Goal: Communication & Community: Participate in discussion

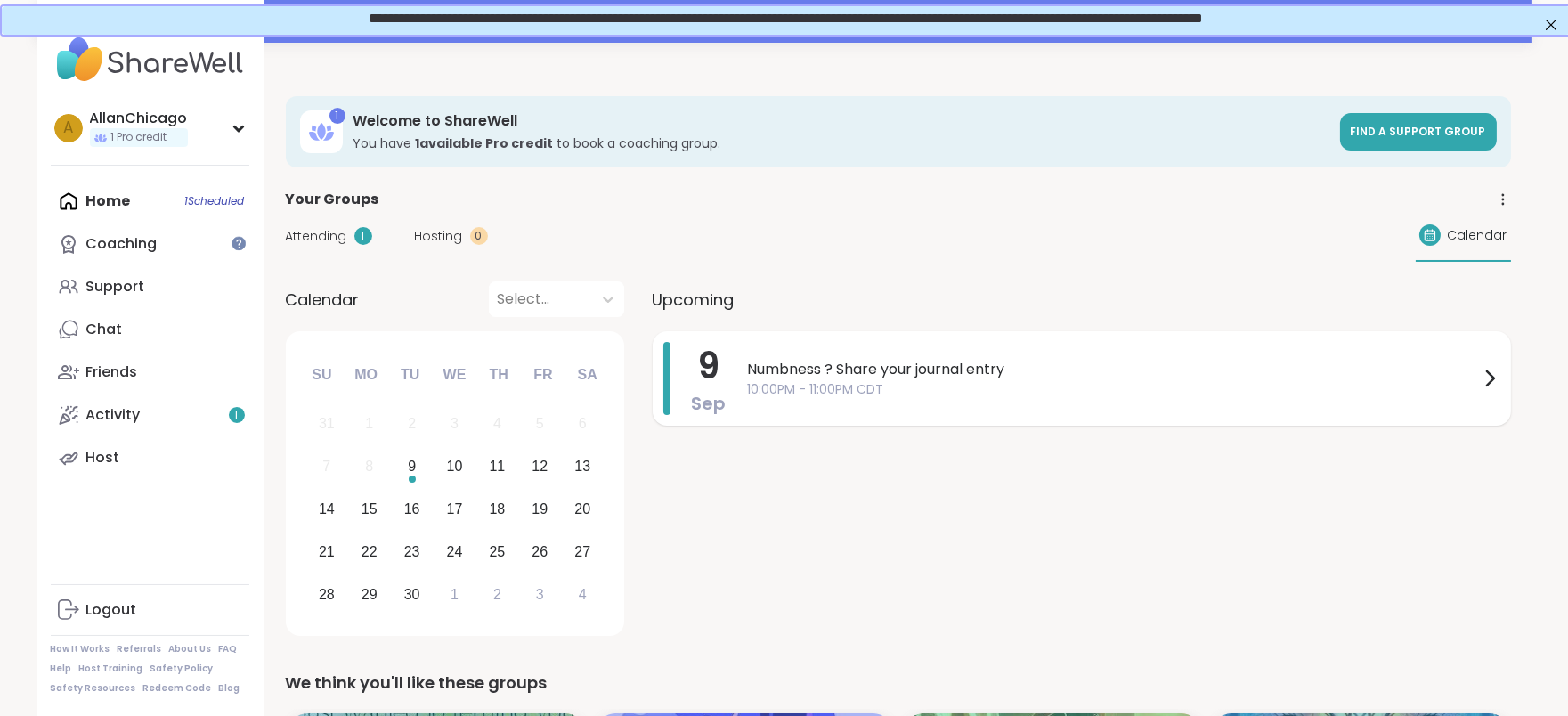
click at [929, 352] on div "Numbness ? Share your journal entry 10:00PM - 11:00PM CDT" at bounding box center [1123, 379] width 752 height 73
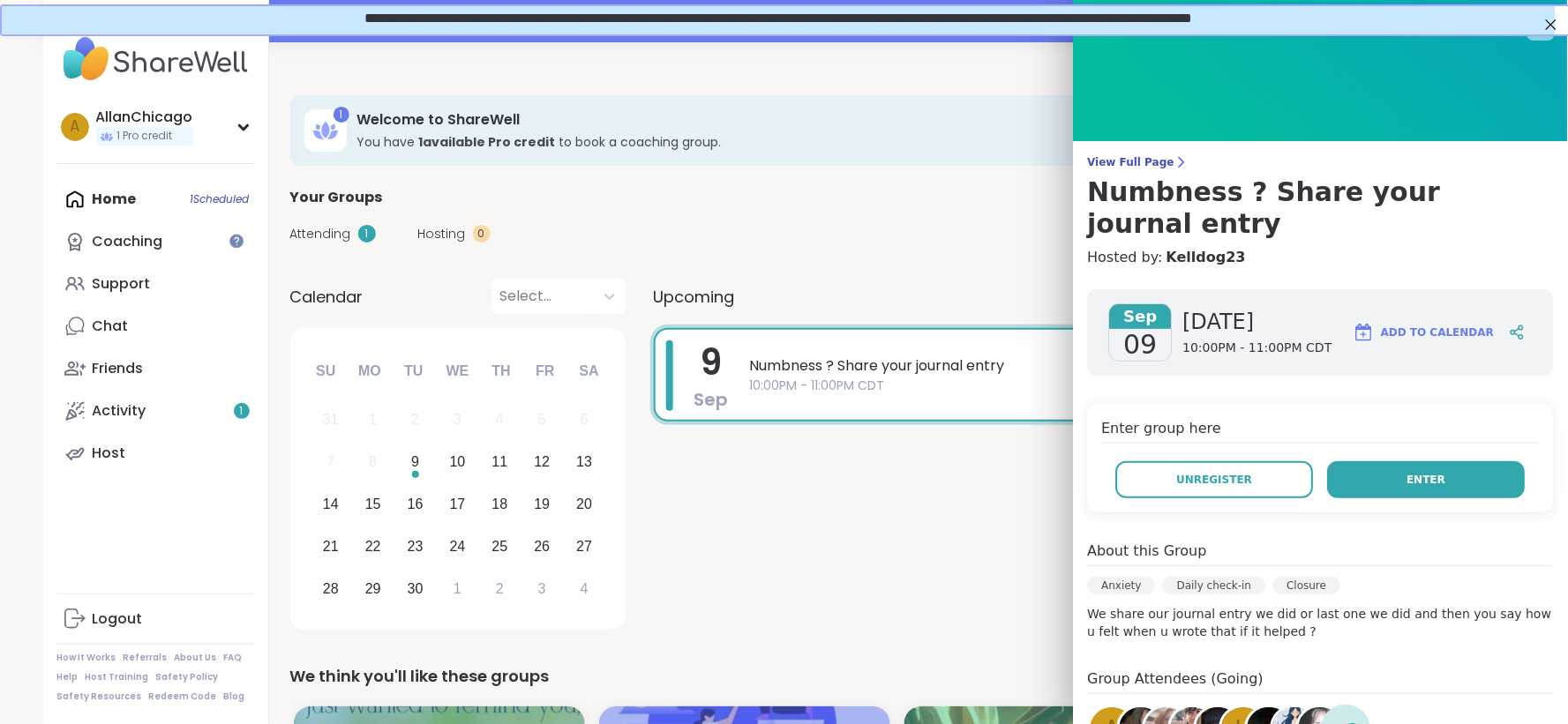
click at [1436, 461] on button "Enter" at bounding box center [1426, 480] width 198 height 37
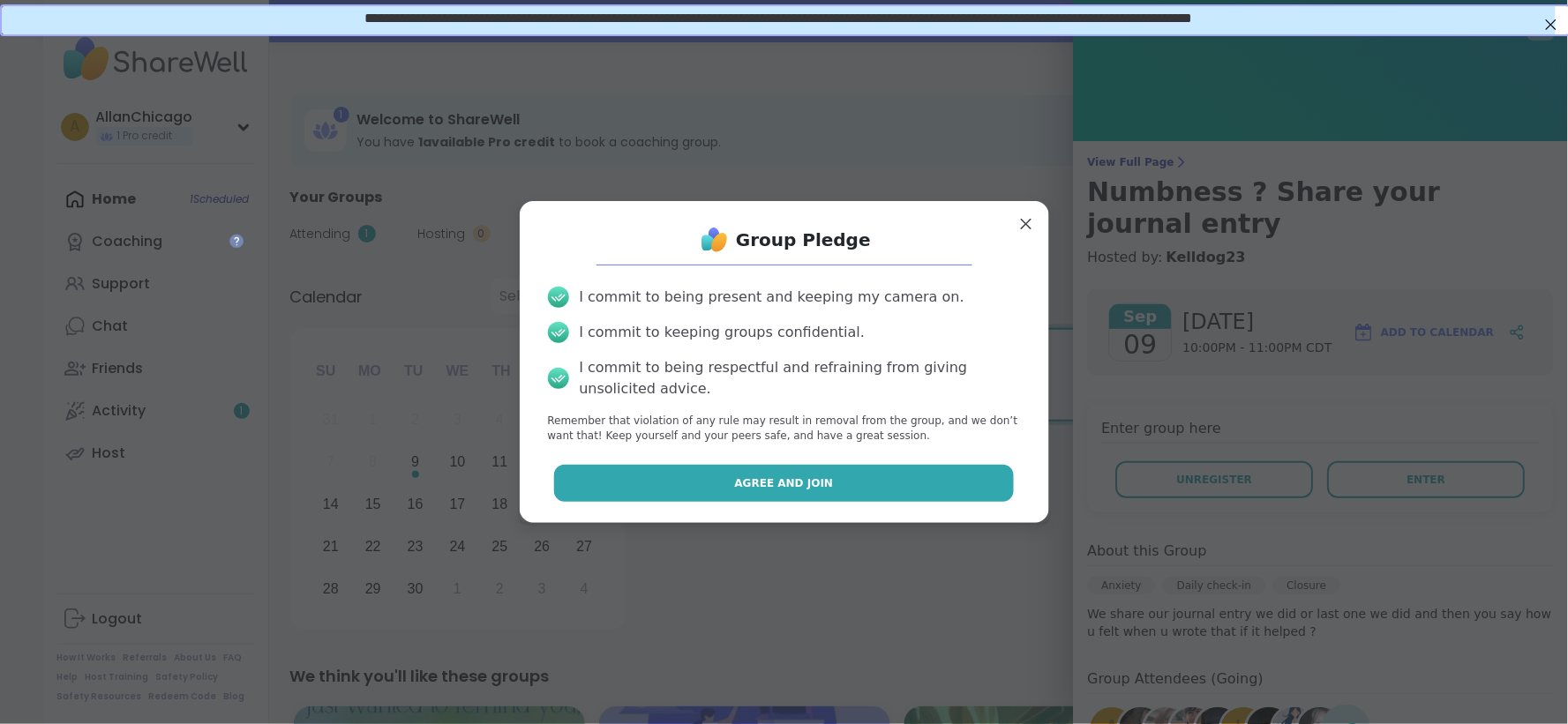
click at [752, 488] on span "Agree and Join" at bounding box center [784, 483] width 98 height 16
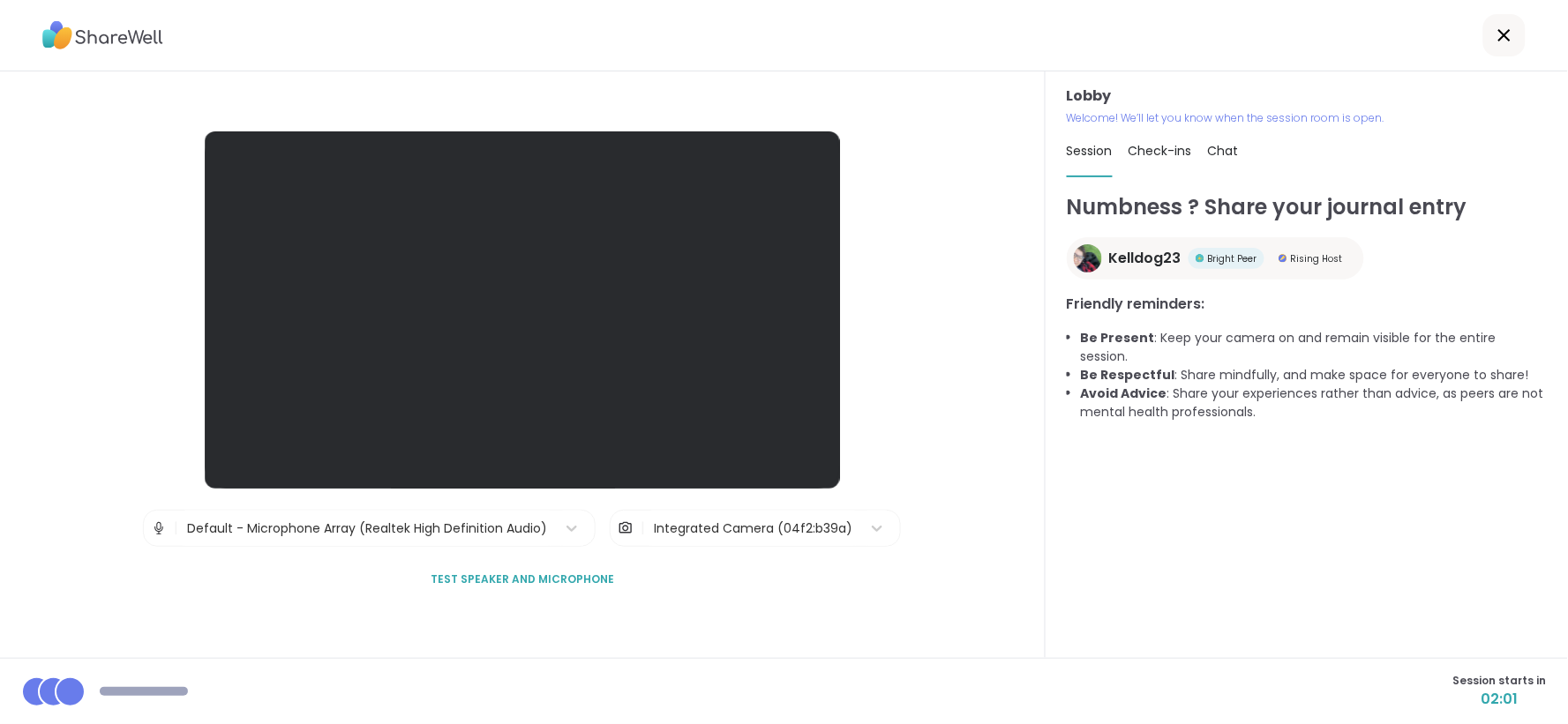
click at [381, 533] on div "Default - Microphone Array (Realtek High Definition Audio)" at bounding box center [367, 529] width 360 height 19
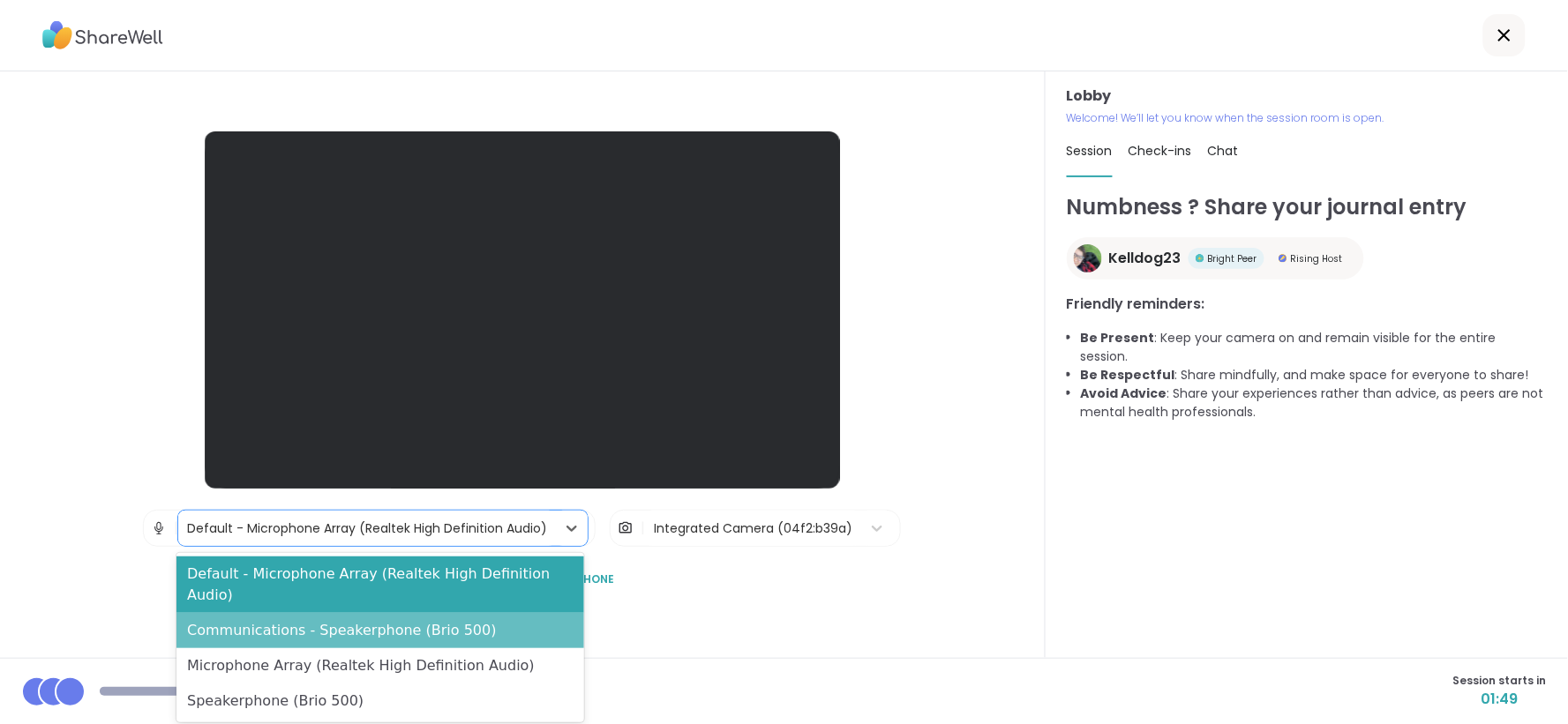
click at [324, 621] on div "Communications - Speakerphone (Brio 500)" at bounding box center [380, 631] width 408 height 35
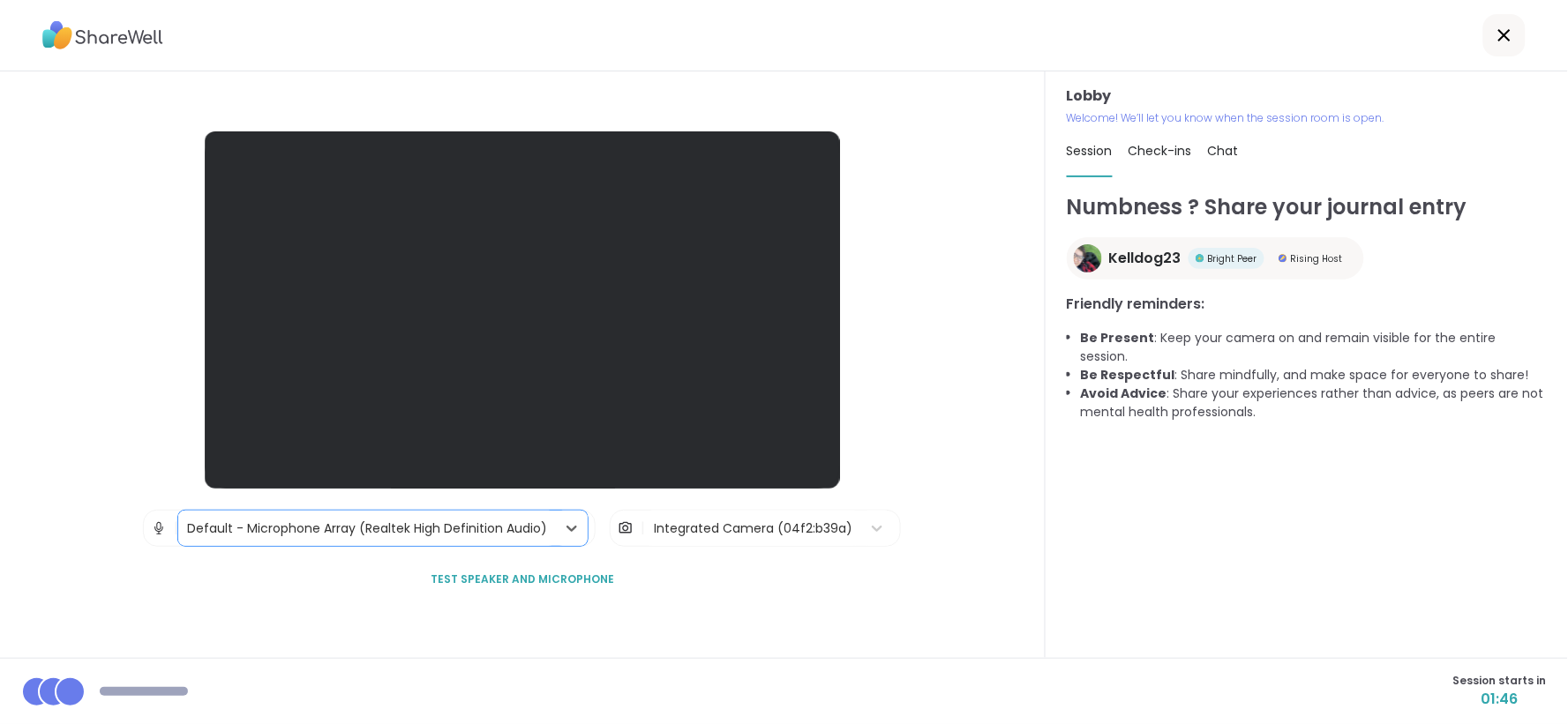
click at [710, 525] on div "Integrated Camera (04f2:b39a)" at bounding box center [753, 529] width 199 height 19
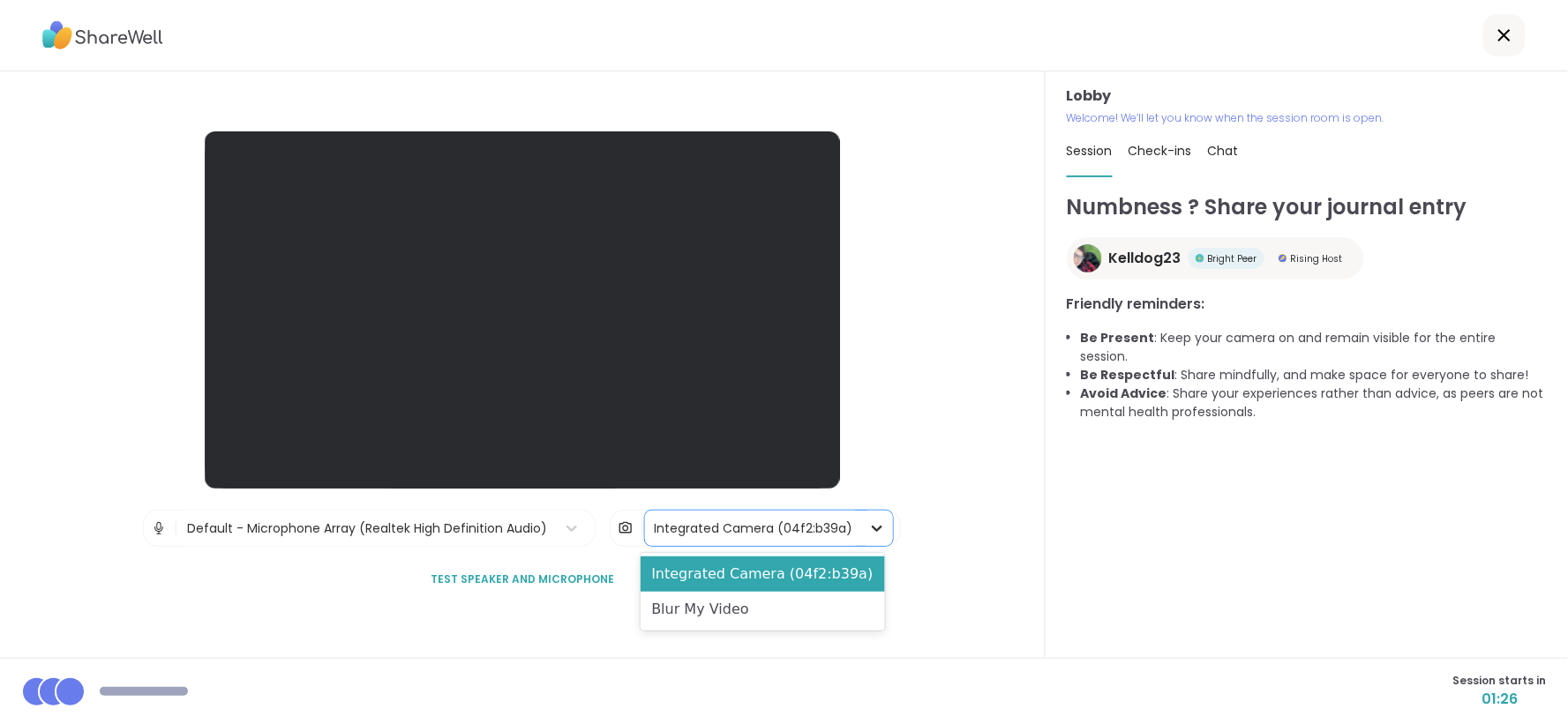
click at [875, 524] on icon at bounding box center [876, 528] width 18 height 18
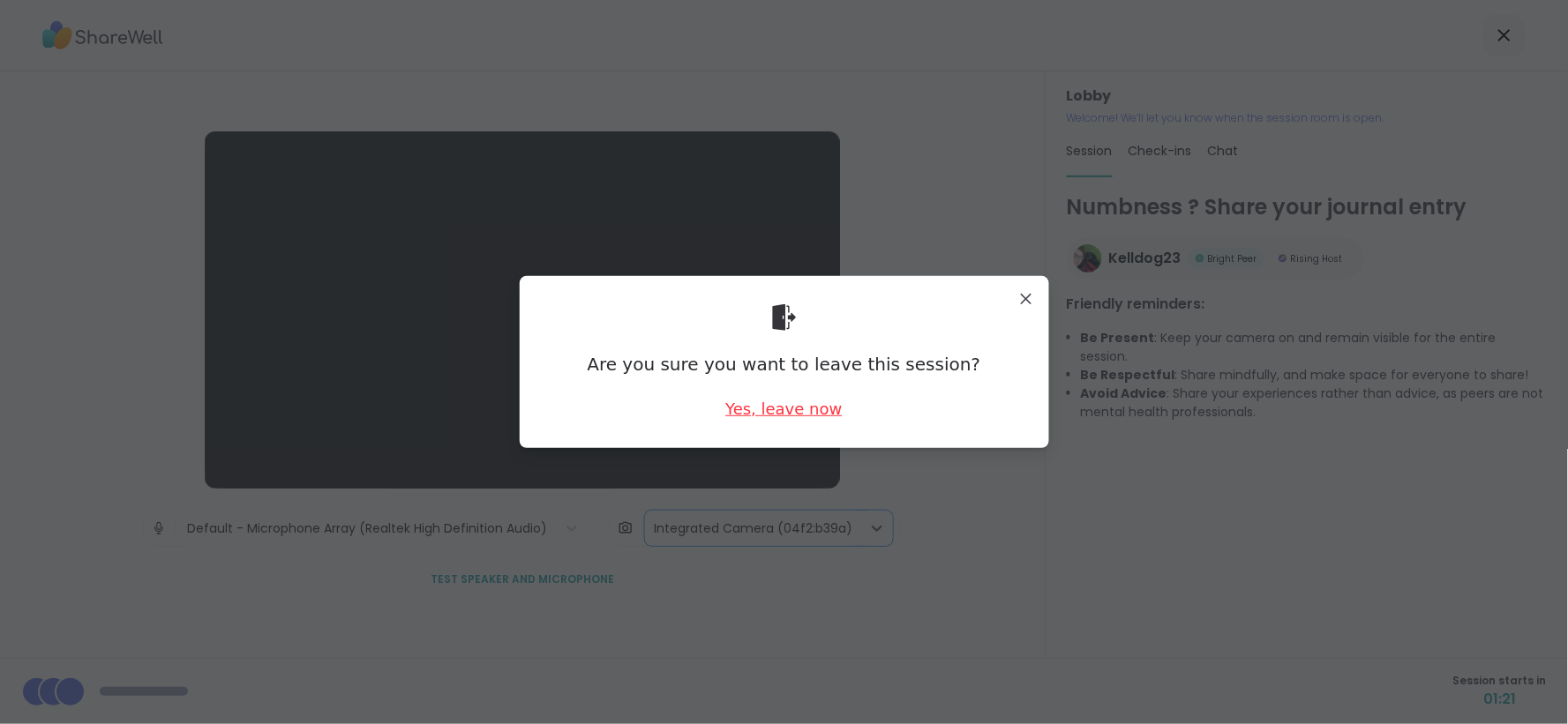
click at [768, 418] on div "Yes, leave now" at bounding box center [783, 409] width 116 height 22
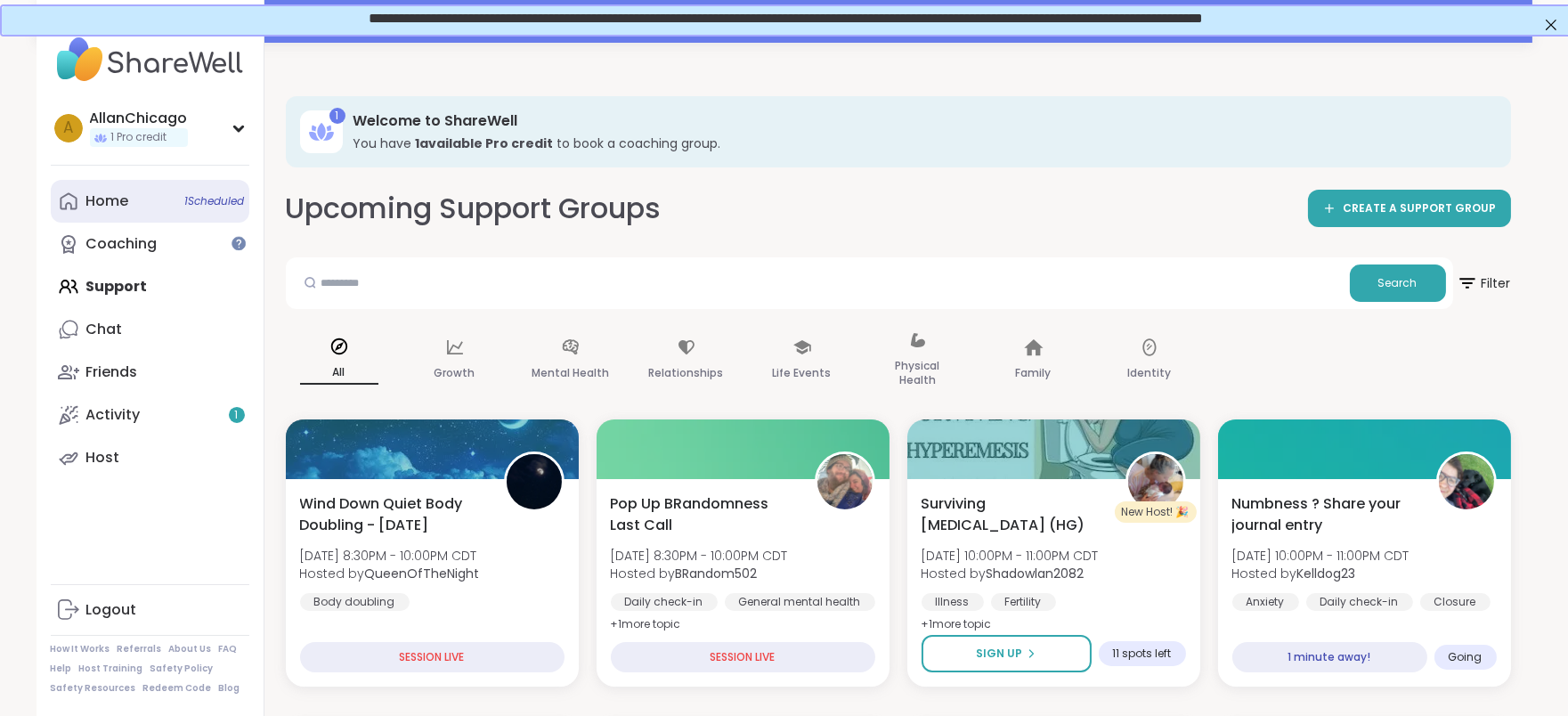
click at [219, 201] on span "1 Scheduled" at bounding box center [215, 201] width 60 height 14
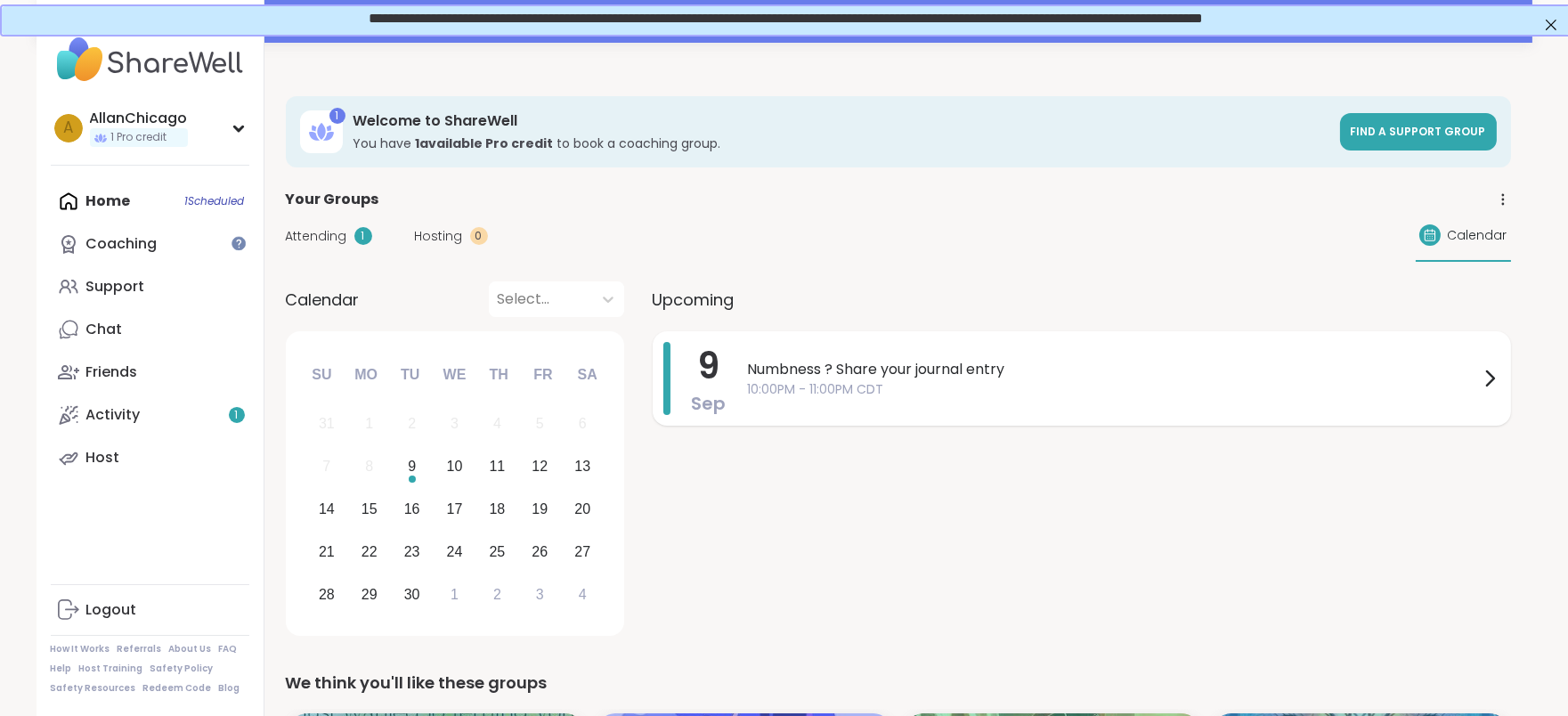
click at [900, 389] on span "10:00PM - 11:00PM CDT" at bounding box center [1113, 390] width 731 height 19
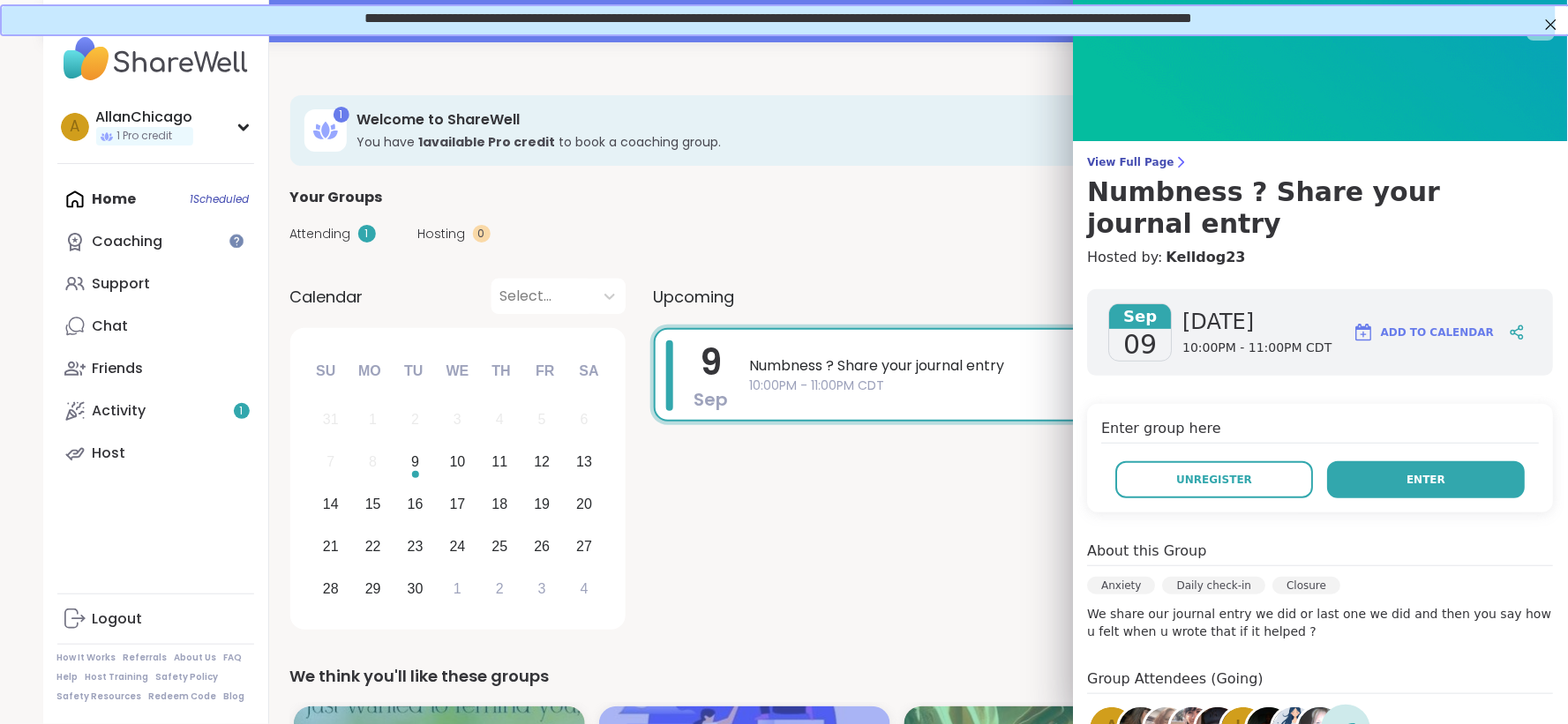
click at [1416, 461] on button "Enter" at bounding box center [1426, 480] width 198 height 37
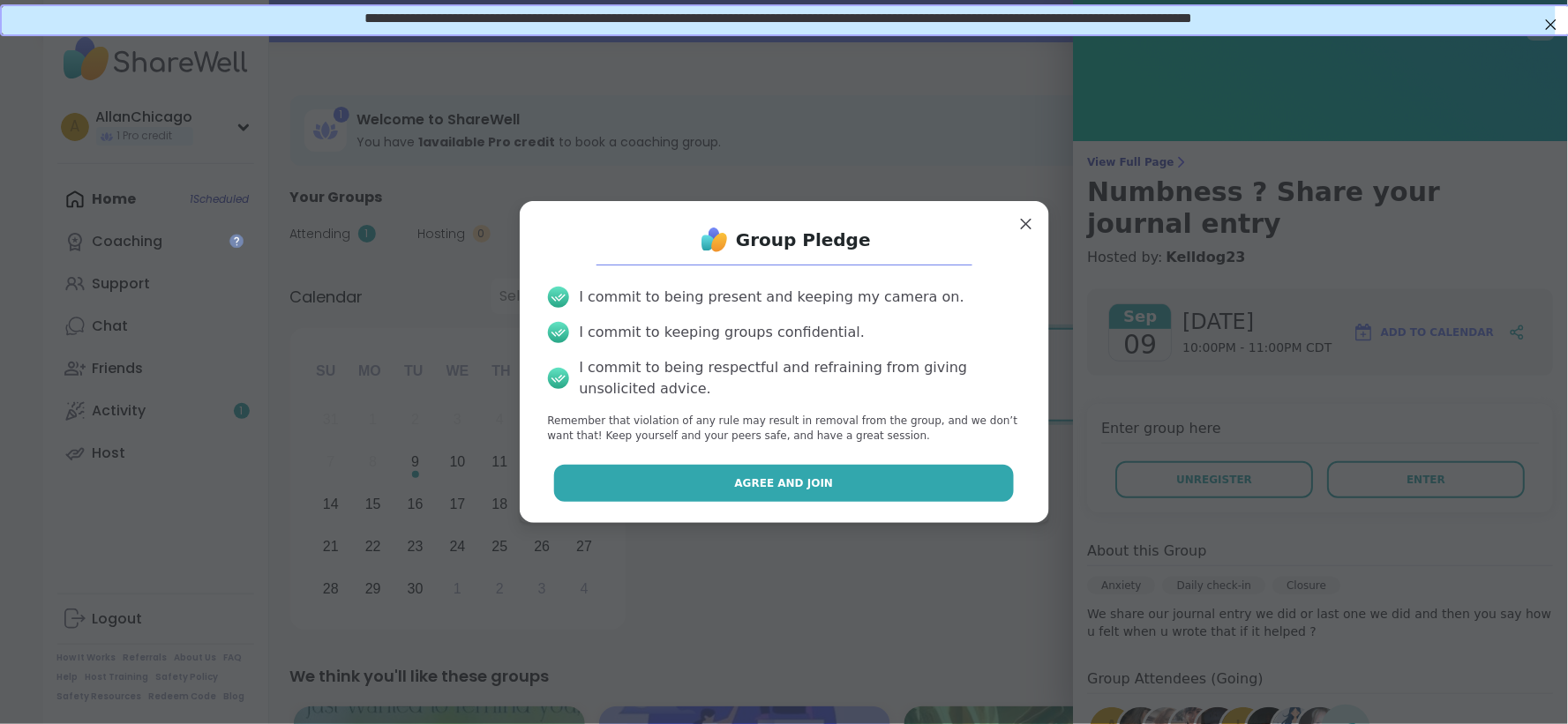
click at [922, 494] on button "Agree and Join" at bounding box center [784, 484] width 460 height 37
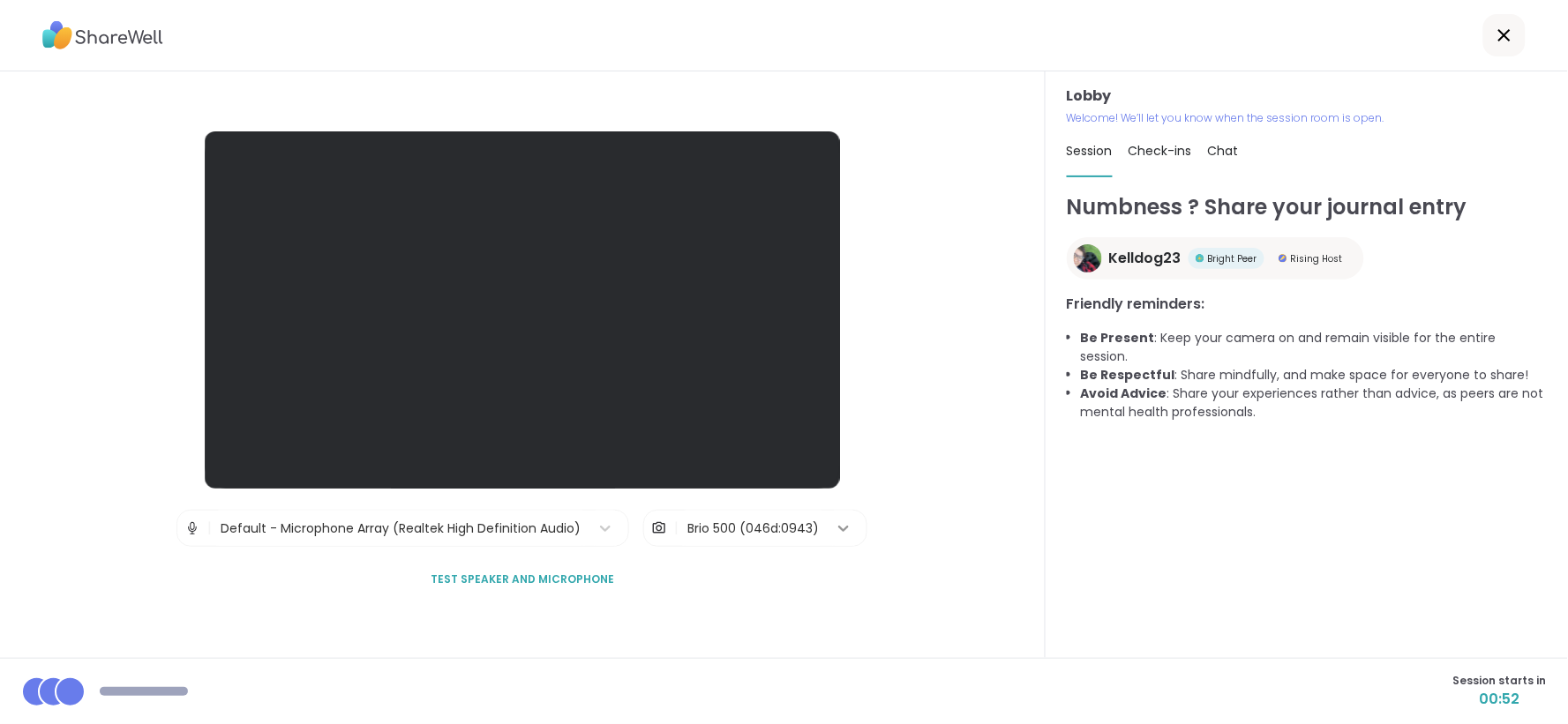
click at [835, 537] on icon at bounding box center [843, 528] width 18 height 18
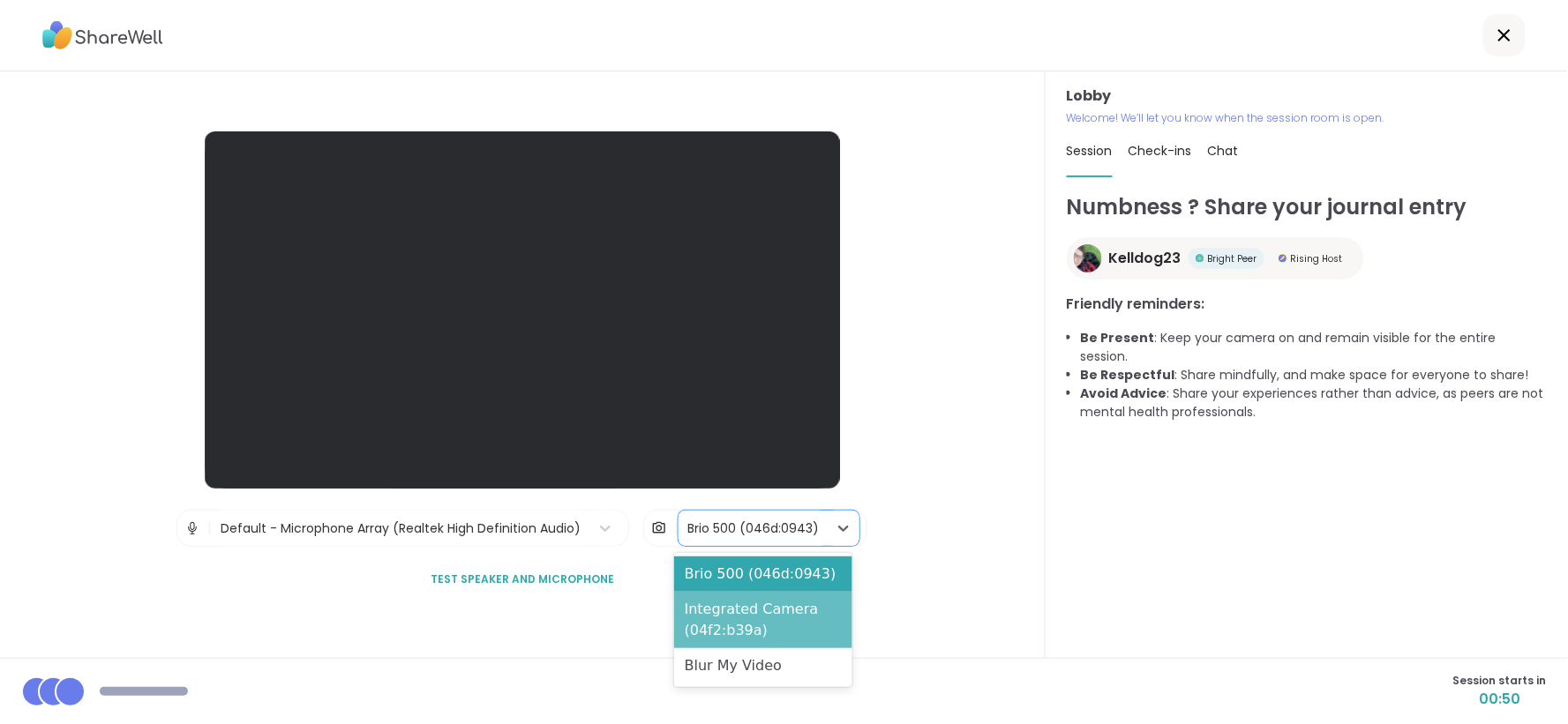
click at [741, 630] on div "Integrated Camera (04f2:b39a)" at bounding box center [763, 620] width 178 height 57
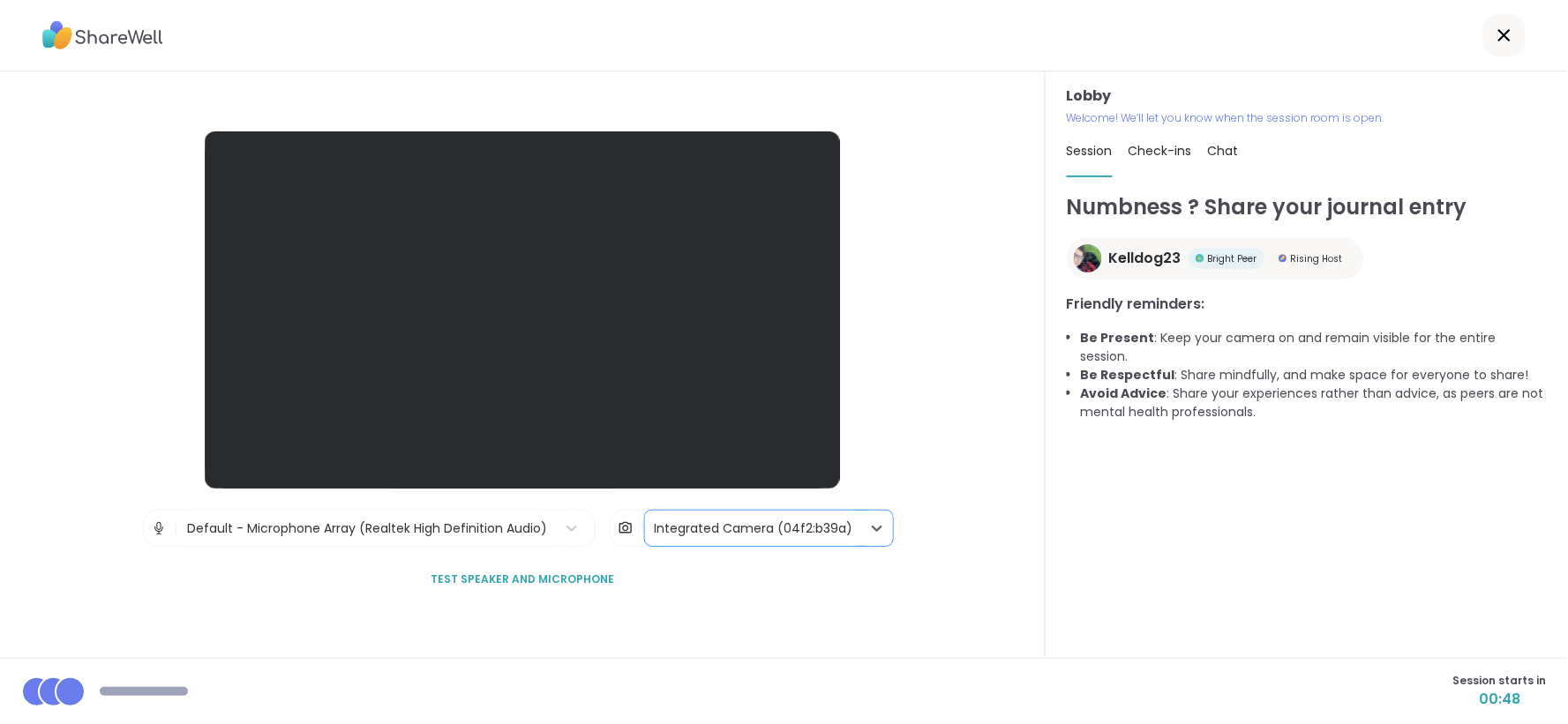
click at [812, 530] on div "Integrated Camera (04f2:b39a)" at bounding box center [753, 529] width 199 height 19
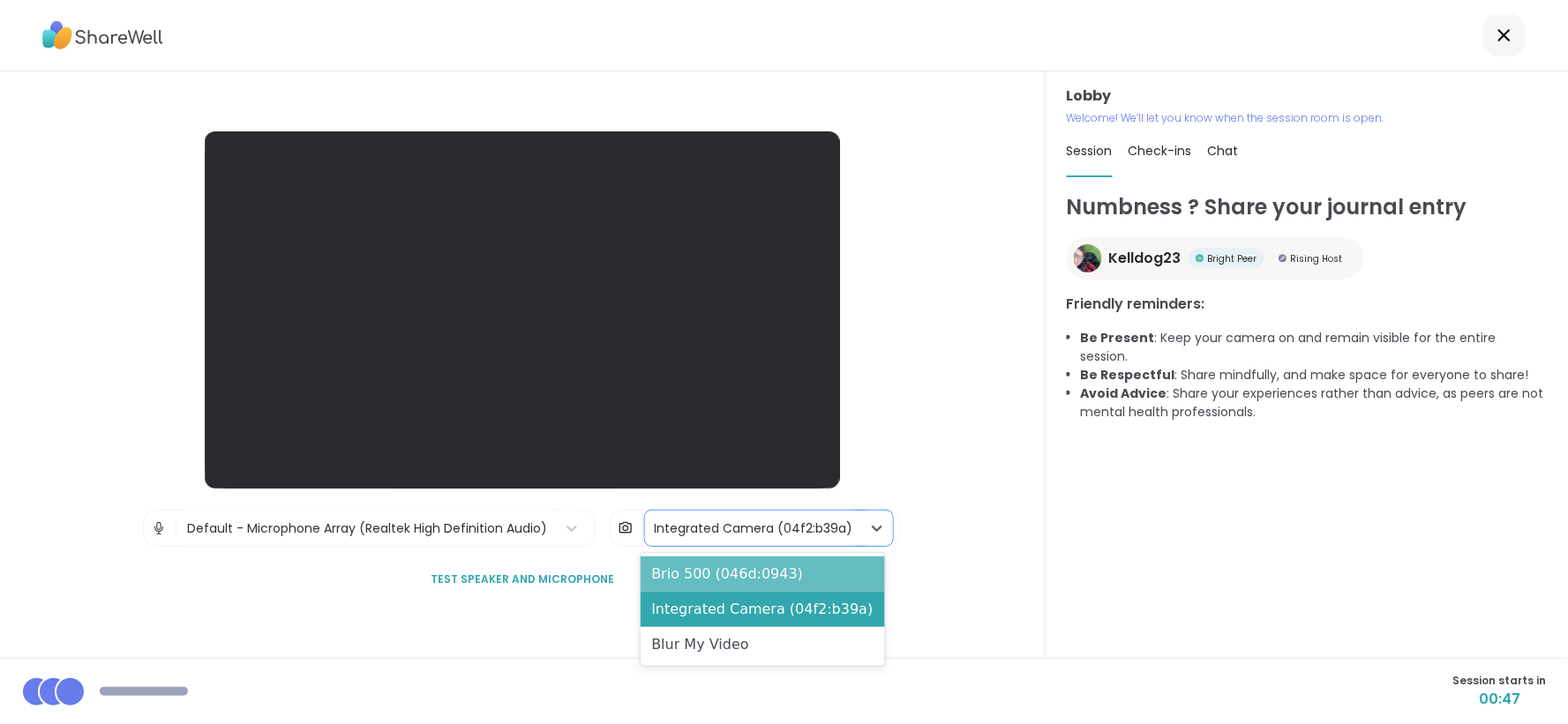
click at [771, 583] on div "Brio 500 (046d:0943)" at bounding box center [762, 575] width 244 height 35
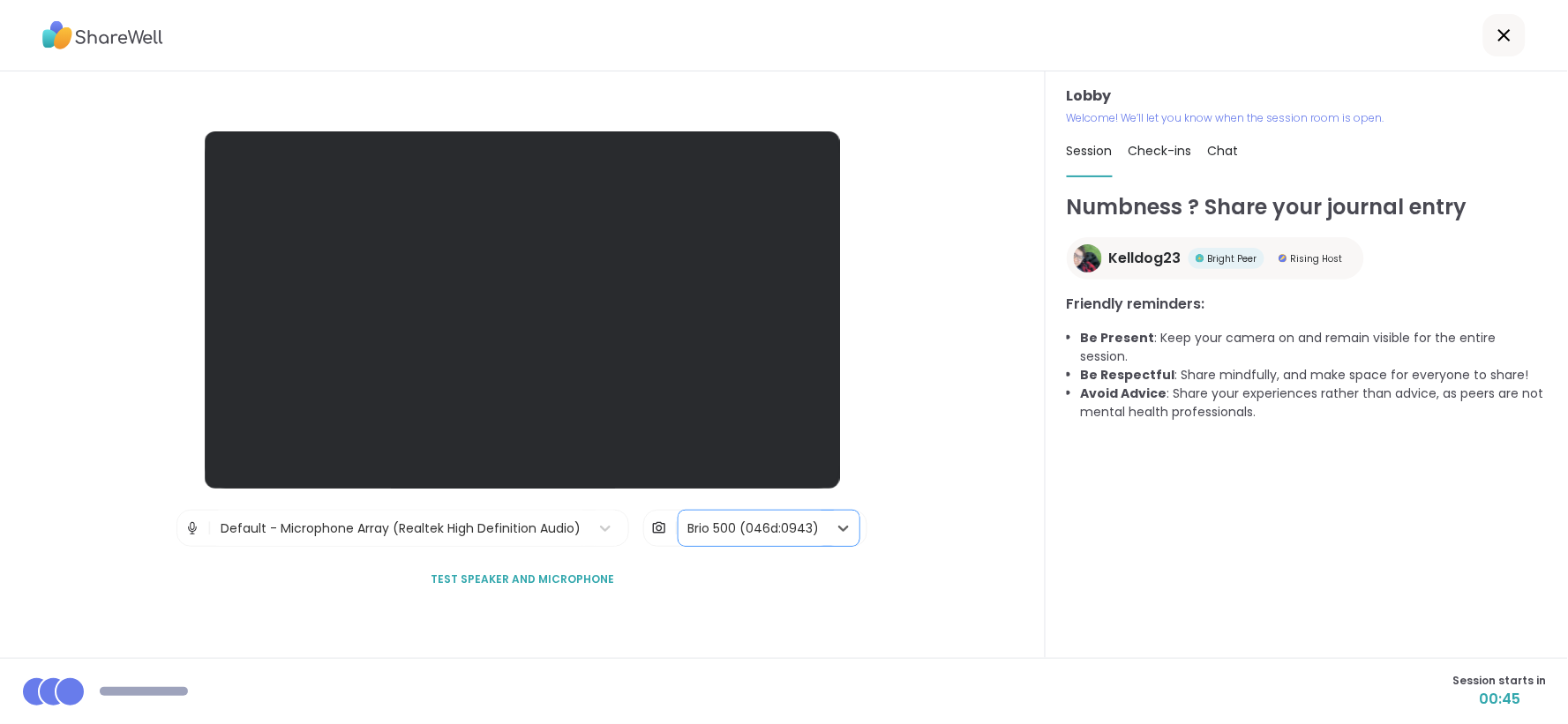
click at [384, 522] on div "Default - Microphone Array (Realtek High Definition Audio)" at bounding box center [401, 529] width 360 height 19
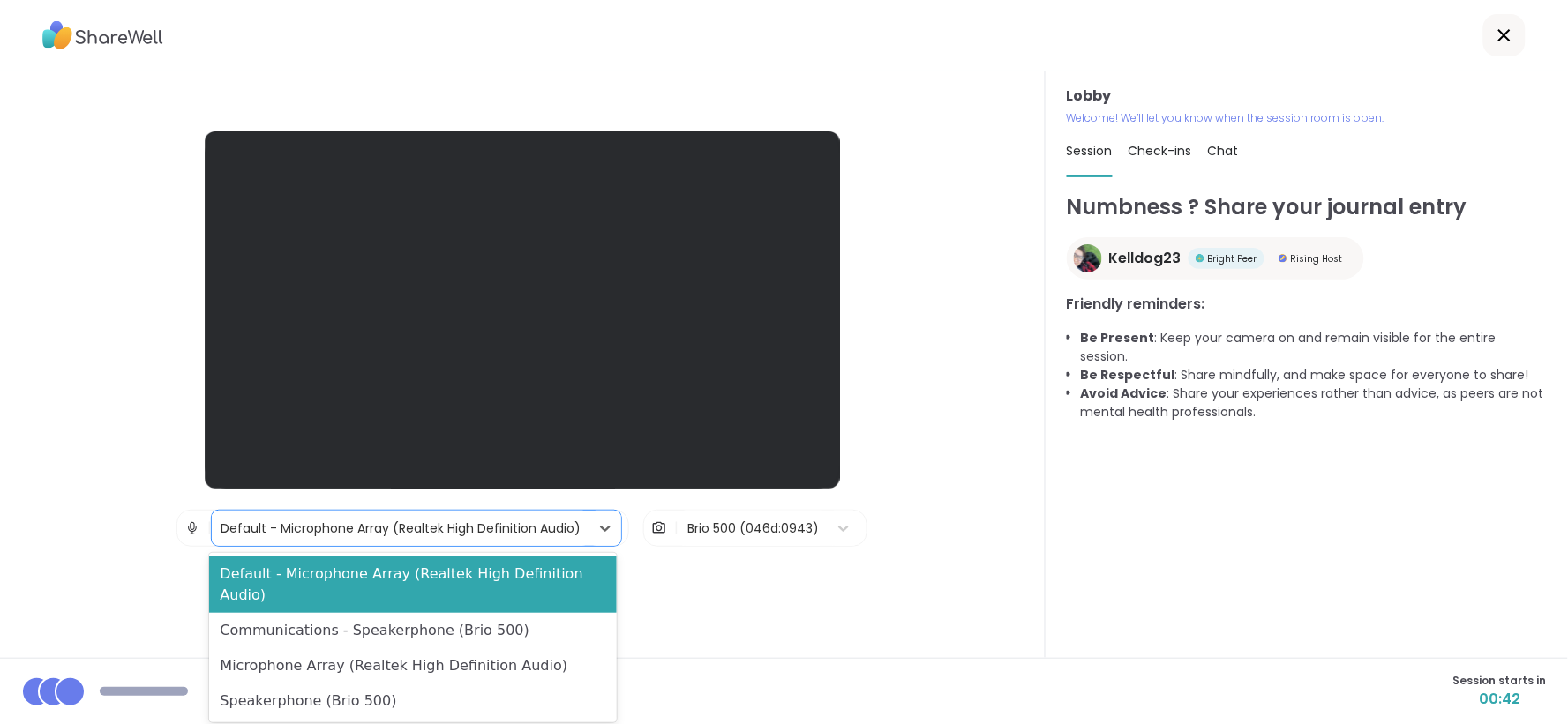
click at [728, 530] on div "Brio 500 (046d:0943)" at bounding box center [753, 529] width 132 height 19
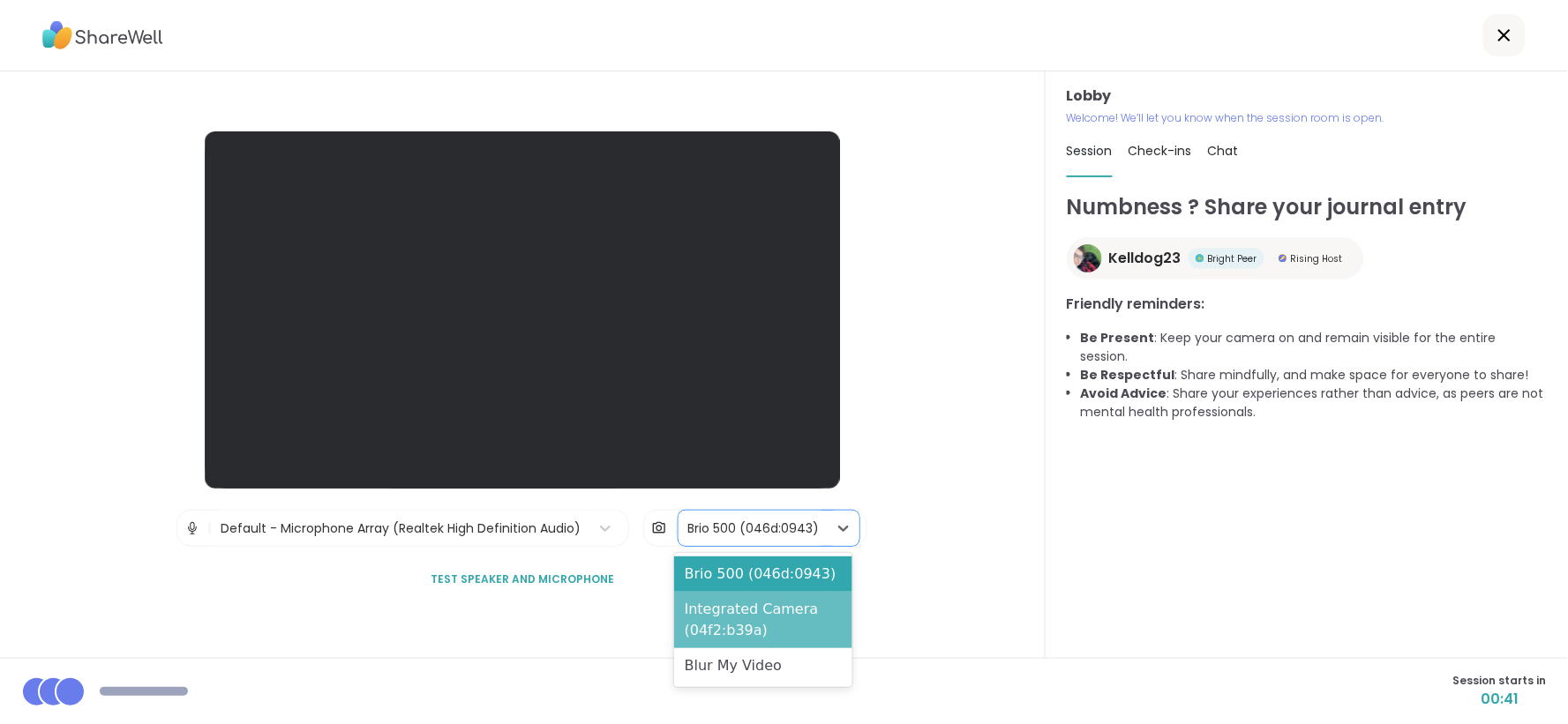
click at [712, 624] on div "Integrated Camera (04f2:b39a)" at bounding box center [763, 620] width 178 height 57
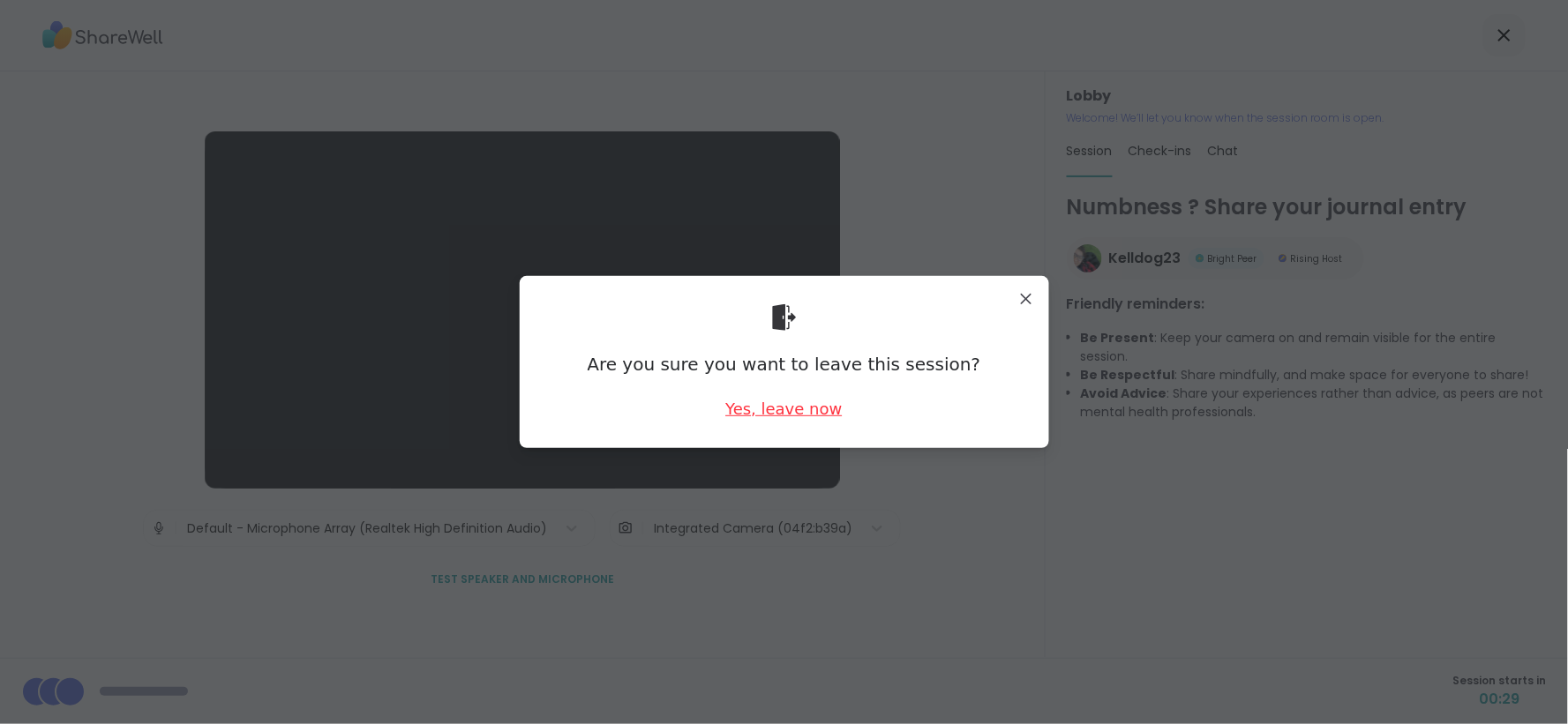
click at [760, 411] on div "Yes, leave now" at bounding box center [783, 409] width 116 height 22
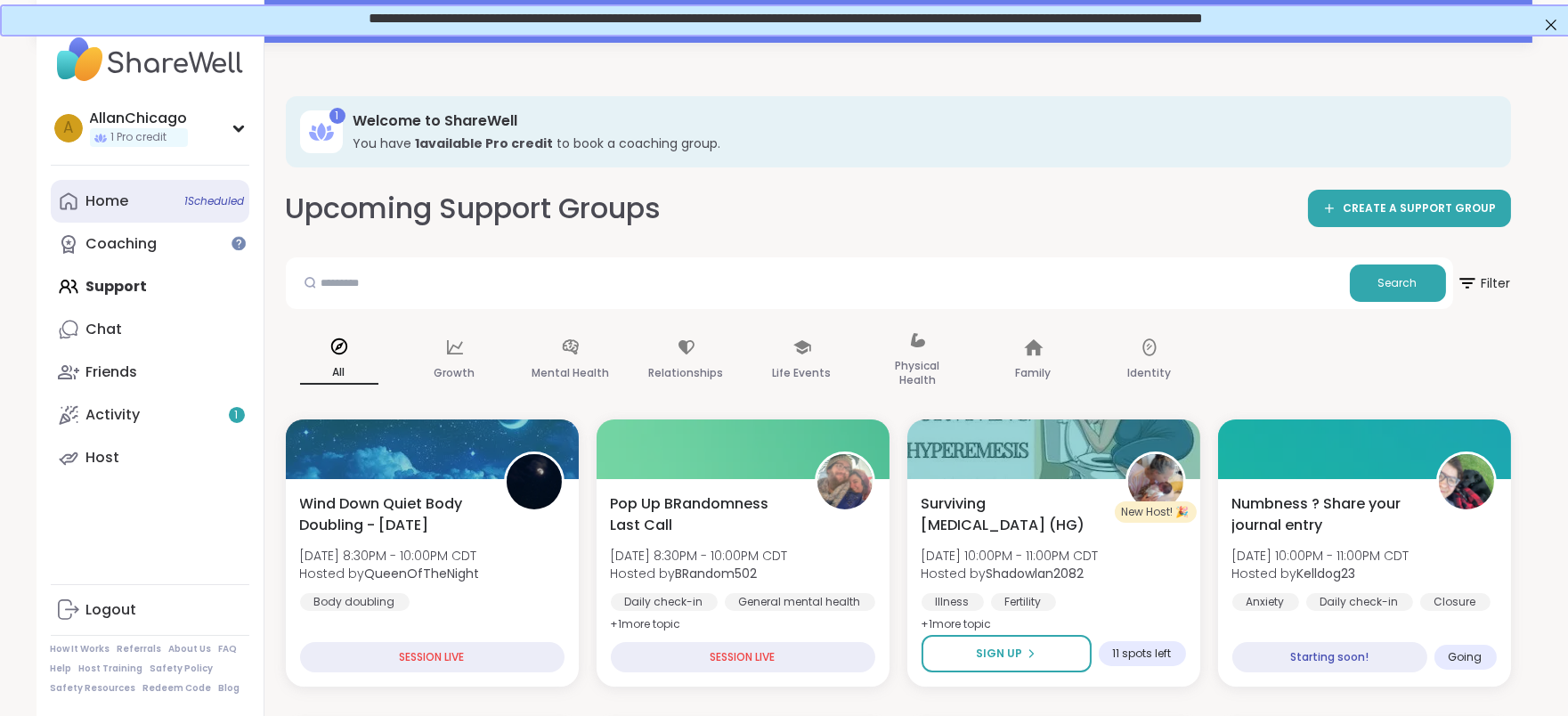
click at [148, 209] on link "Home 1 Scheduled" at bounding box center [150, 201] width 199 height 43
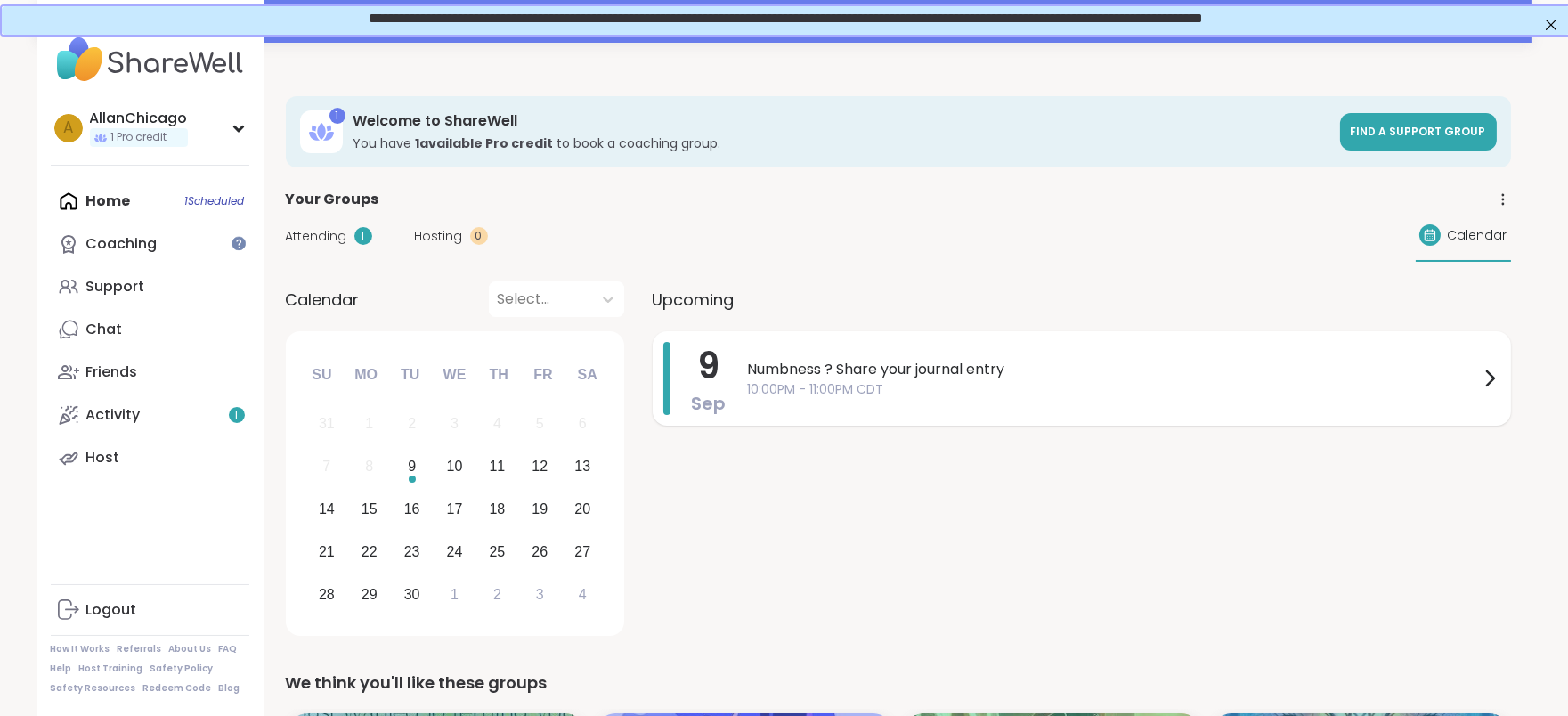
click at [866, 385] on span "10:00PM - 11:00PM CDT" at bounding box center [1113, 390] width 731 height 19
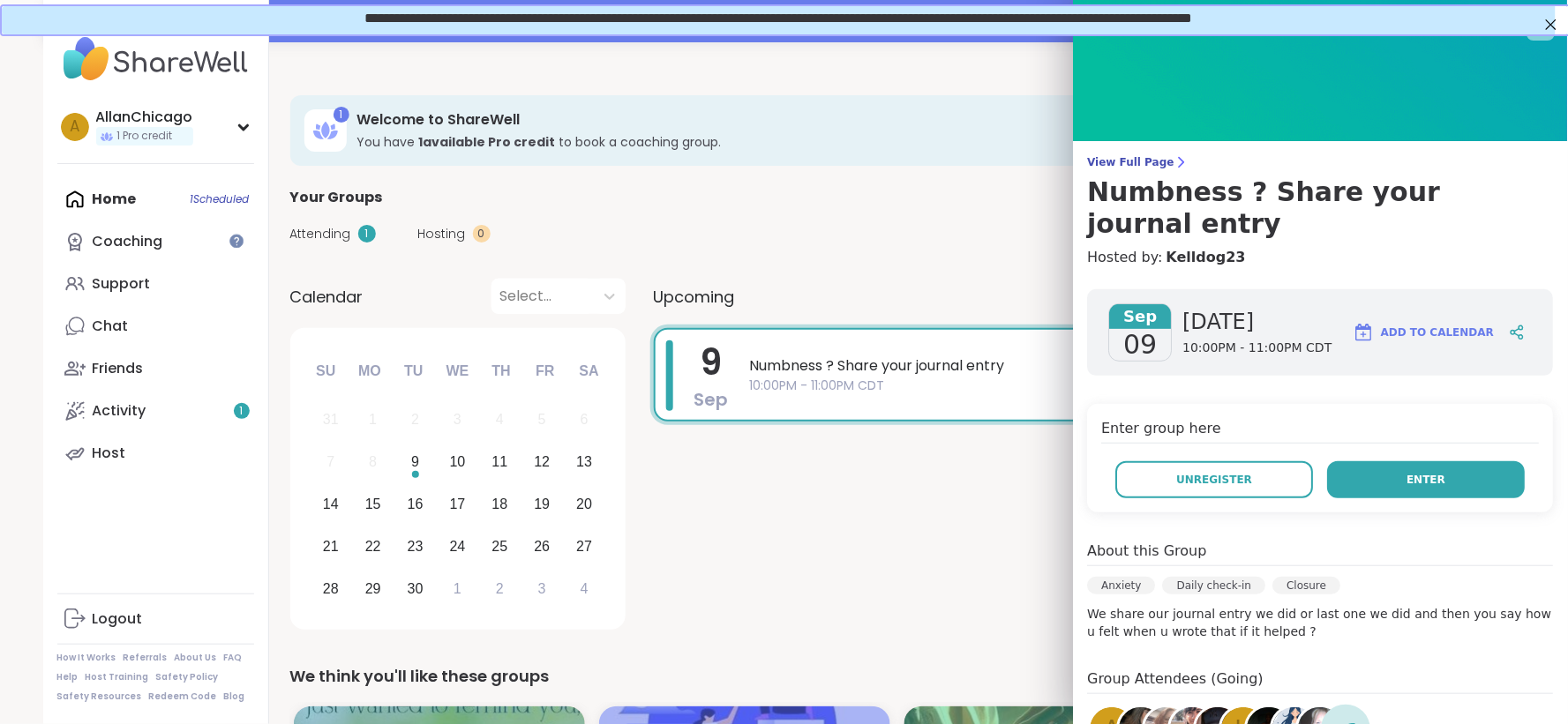
click at [1383, 461] on button "Enter" at bounding box center [1426, 480] width 198 height 37
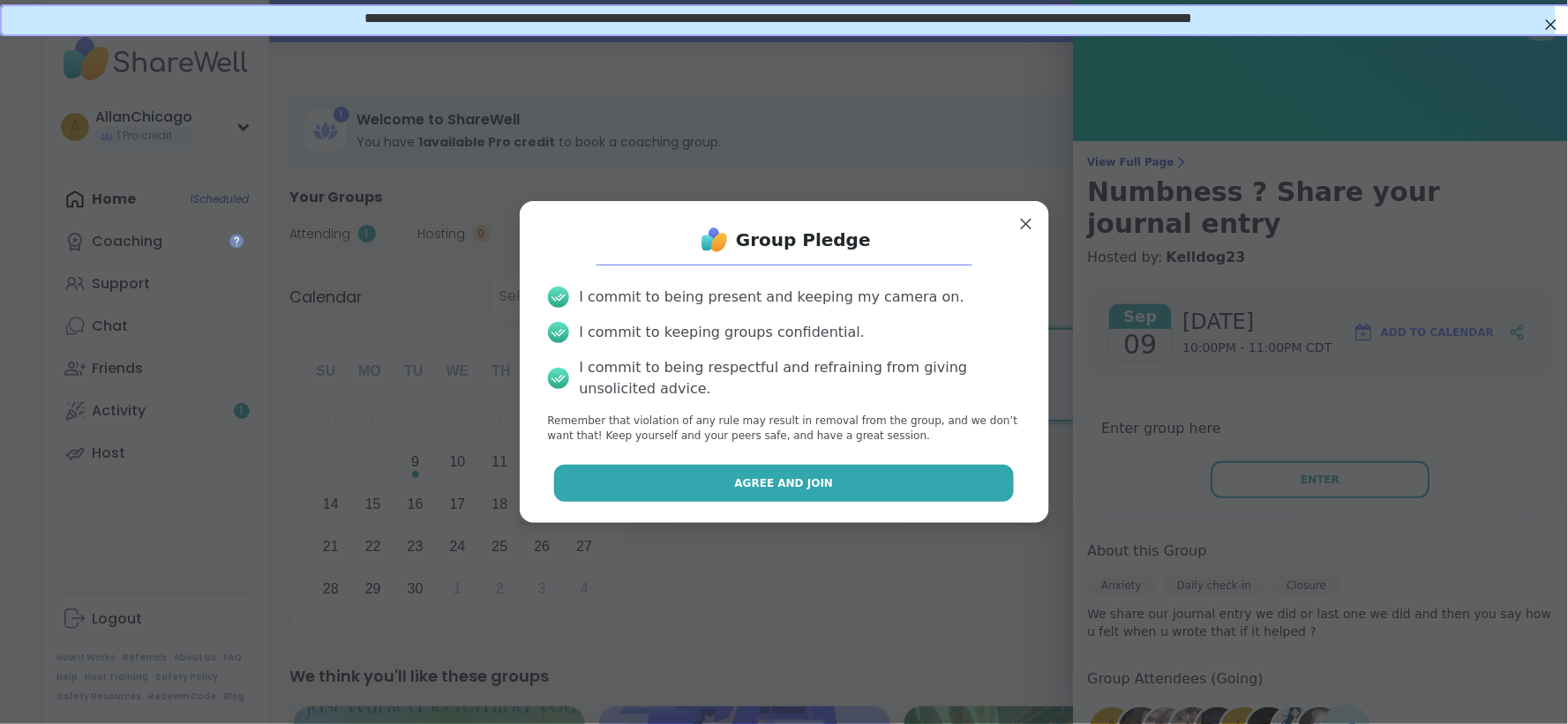
click at [894, 482] on button "Agree and Join" at bounding box center [784, 484] width 460 height 37
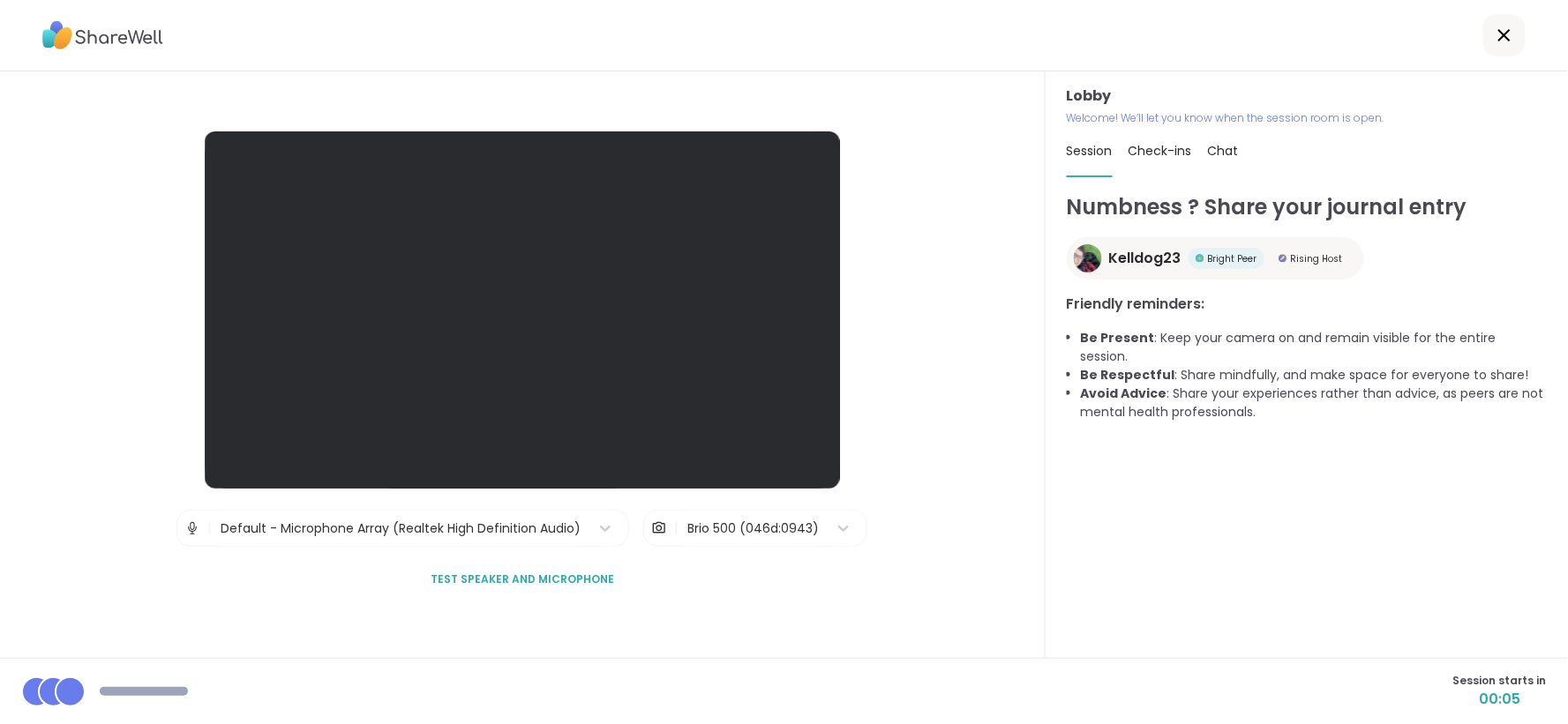
click at [743, 522] on div "Brio 500 (046d:0943)" at bounding box center [753, 529] width 132 height 19
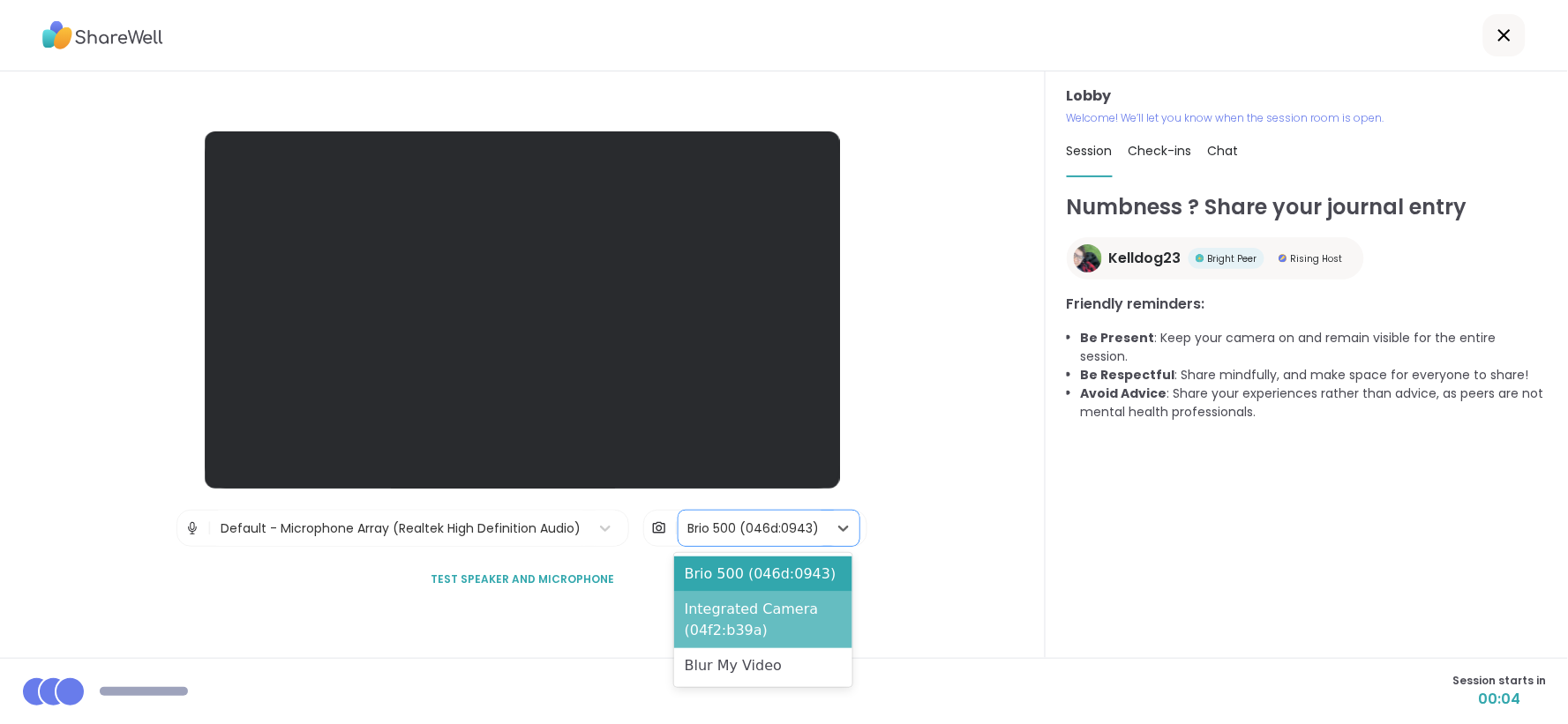
click at [719, 609] on div "Integrated Camera (04f2:b39a)" at bounding box center [763, 620] width 178 height 57
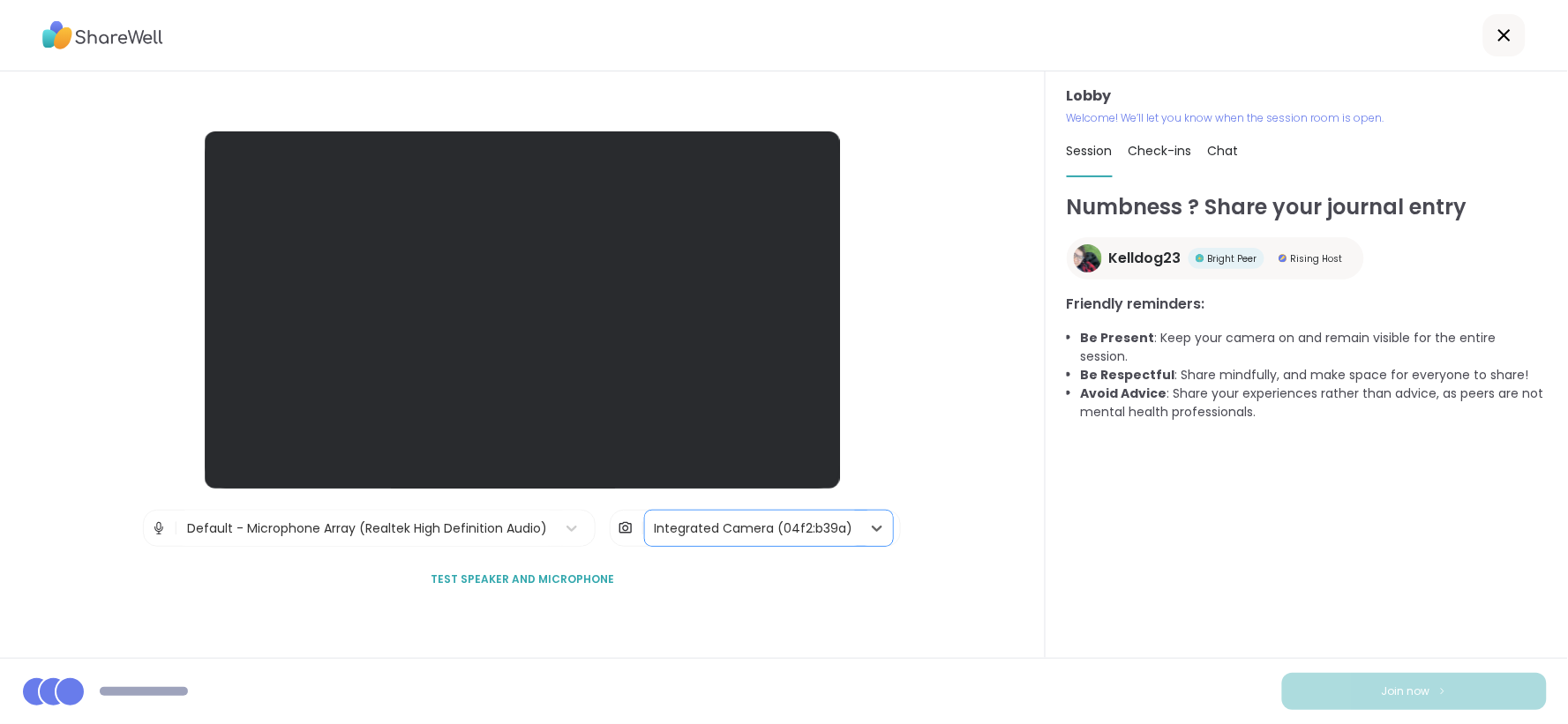
click at [720, 524] on div "Integrated Camera (04f2:b39a)" at bounding box center [753, 529] width 199 height 19
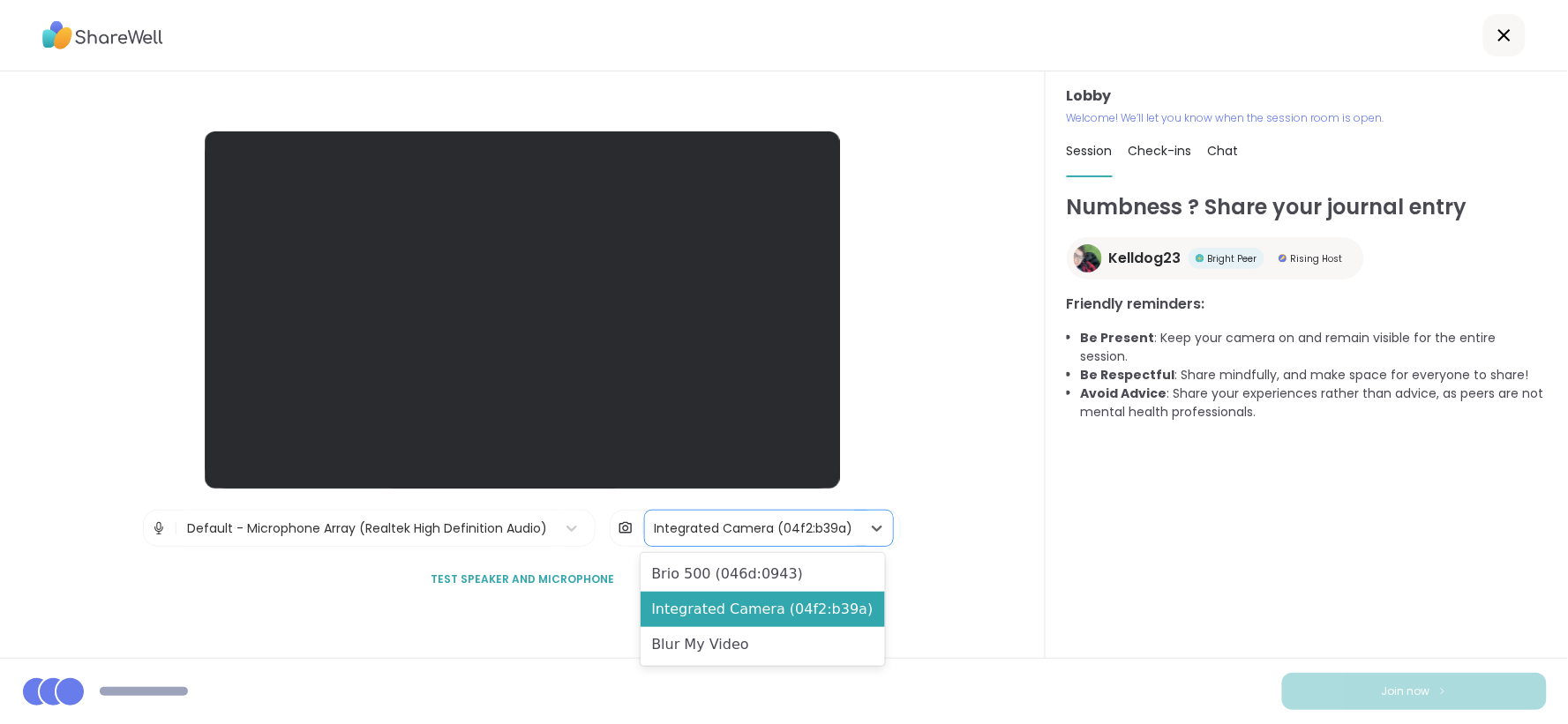
click at [720, 574] on div "Brio 500 (046d:0943)" at bounding box center [762, 575] width 244 height 35
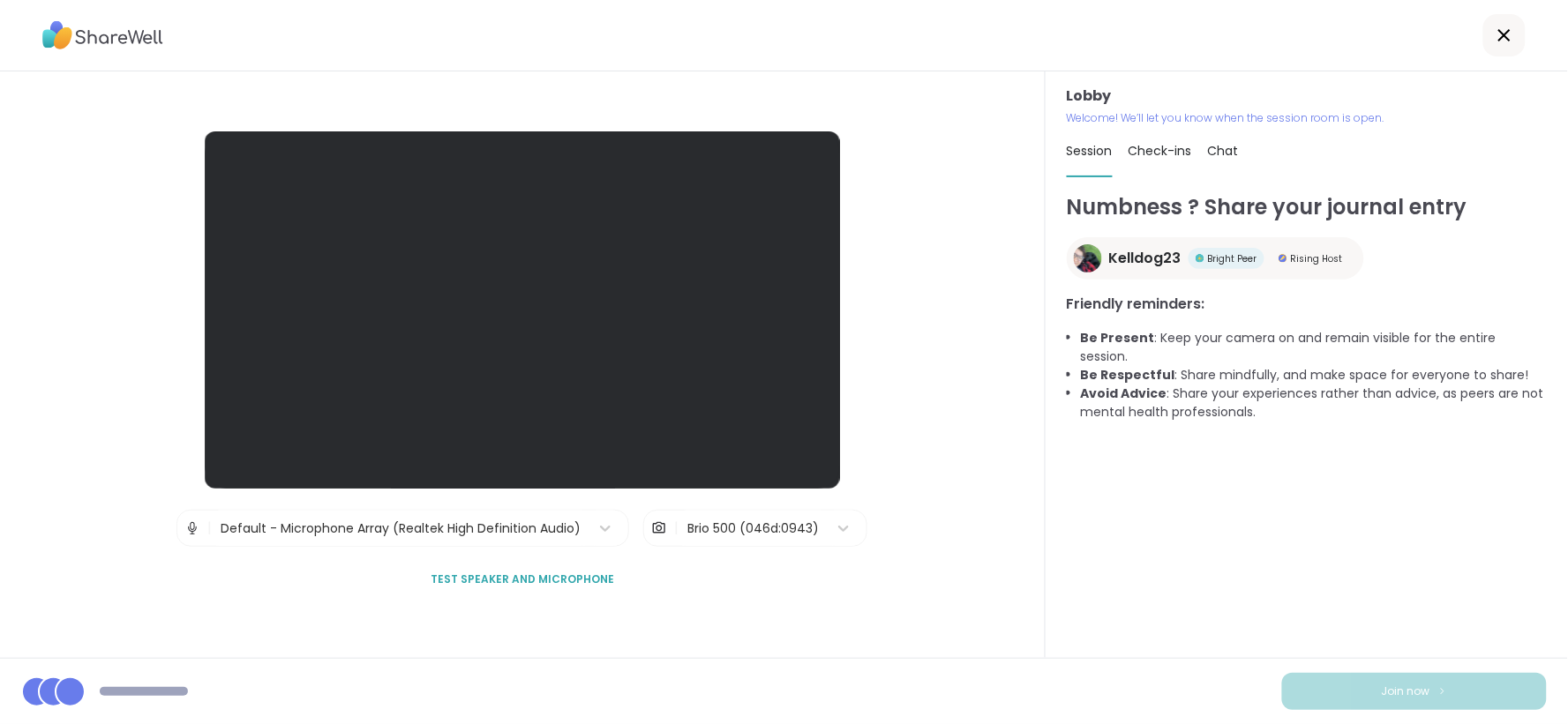
click at [1497, 25] on icon at bounding box center [1504, 35] width 21 height 21
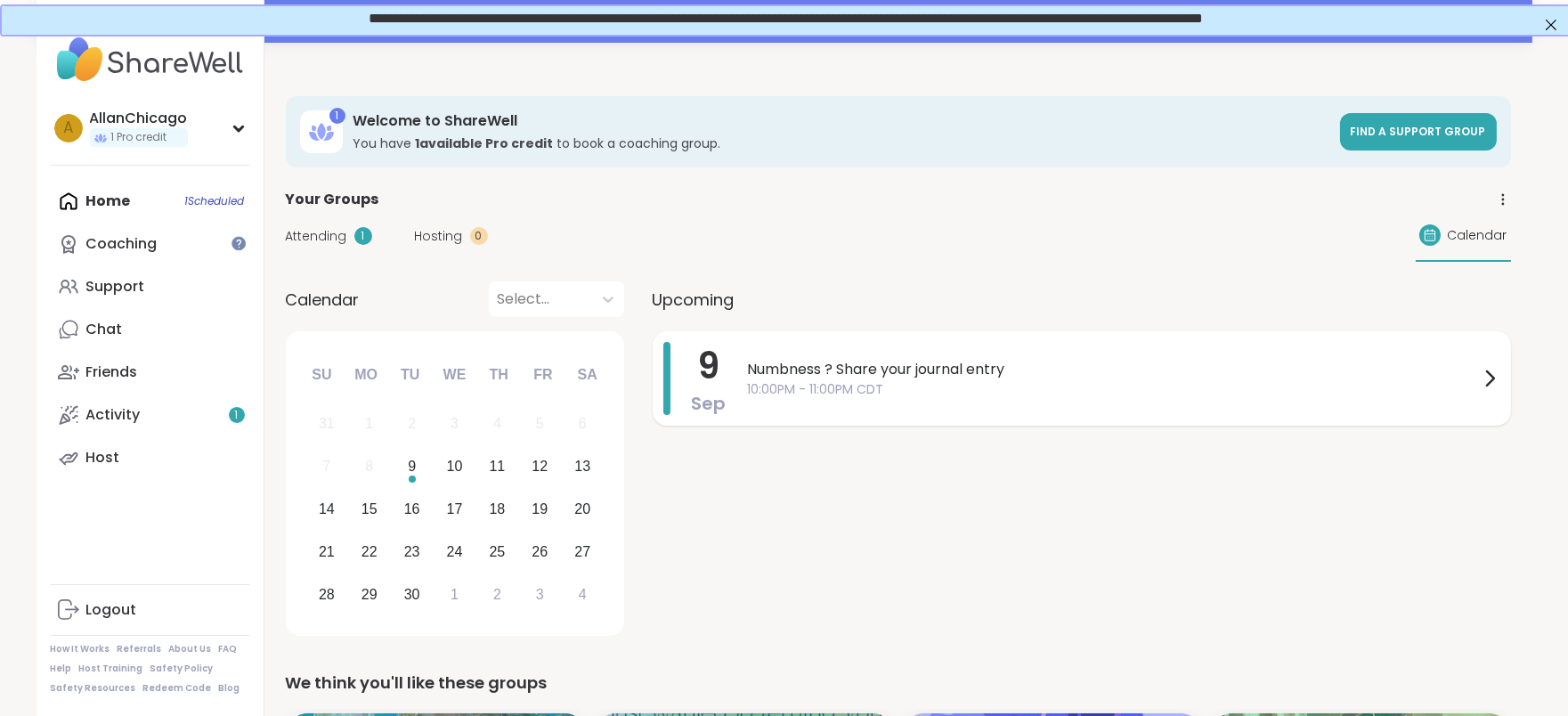
click at [1131, 368] on span "Numbness ? Share your journal entry" at bounding box center [1113, 369] width 731 height 22
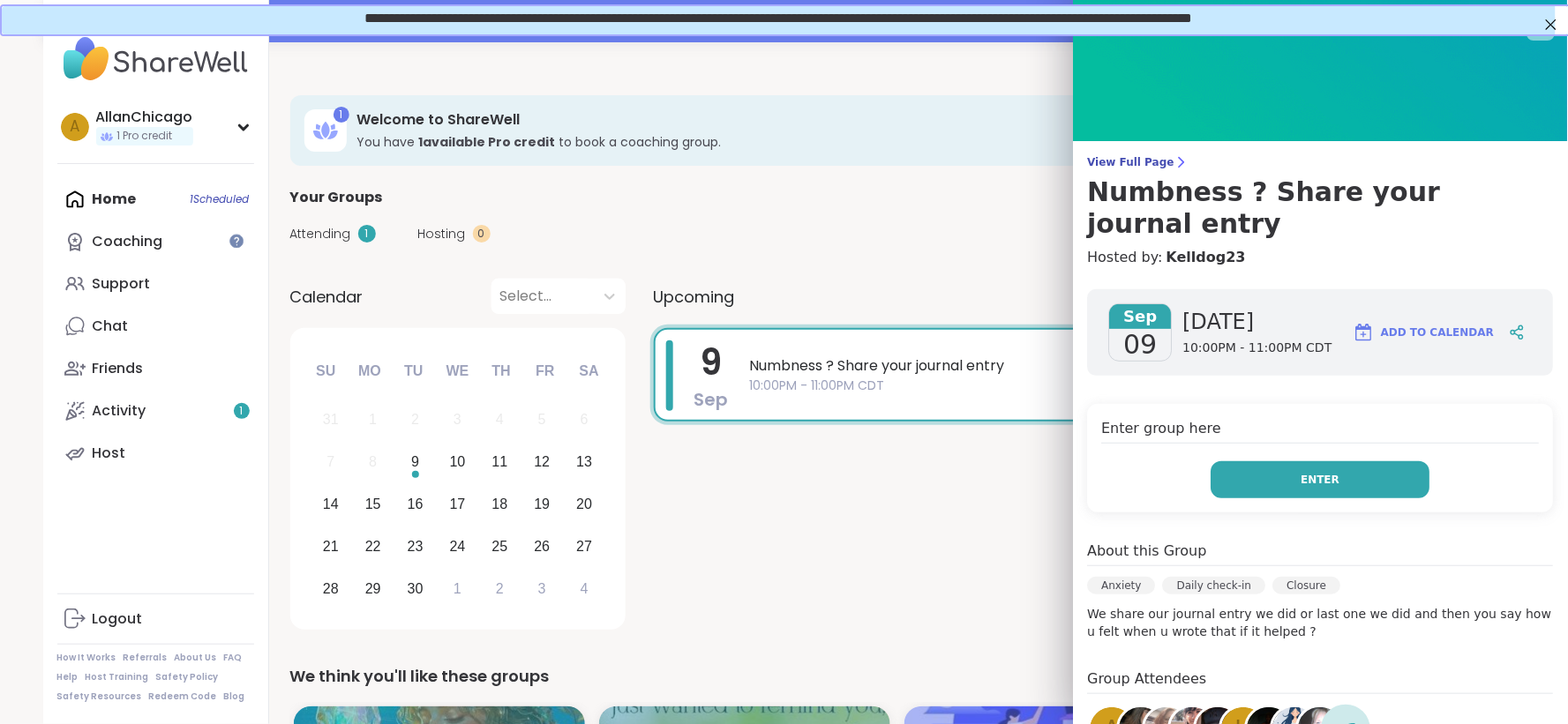
click at [1291, 461] on button "Enter" at bounding box center [1321, 480] width 219 height 37
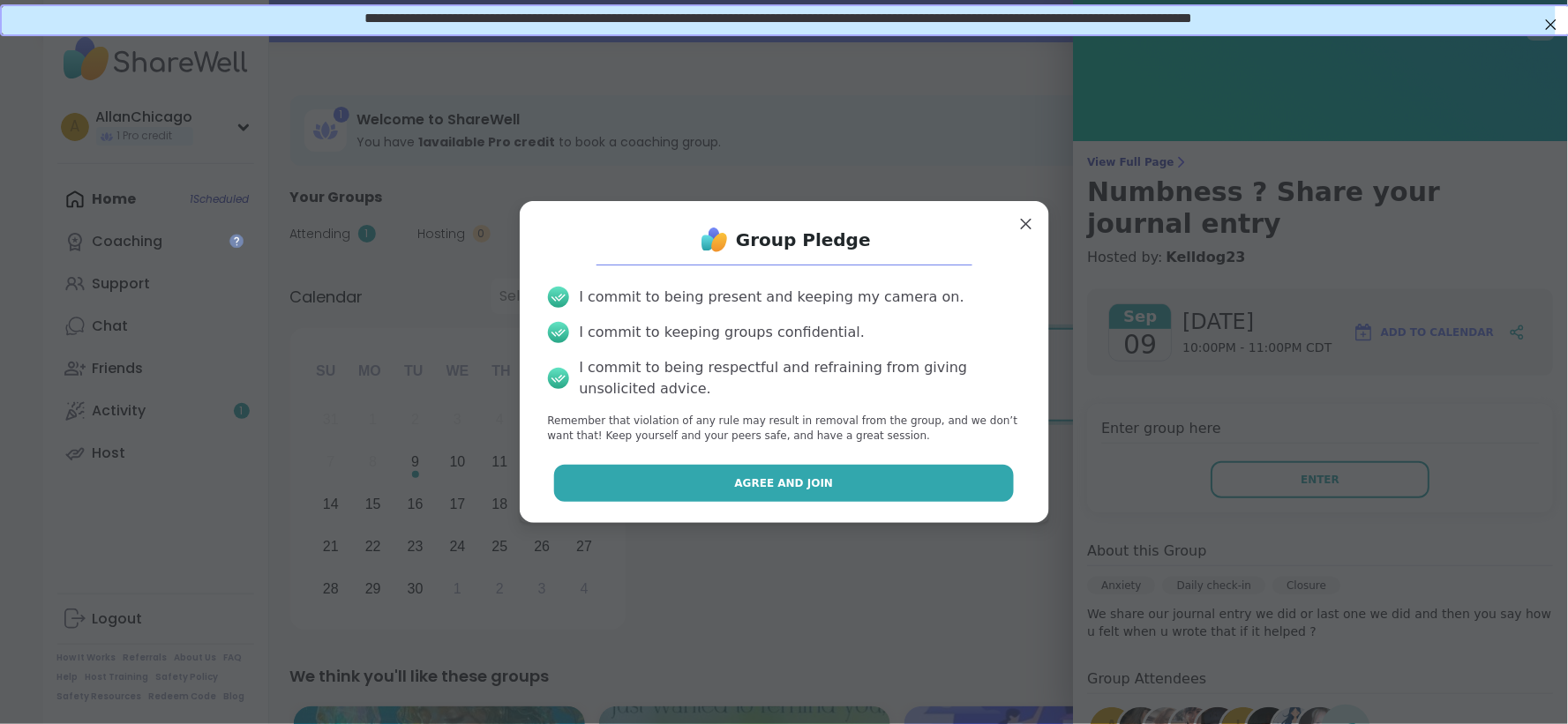
click at [888, 488] on button "Agree and Join" at bounding box center [784, 484] width 460 height 37
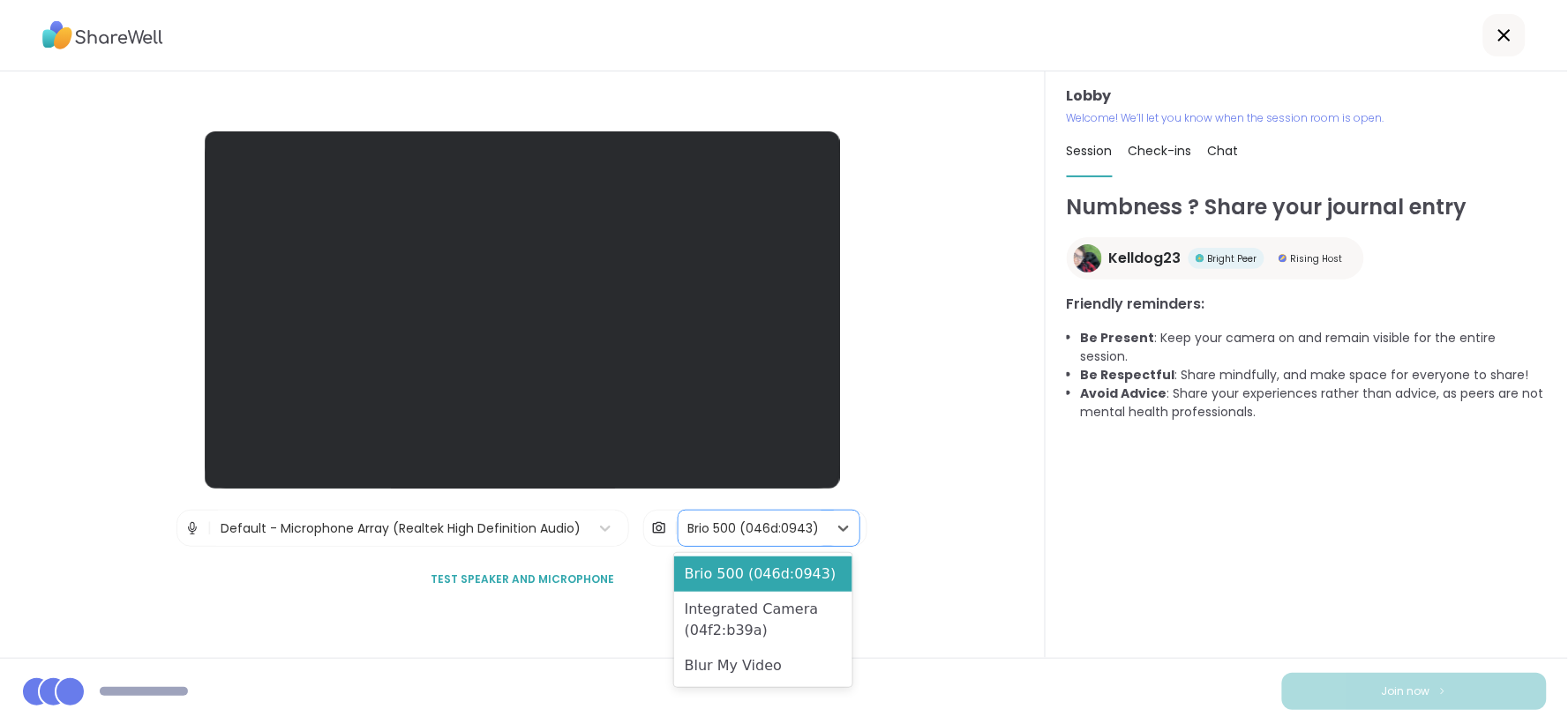
click at [753, 531] on div "Brio 500 (046d:0943)" at bounding box center [753, 529] width 132 height 19
click at [707, 663] on div "Blur My Video" at bounding box center [763, 666] width 178 height 35
click at [723, 545] on div "Brio 500 (046d:0943)" at bounding box center [753, 528] width 149 height 35
click at [713, 614] on div "Integrated Camera (04f2:b39a)" at bounding box center [763, 620] width 178 height 57
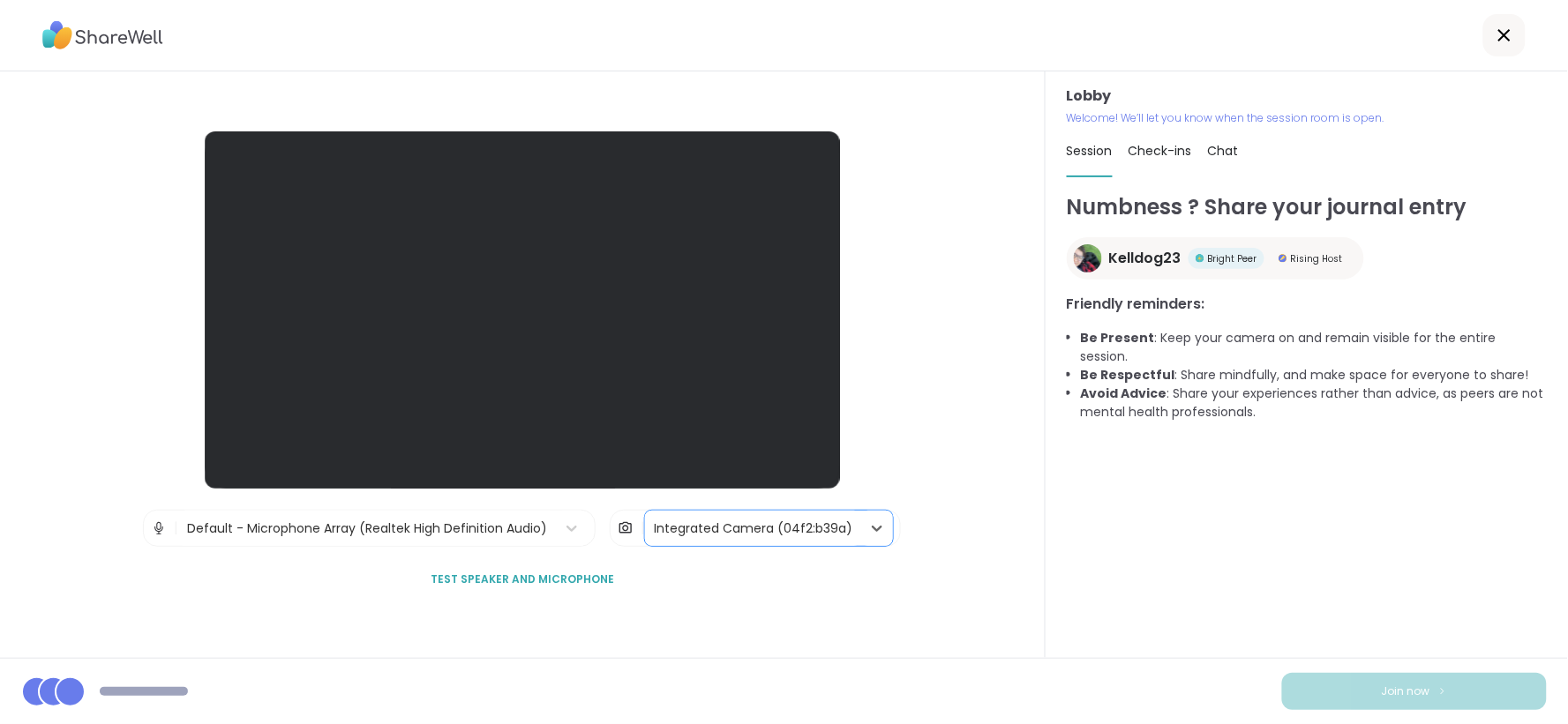
click at [532, 531] on div "Default - Microphone Array (Realtek High Definition Audio)" at bounding box center [367, 529] width 360 height 19
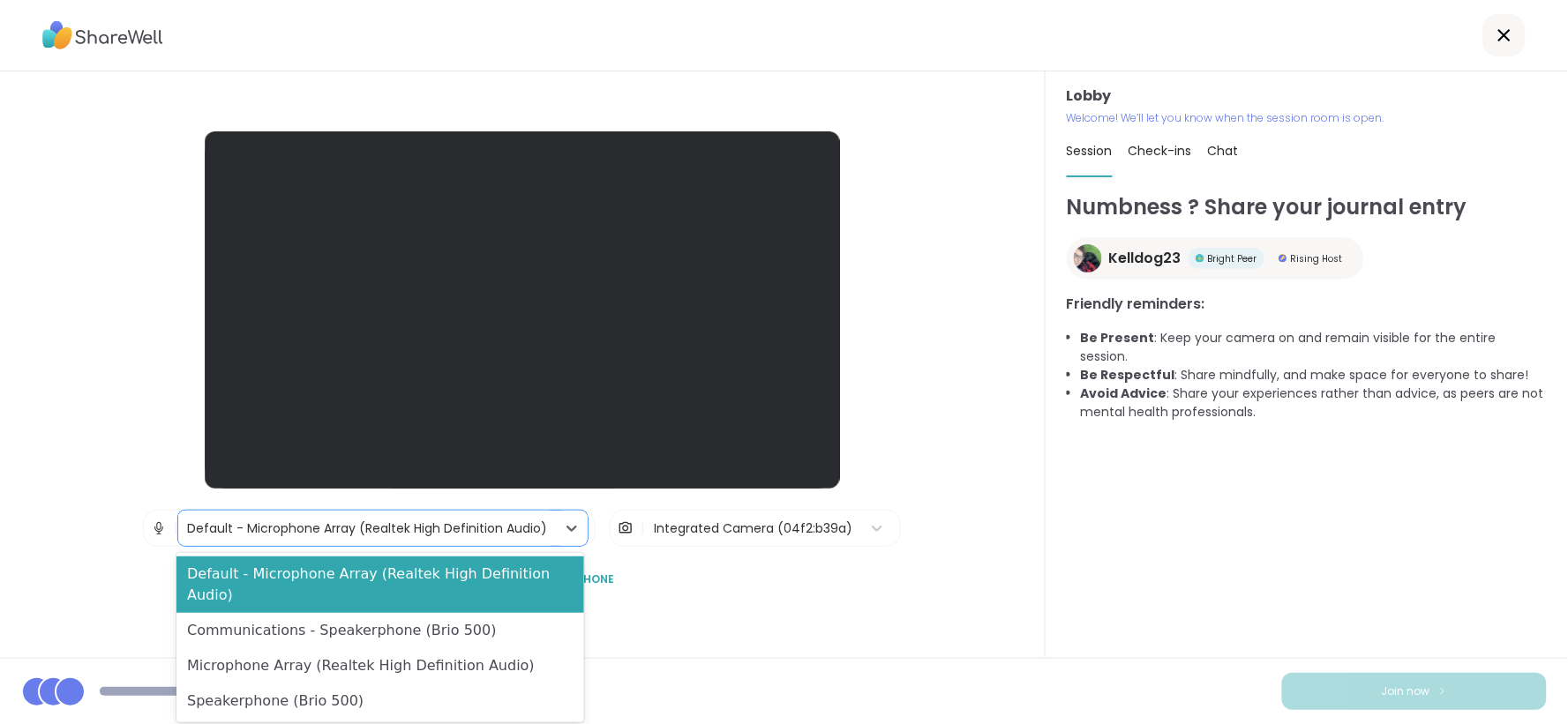
click at [940, 597] on div "Lobby | 4 results available. Use Up and Down to choose options, press Enter to …" at bounding box center [523, 365] width 1045 height 587
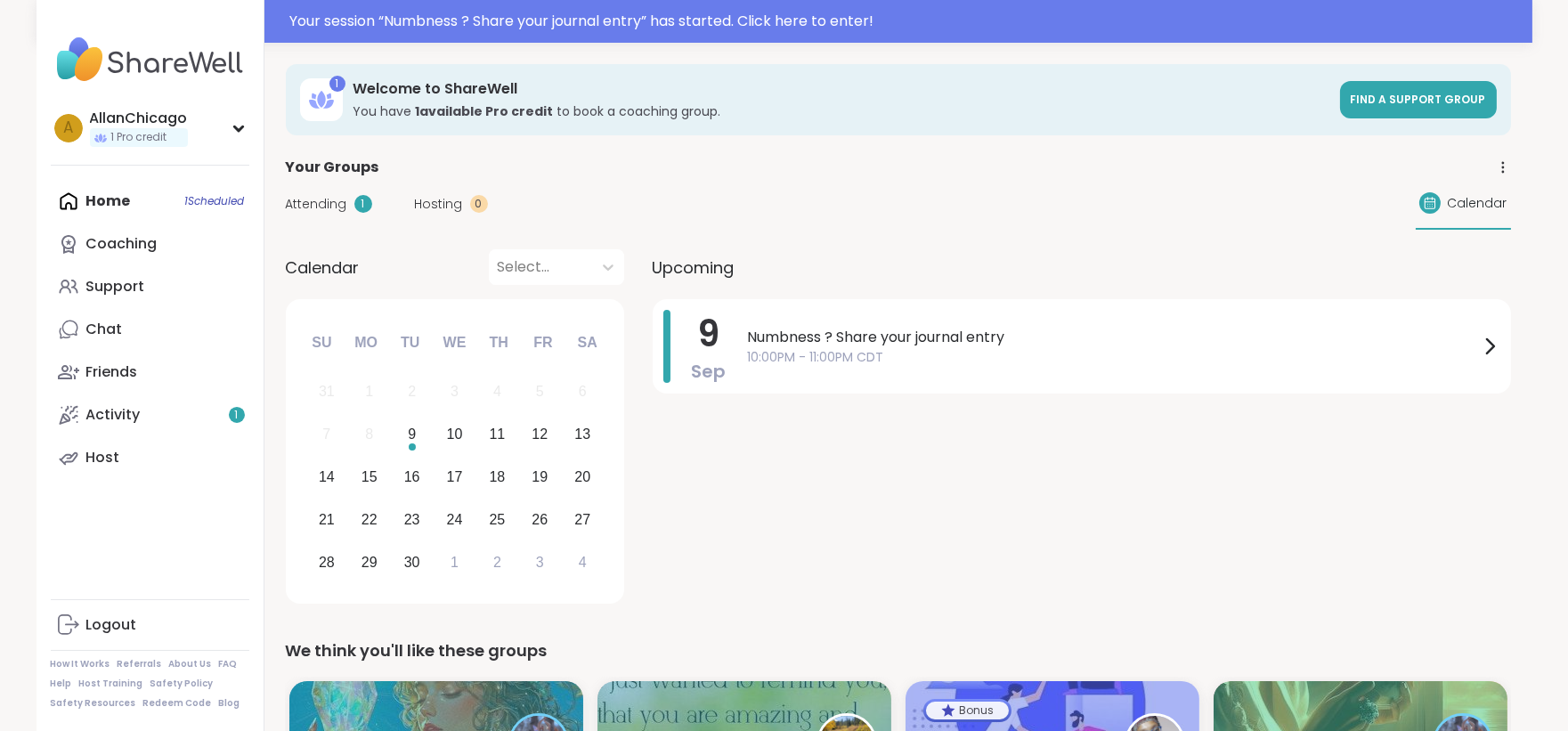
click at [103, 196] on div "Home 1 Scheduled Coaching Support Chat Friends Activity 1 Host" at bounding box center [150, 329] width 199 height 299
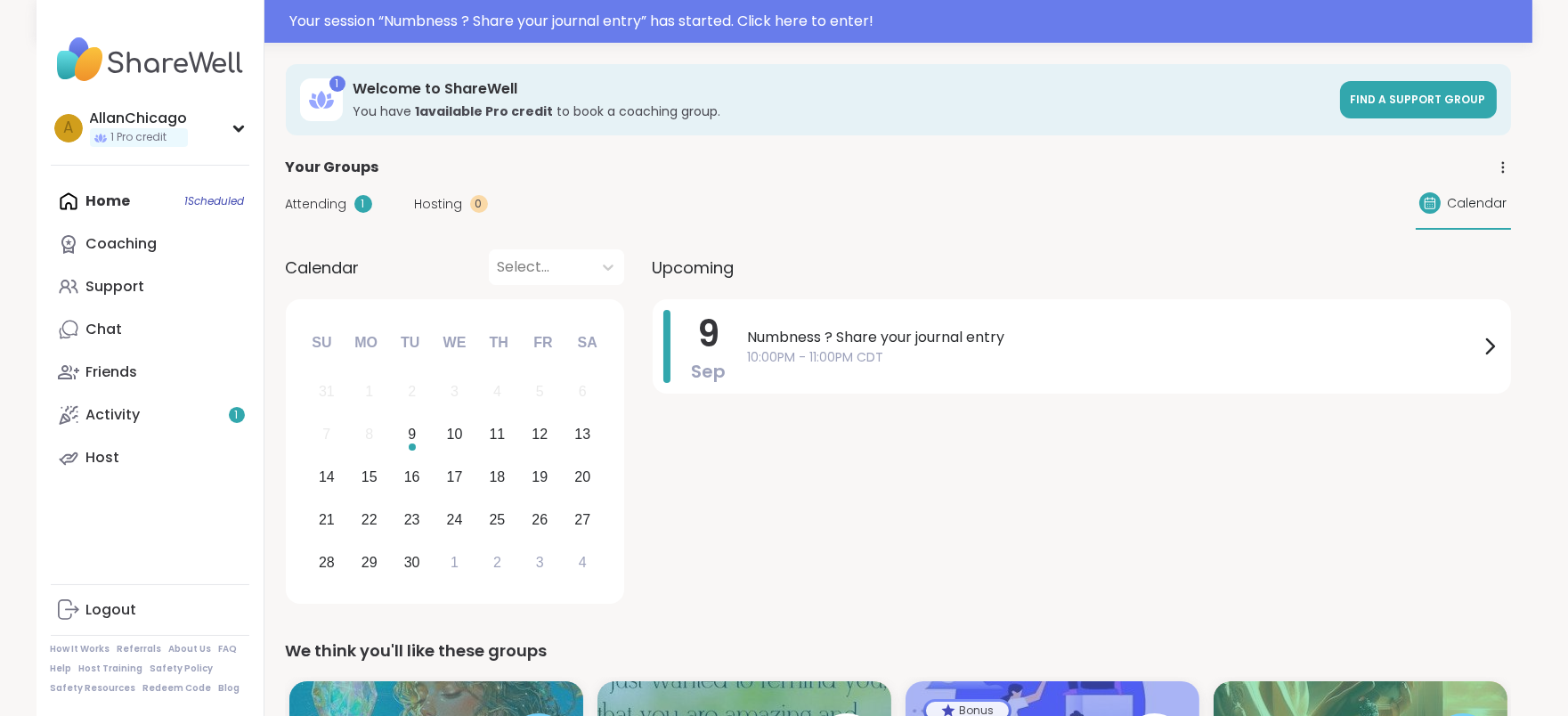
click at [103, 196] on div "Home 1 Scheduled Coaching Support Chat Friends Activity 1 Host" at bounding box center [150, 329] width 199 height 299
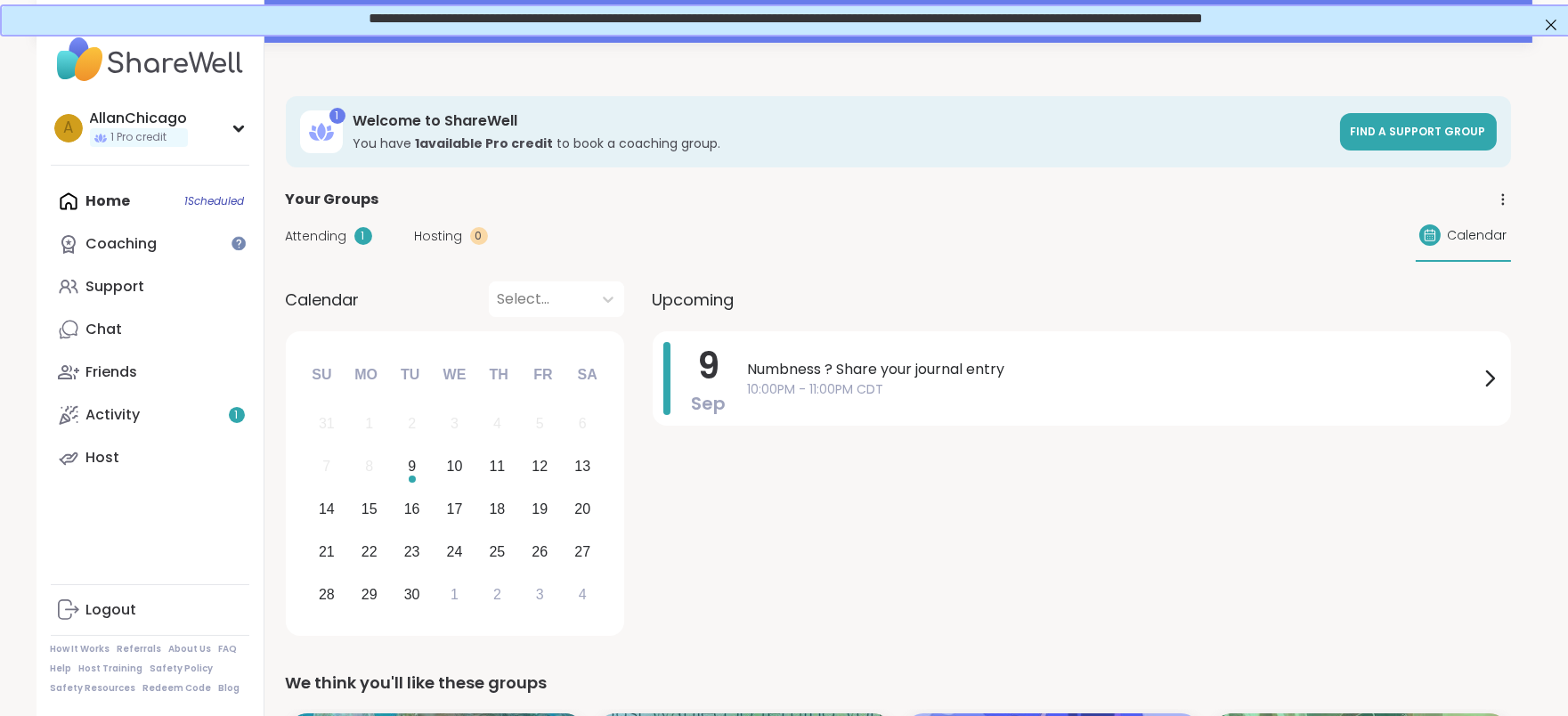
click at [117, 200] on div "Home 1 Scheduled Coaching Support Chat Friends Activity 1 Host" at bounding box center [150, 329] width 199 height 299
click at [120, 201] on div "Home 1 Scheduled Coaching Support Chat Friends Activity 1 Host" at bounding box center [150, 329] width 199 height 299
click at [843, 380] on span "10:00PM - 11:00PM CDT" at bounding box center [1113, 390] width 731 height 19
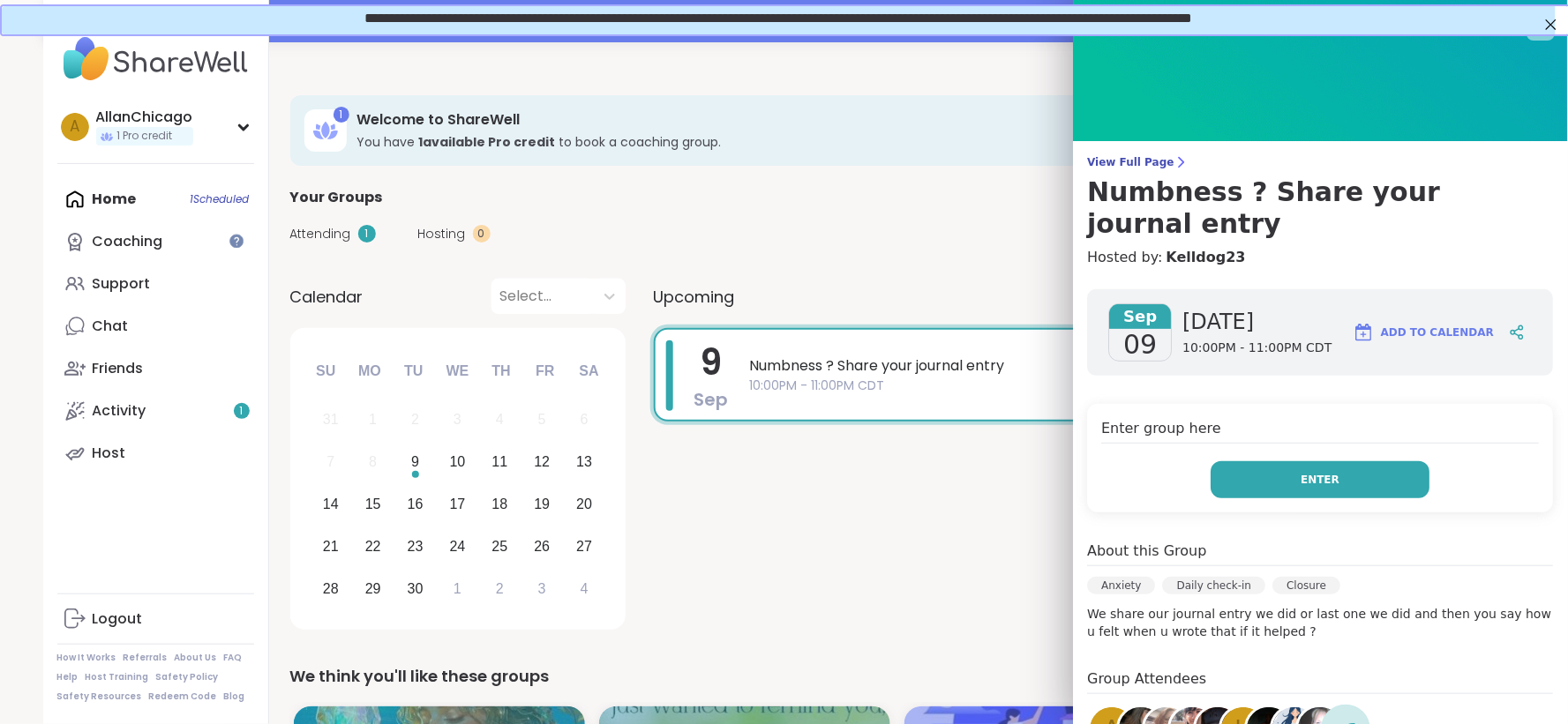
click at [1302, 472] on span "Enter" at bounding box center [1321, 479] width 39 height 16
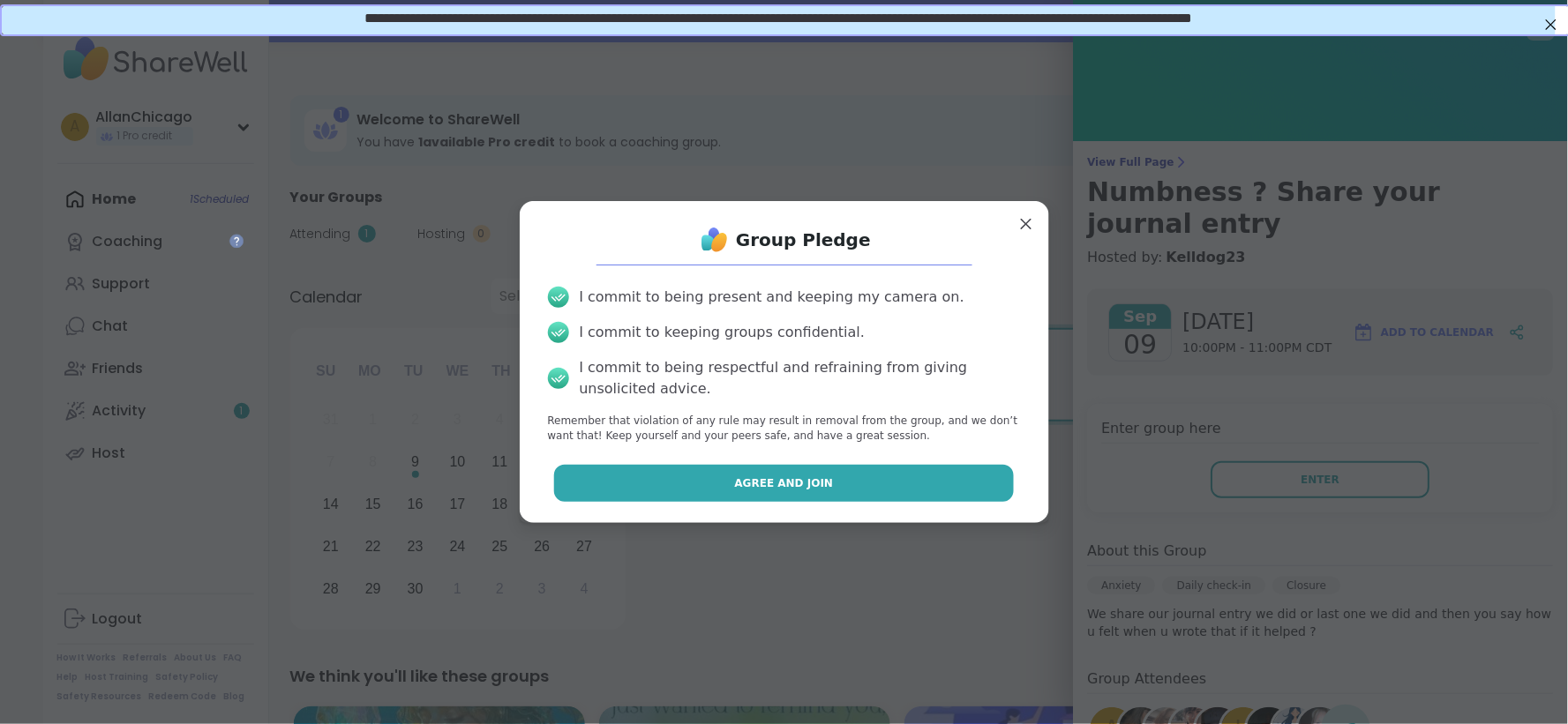
click at [888, 489] on button "Agree and Join" at bounding box center [784, 484] width 460 height 37
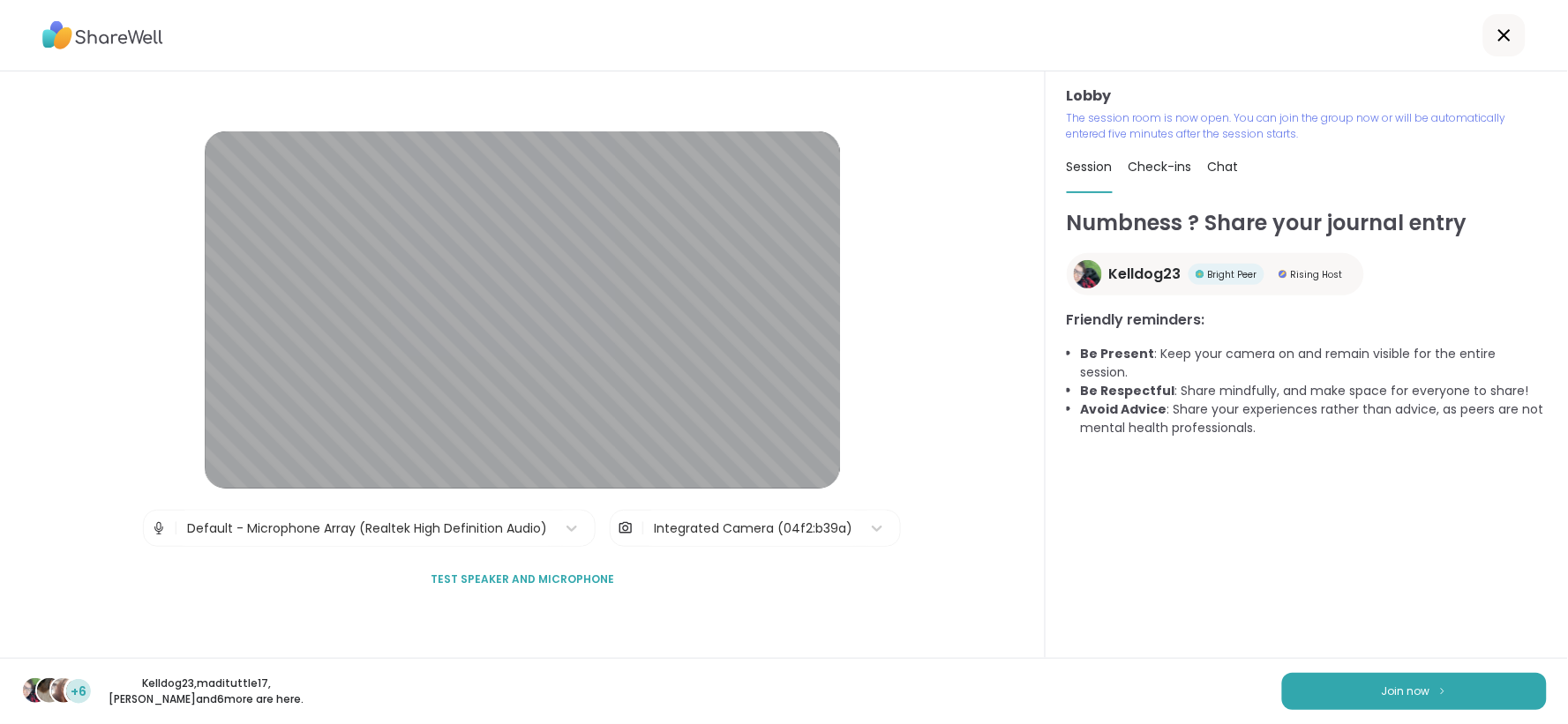
click at [674, 527] on div "Integrated Camera (04f2:b39a)" at bounding box center [753, 529] width 199 height 19
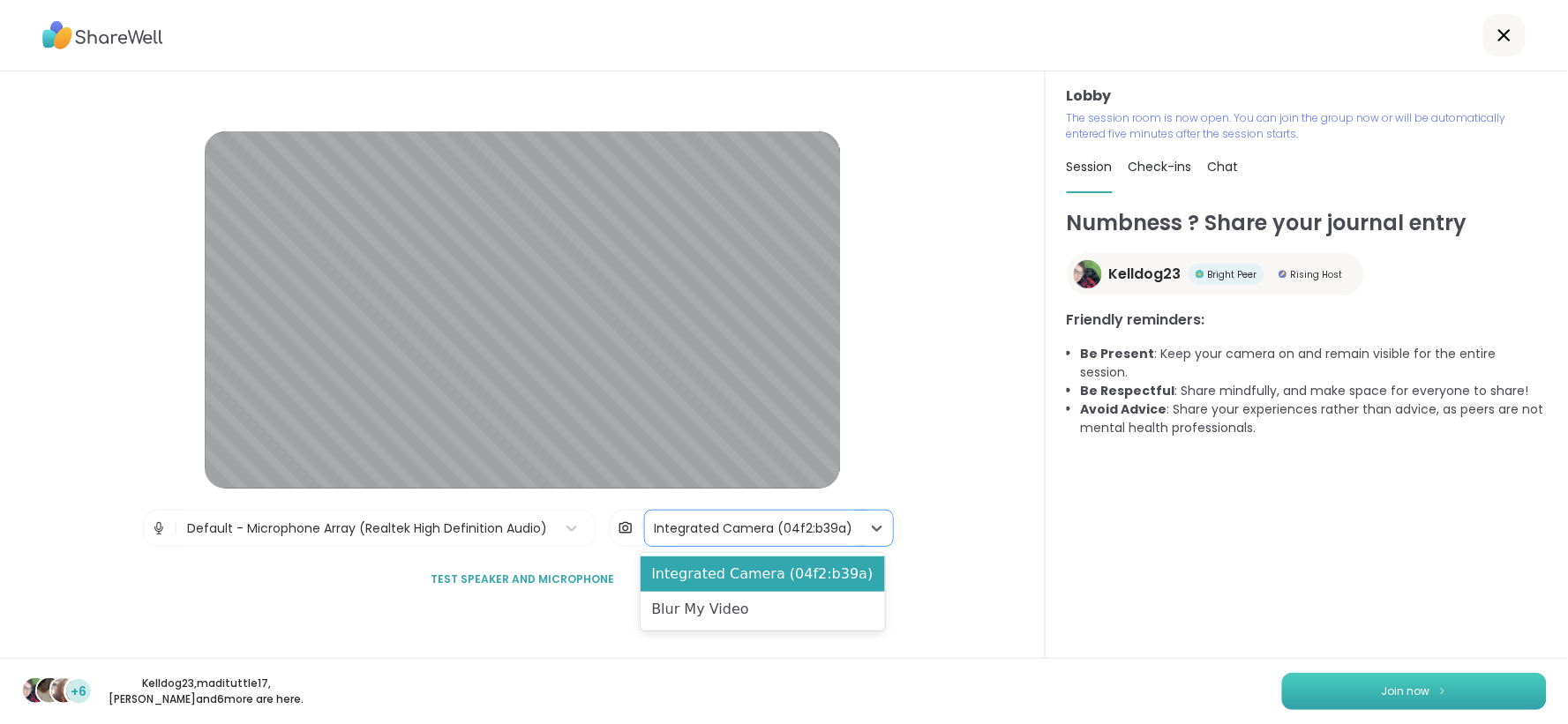
click at [1366, 685] on button "Join now" at bounding box center [1414, 692] width 265 height 37
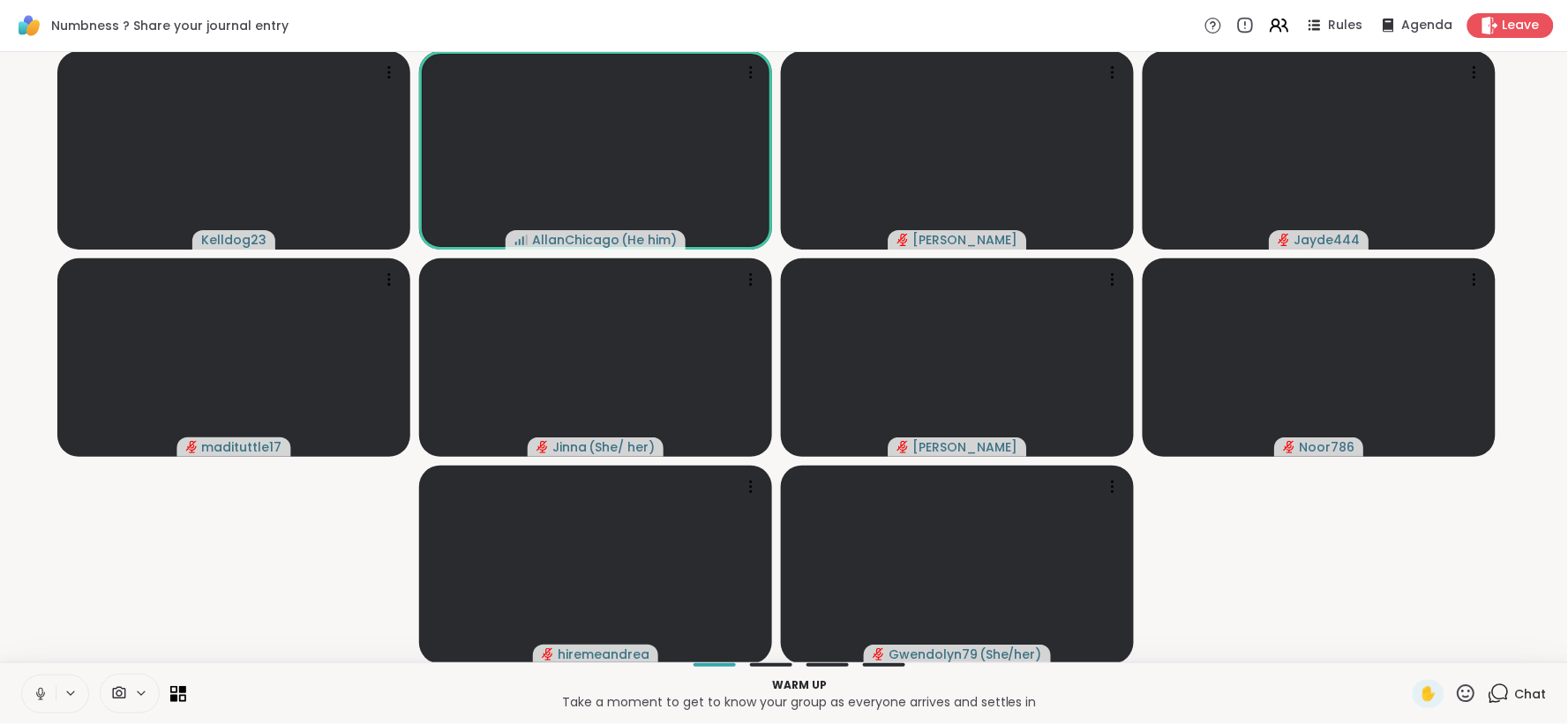
click at [124, 703] on div at bounding box center [129, 693] width 60 height 40
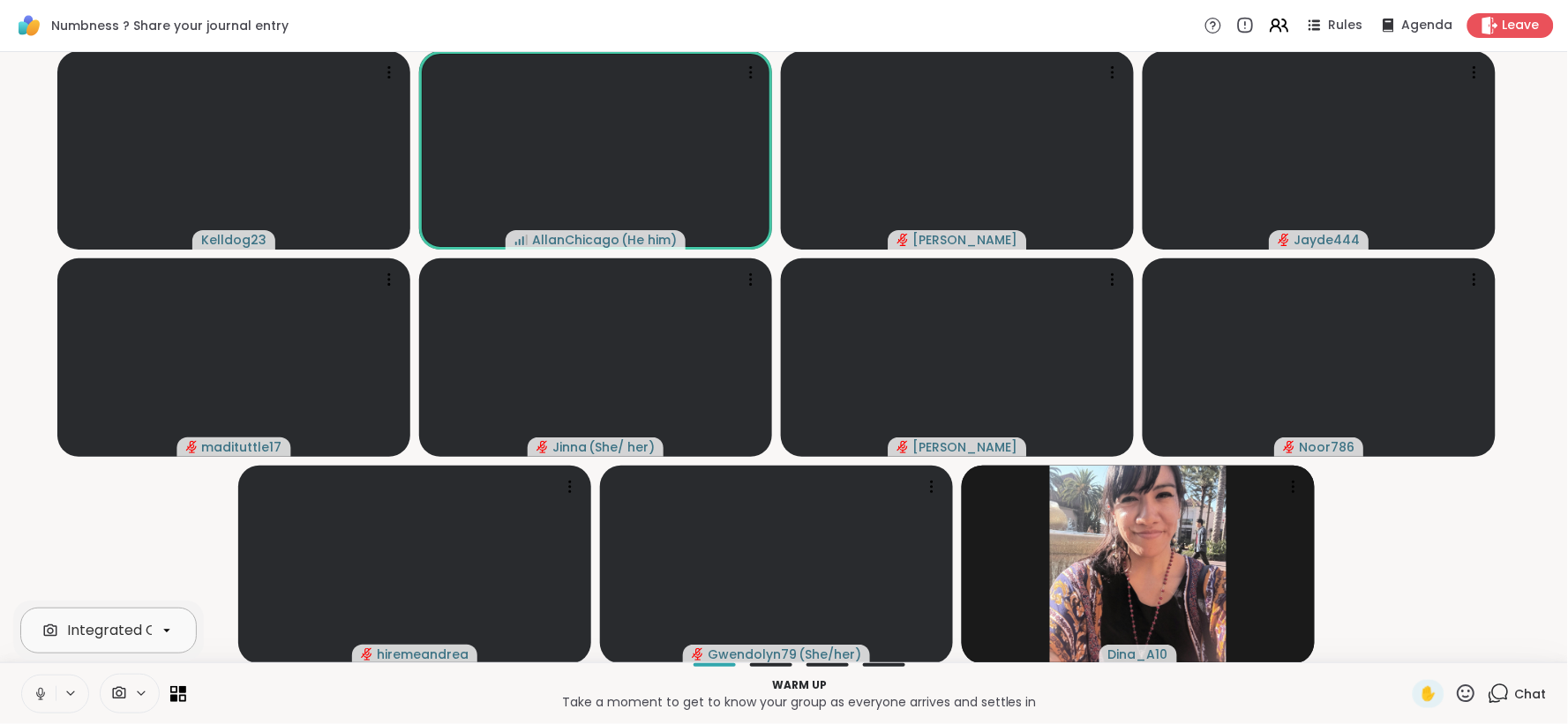
click at [164, 632] on icon at bounding box center [166, 630] width 16 height 16
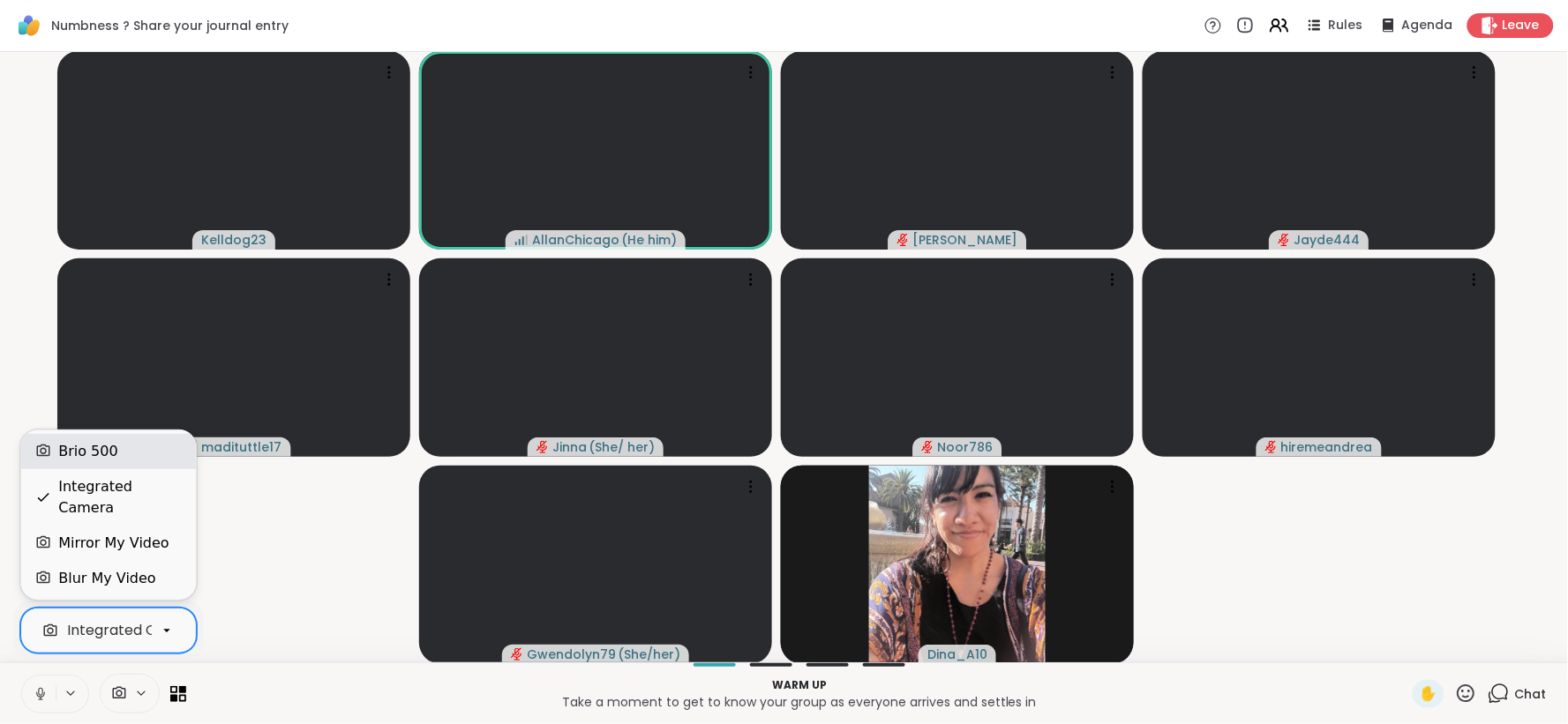
click at [111, 462] on div "Brio 500" at bounding box center [109, 451] width 147 height 21
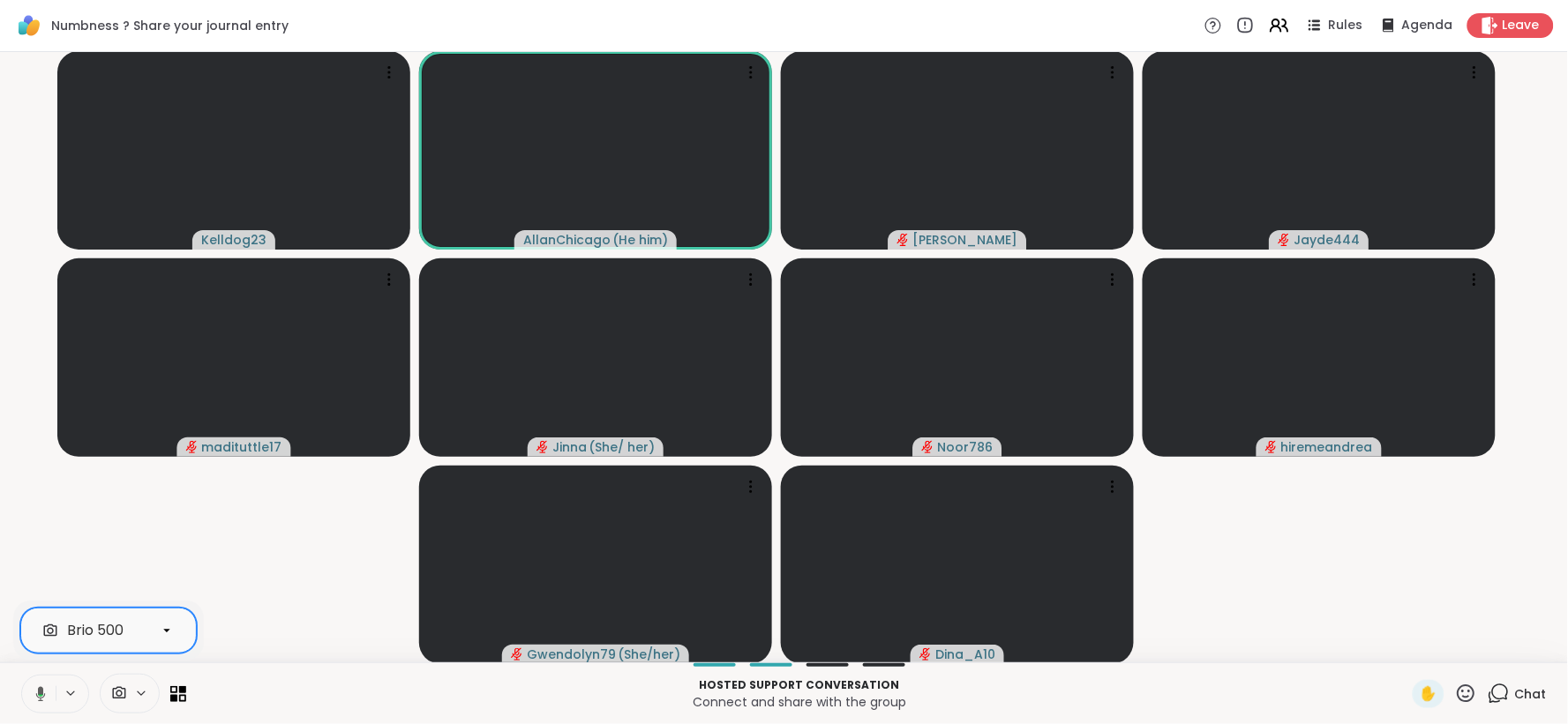
click at [46, 700] on button at bounding box center [37, 694] width 36 height 37
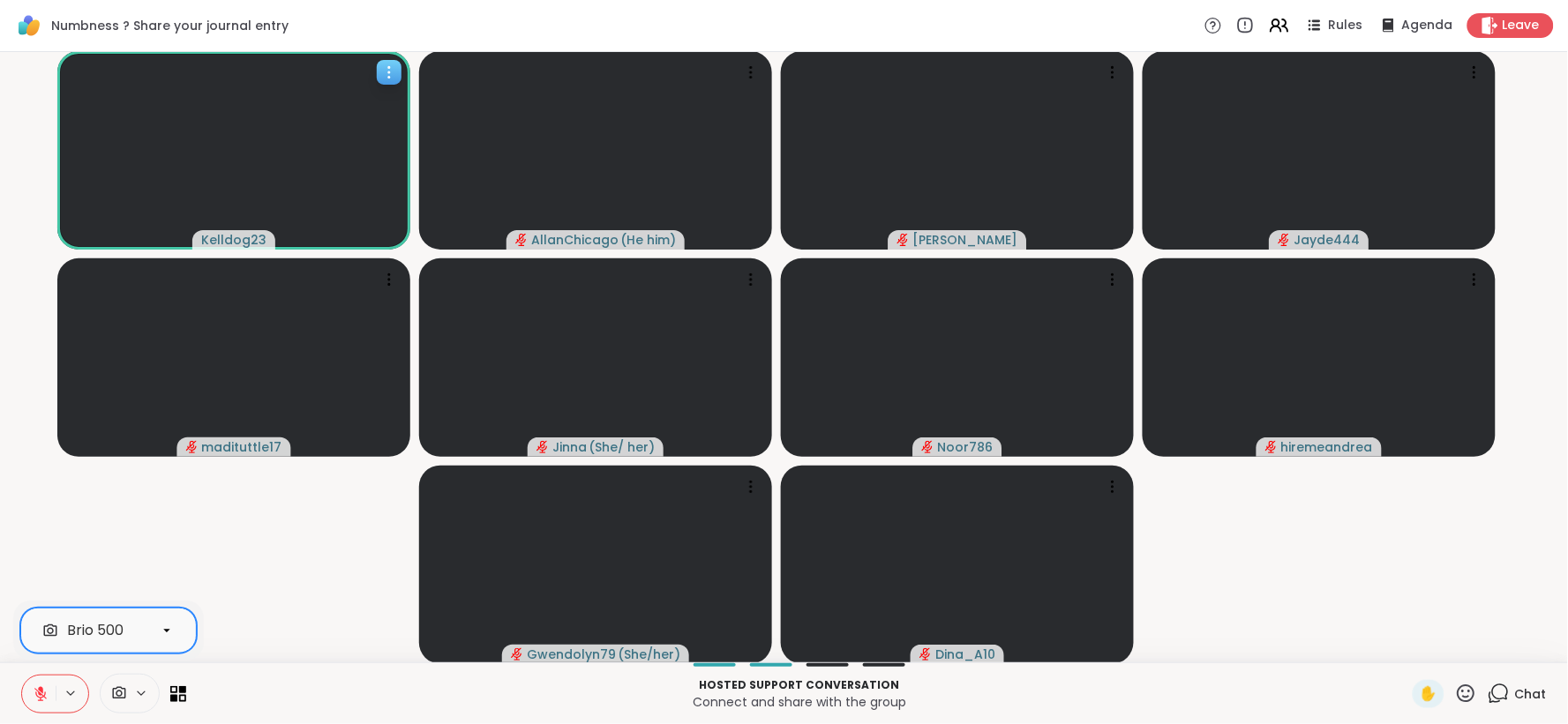
click at [393, 71] on icon at bounding box center [389, 71] width 18 height 18
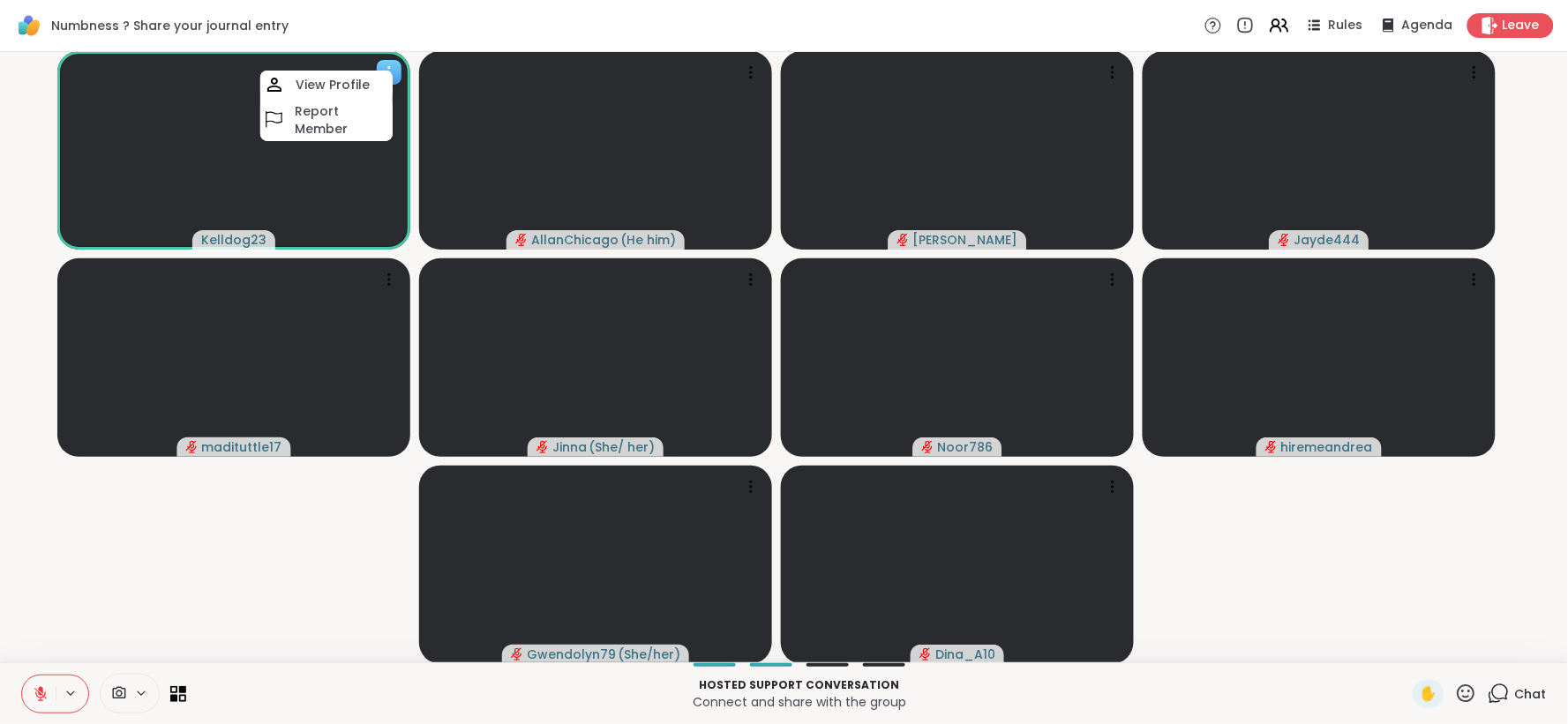
click at [356, 76] on h4 "View Profile" at bounding box center [332, 84] width 74 height 18
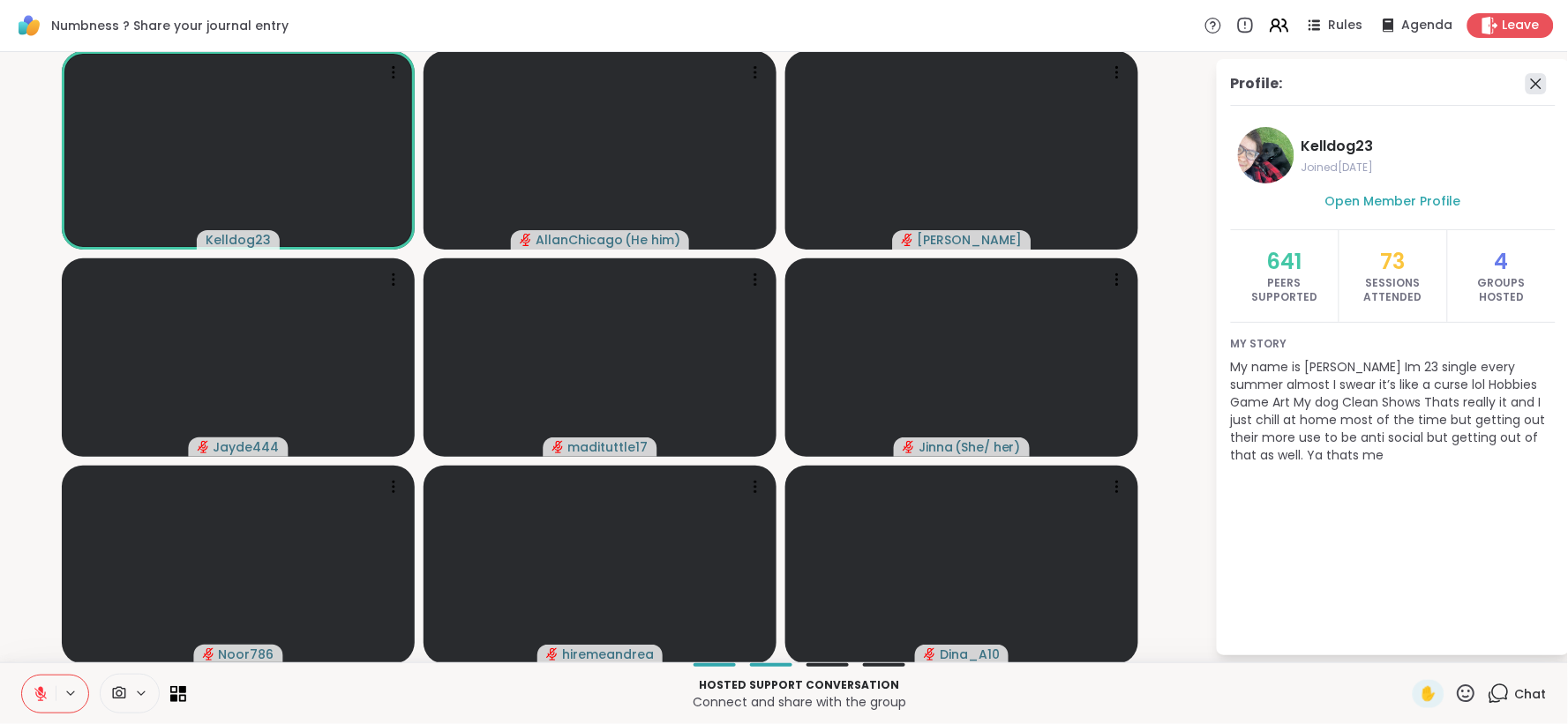
click at [1525, 92] on icon at bounding box center [1536, 84] width 21 height 21
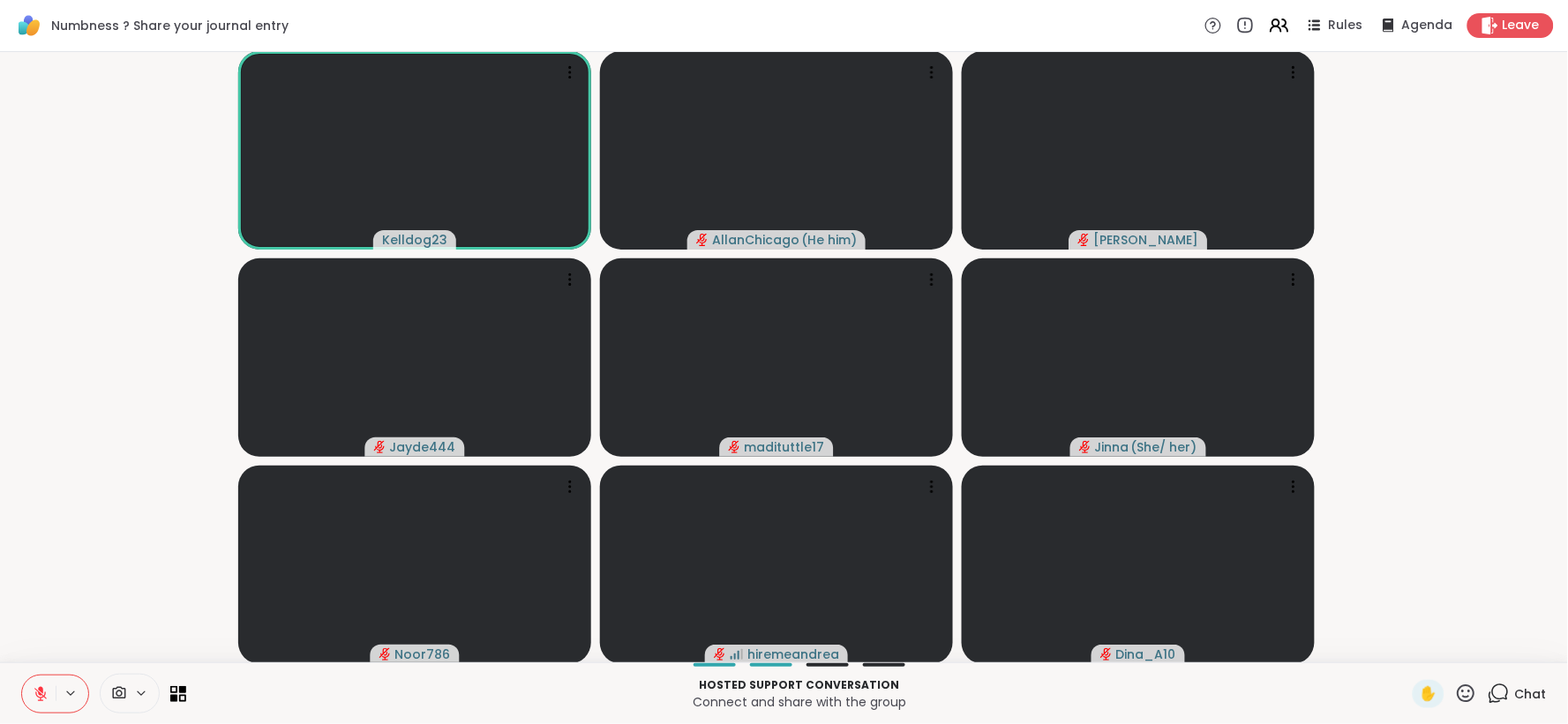
click at [32, 693] on icon at bounding box center [40, 693] width 16 height 16
click at [39, 698] on icon at bounding box center [40, 693] width 16 height 16
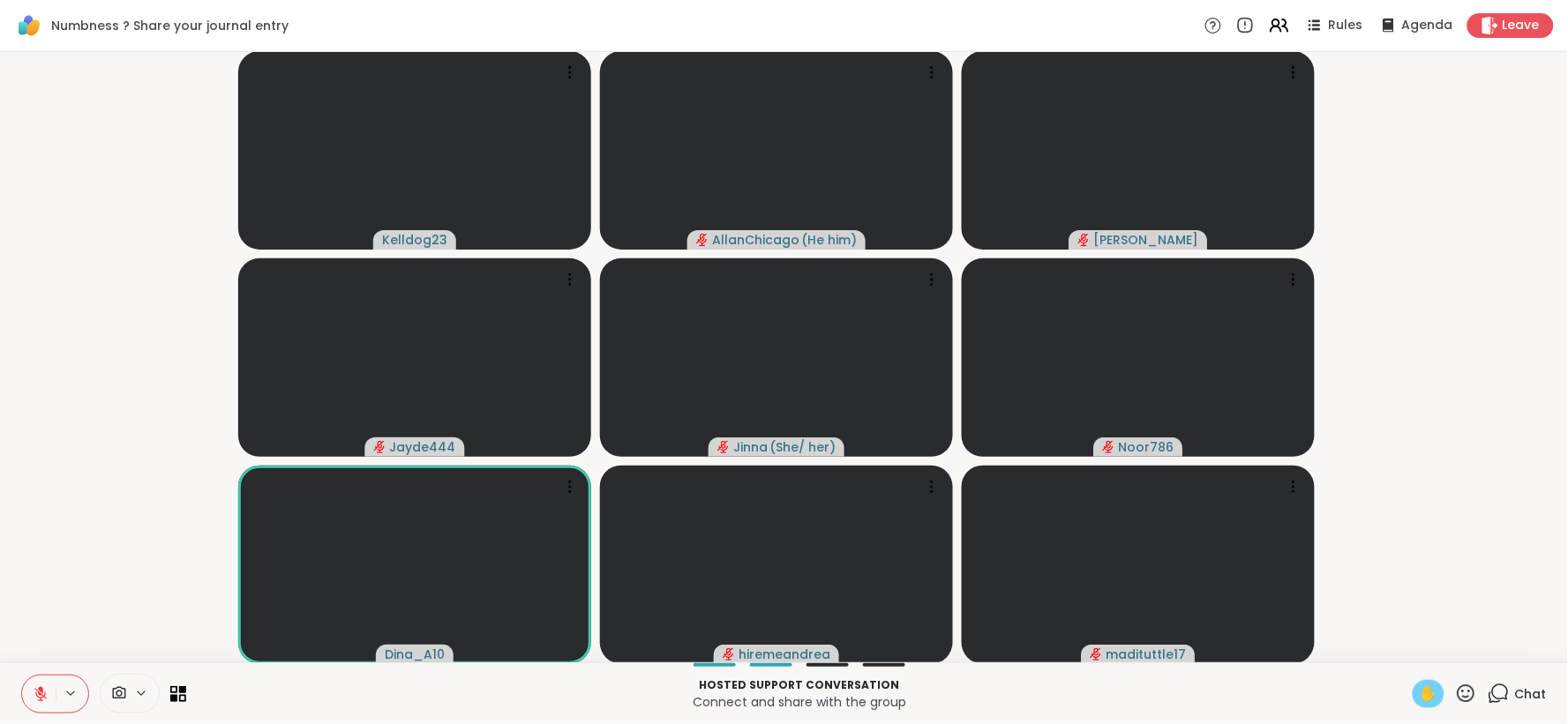
click at [1419, 688] on span "✋" at bounding box center [1428, 694] width 18 height 21
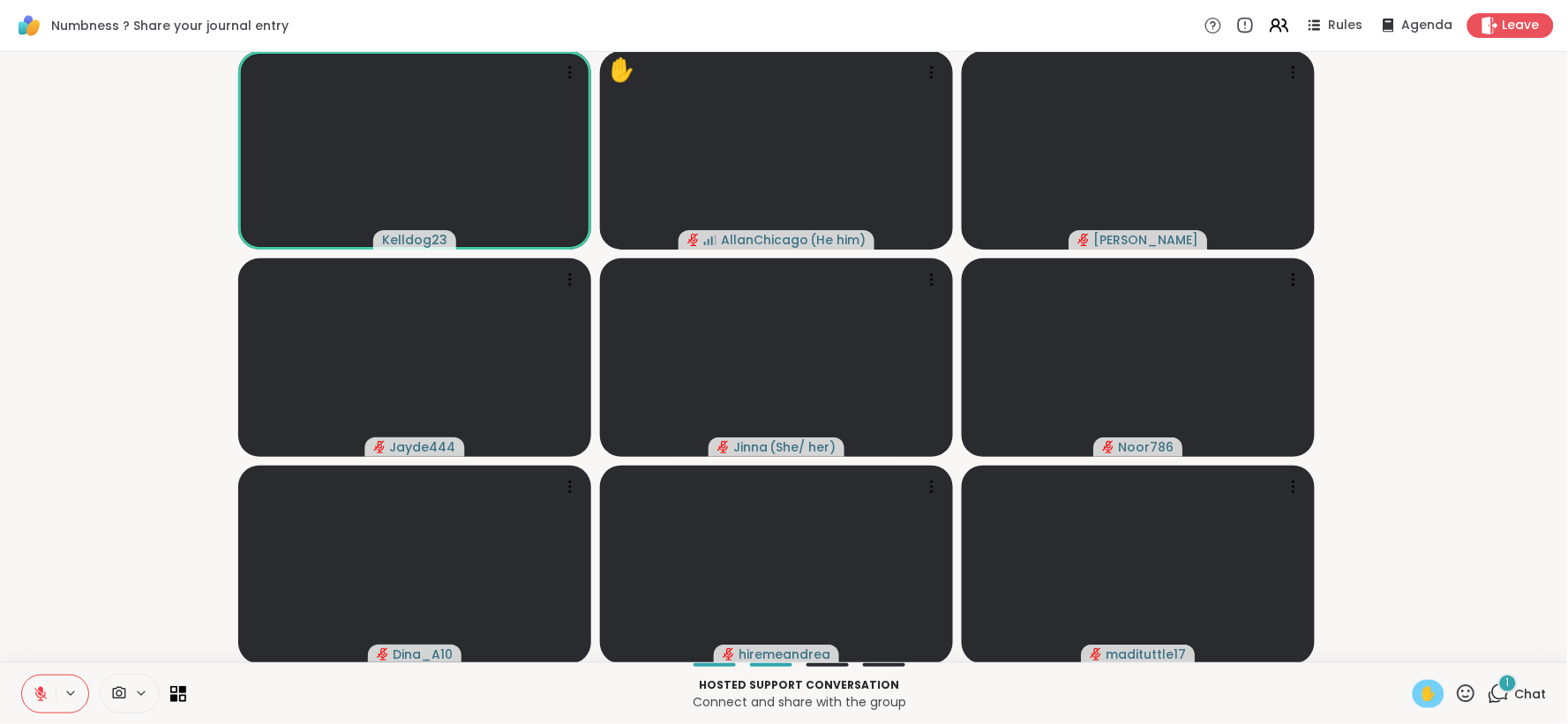
click at [33, 693] on icon at bounding box center [40, 693] width 16 height 16
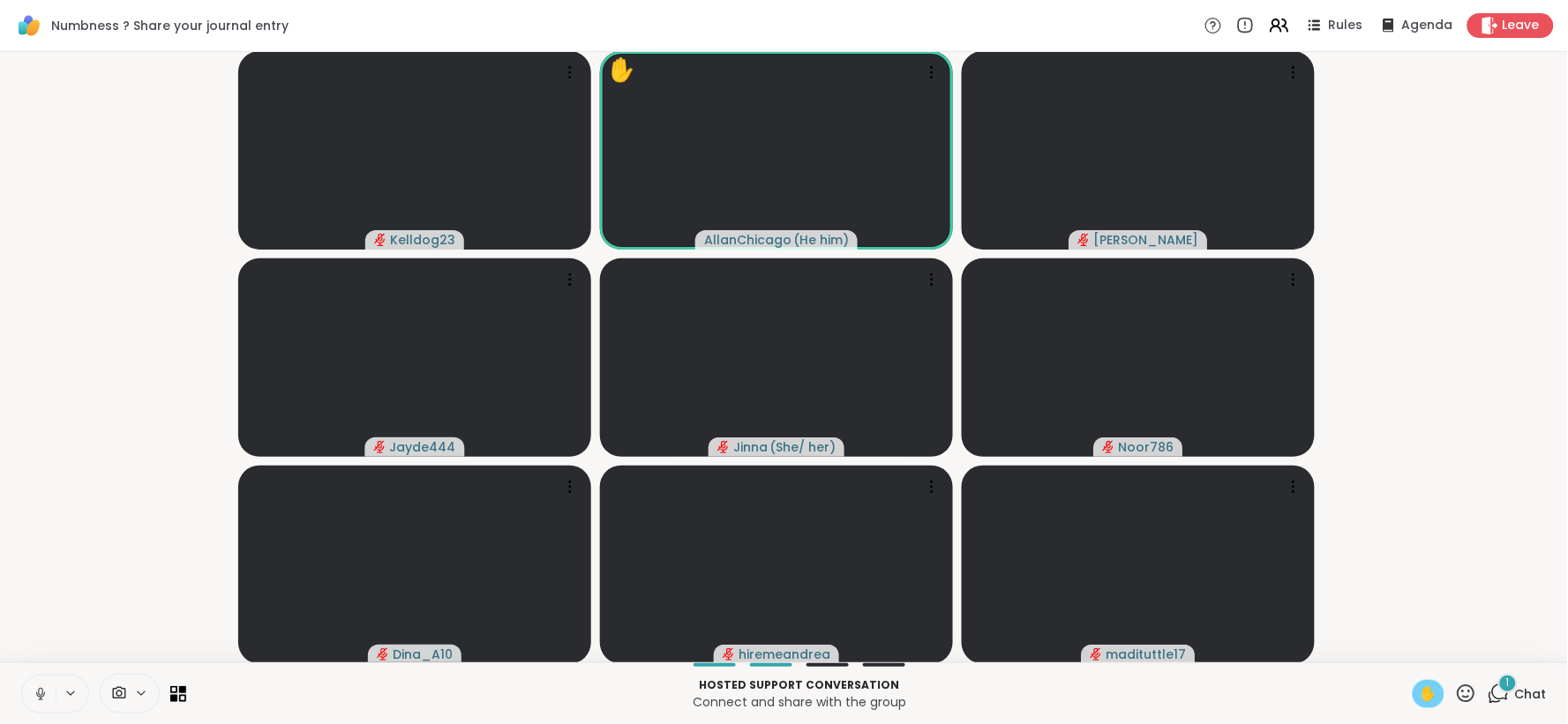
click at [1419, 695] on span "✋" at bounding box center [1428, 694] width 18 height 21
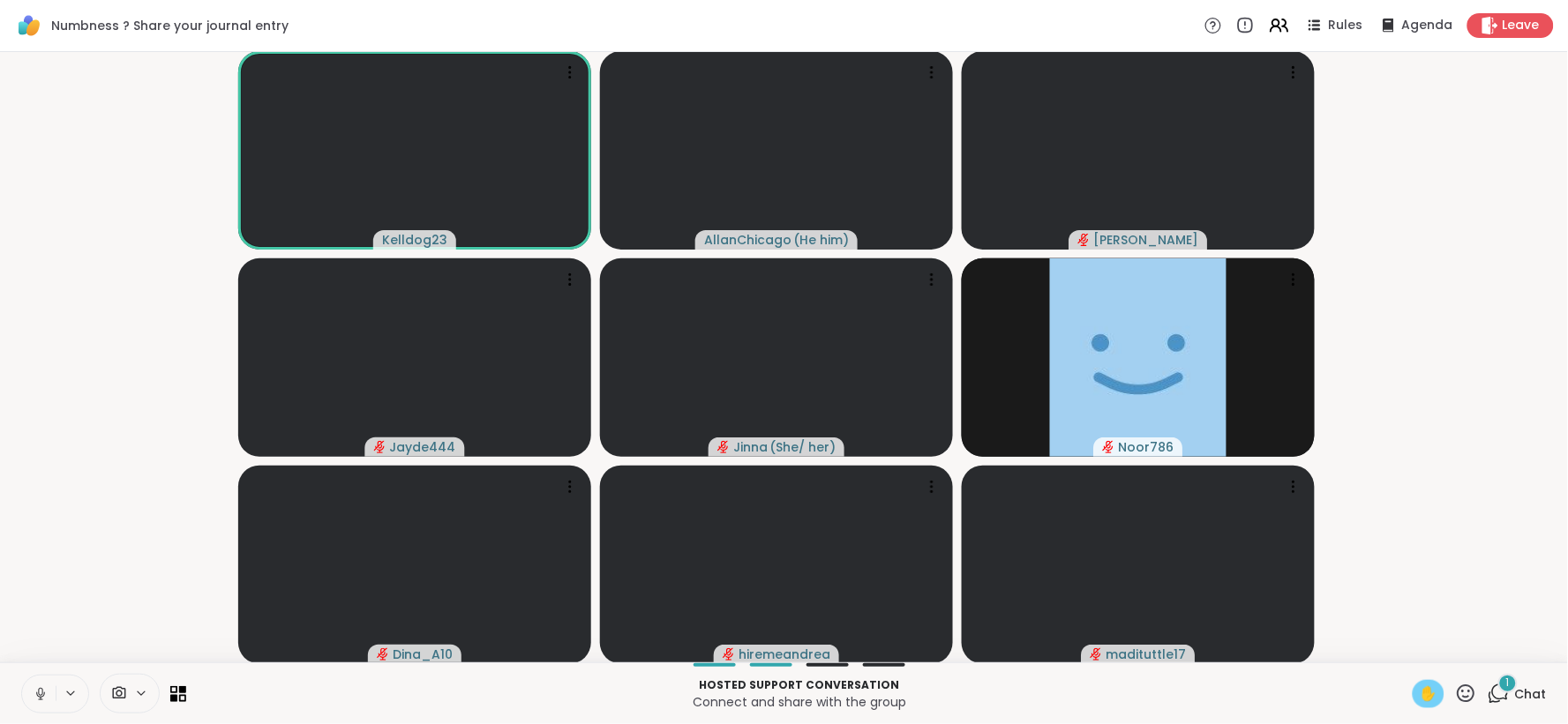
click at [1419, 693] on span "✋" at bounding box center [1428, 694] width 18 height 21
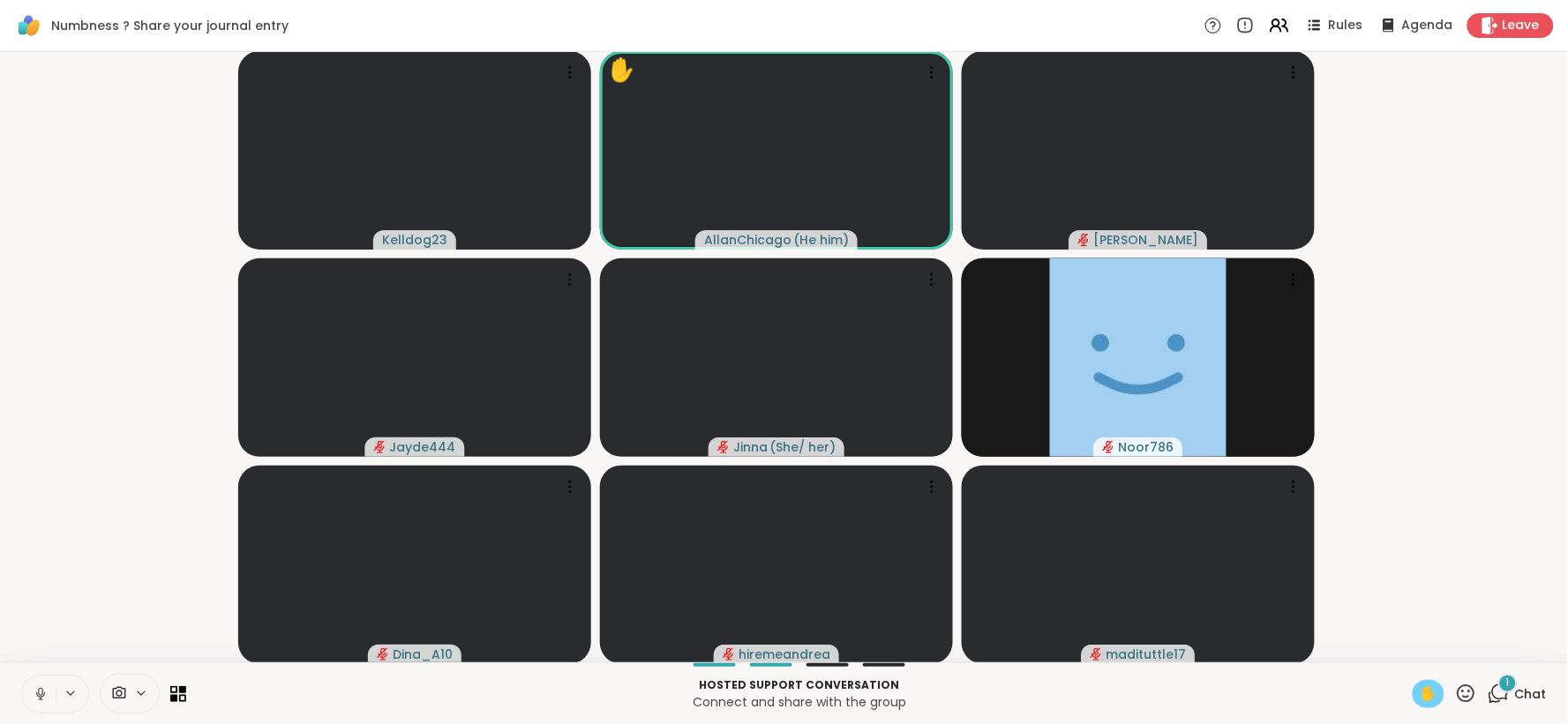
click at [1419, 686] on span "✋" at bounding box center [1428, 694] width 18 height 21
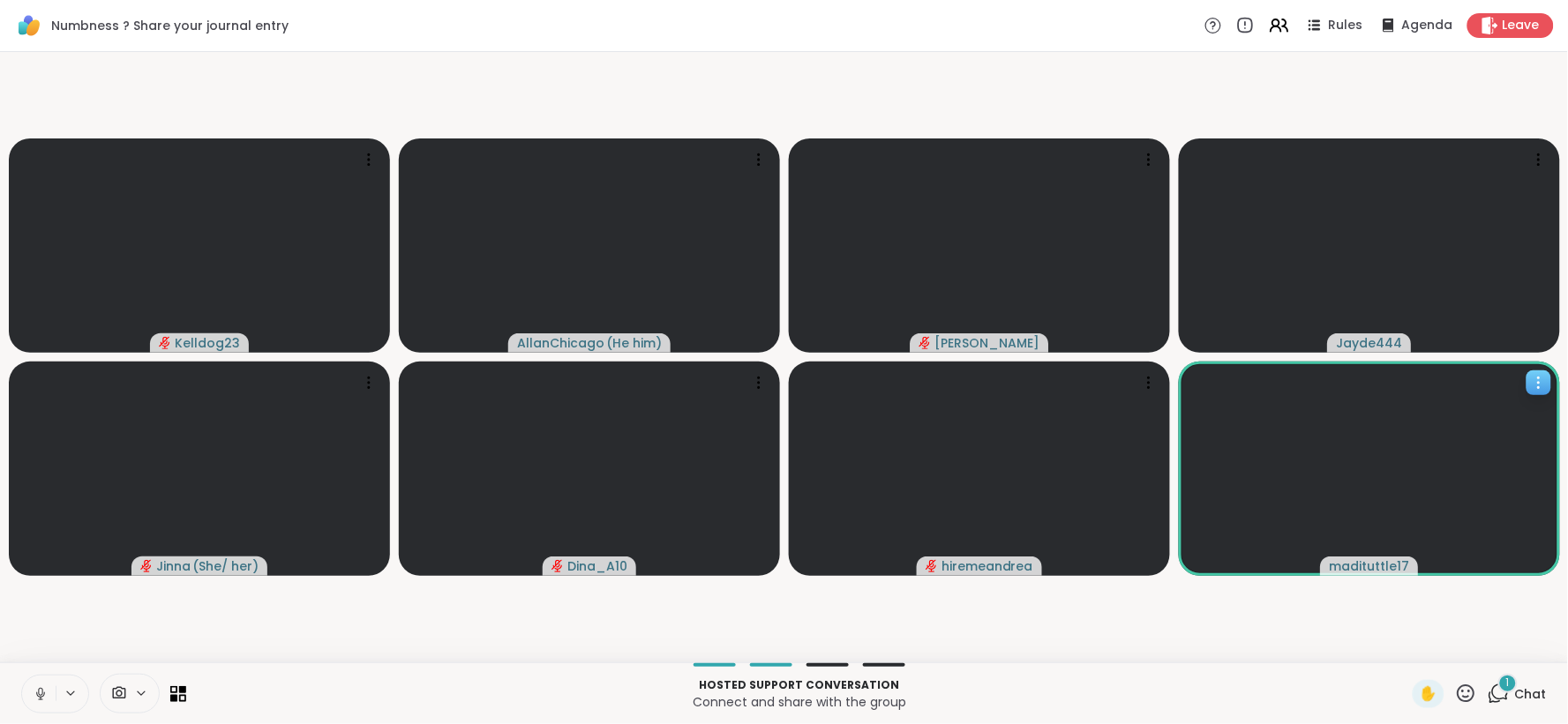
click at [1539, 377] on icon at bounding box center [1538, 382] width 18 height 18
click at [1503, 392] on h4 "View Profile" at bounding box center [1480, 391] width 74 height 18
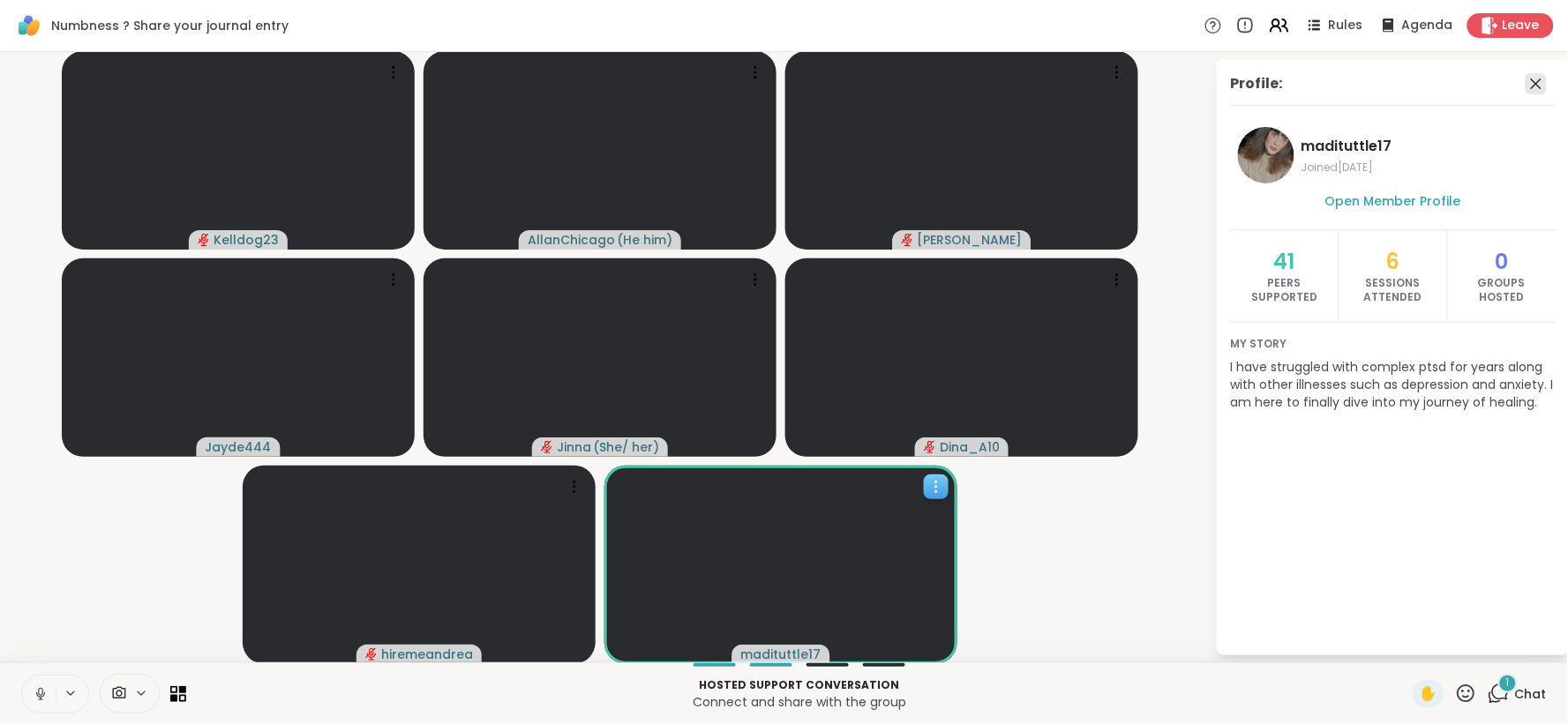
click at [1525, 86] on icon at bounding box center [1536, 84] width 21 height 21
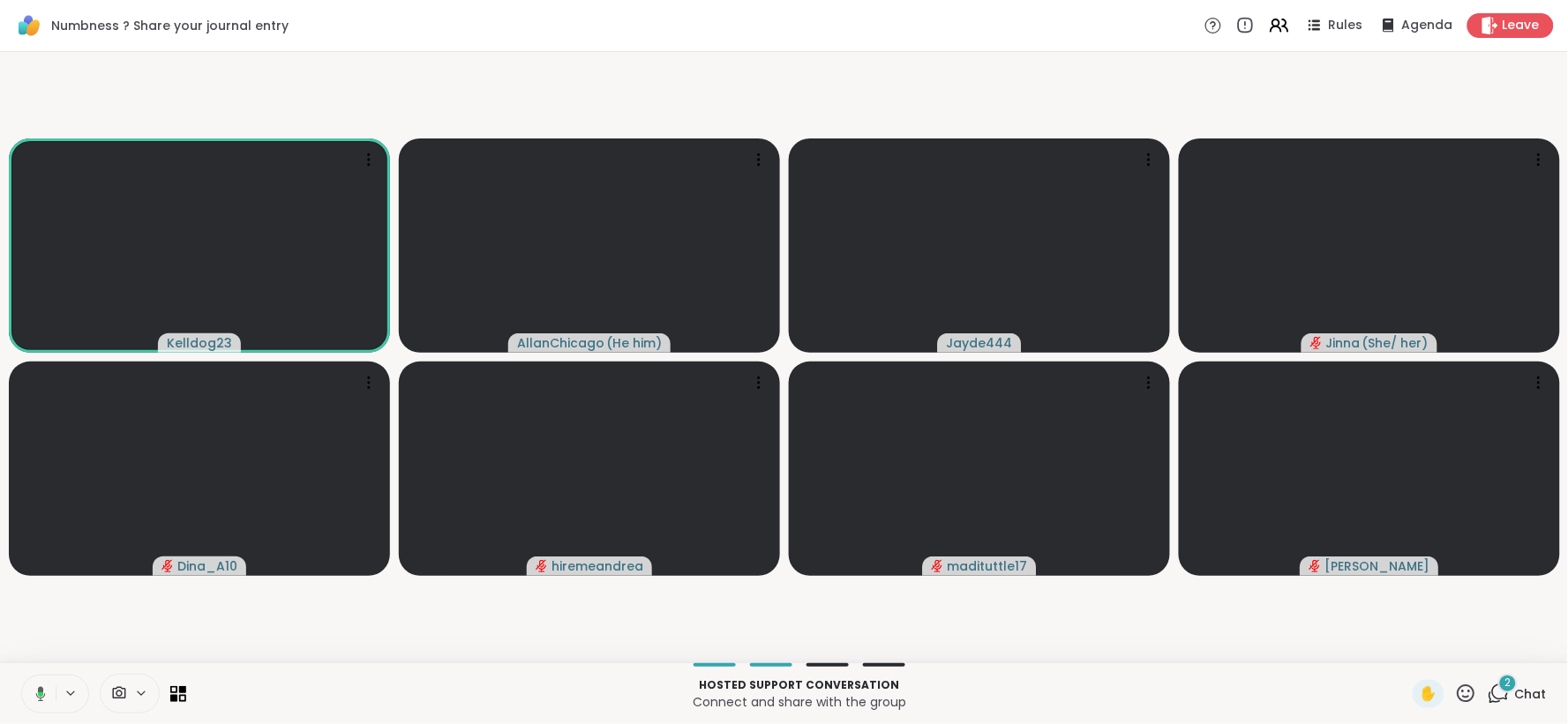
click at [35, 683] on button at bounding box center [37, 694] width 36 height 37
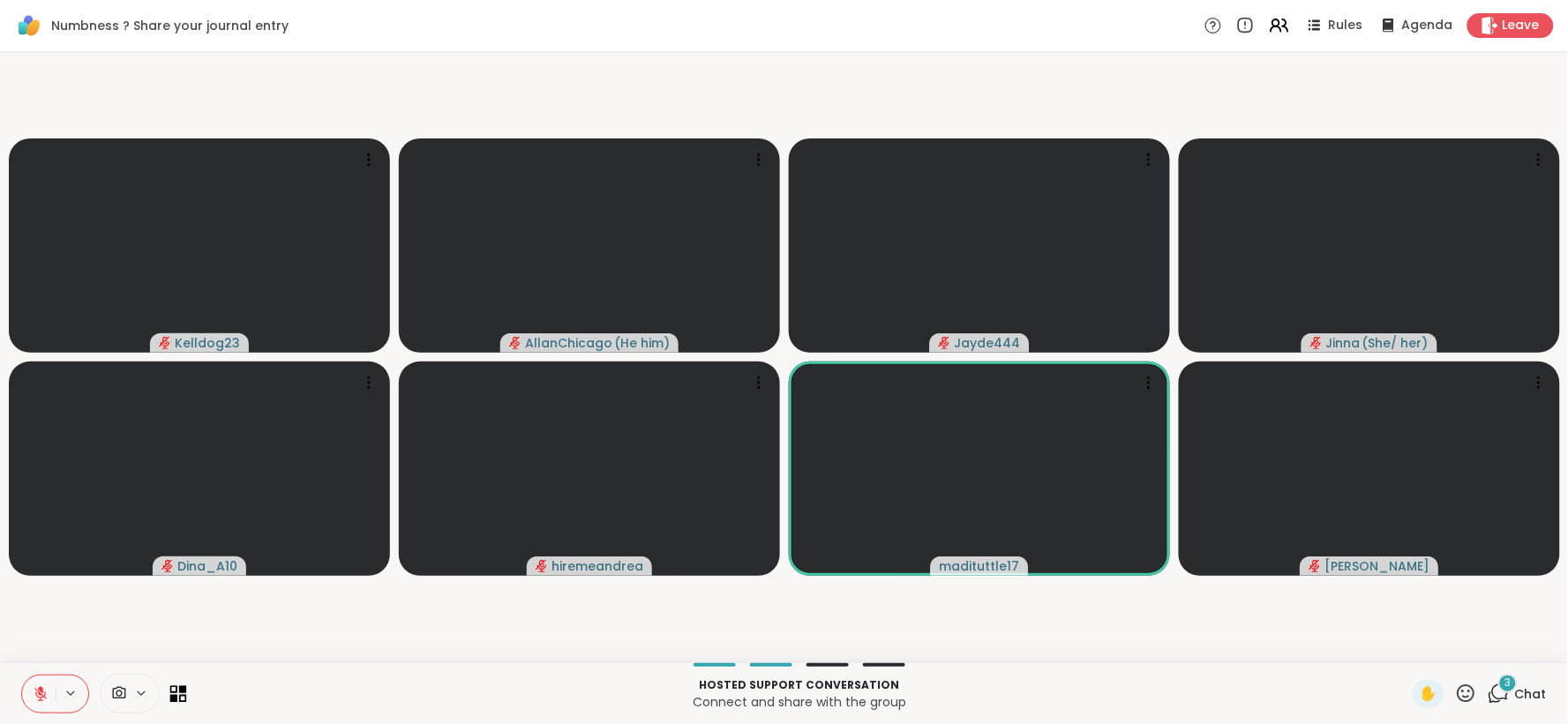
click at [178, 698] on icon at bounding box center [178, 693] width 17 height 17
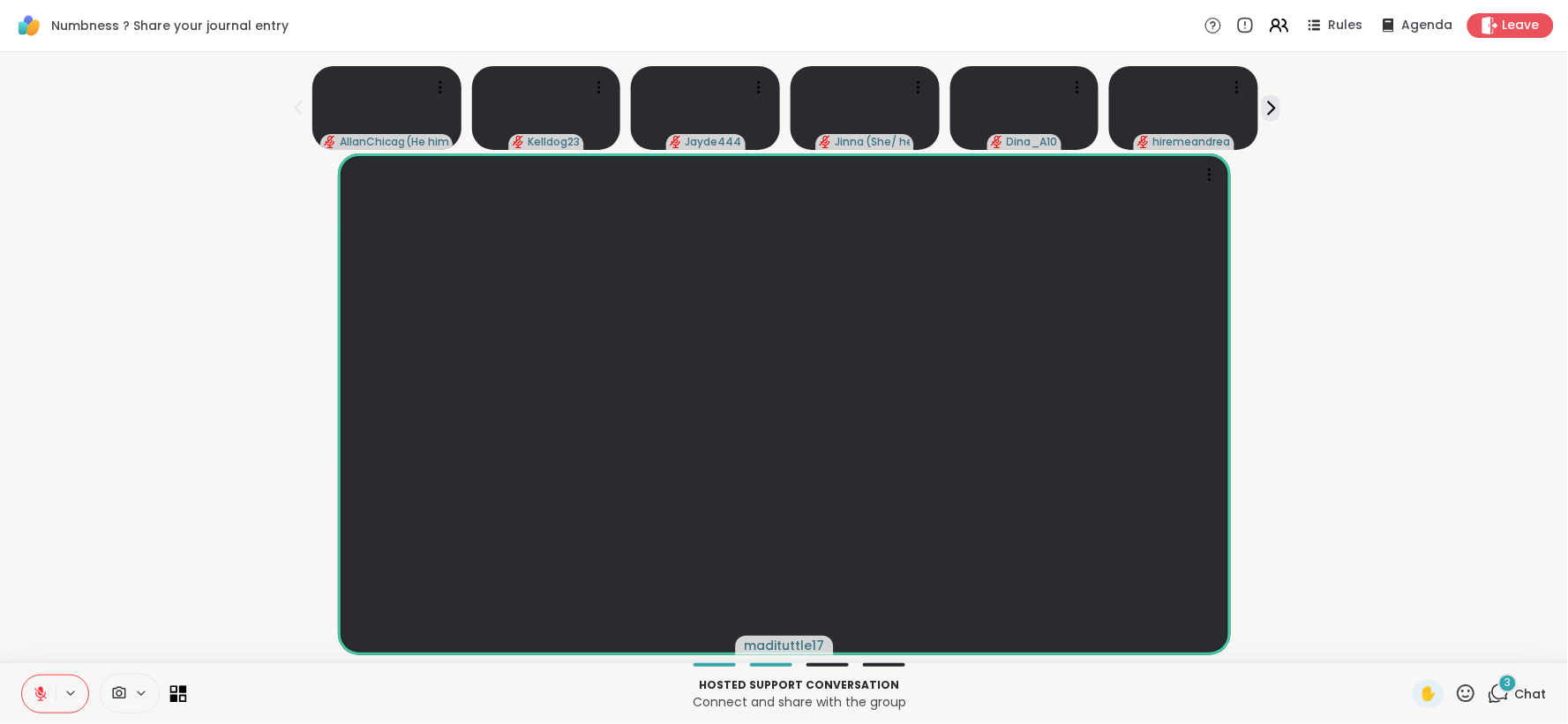
click at [178, 698] on icon at bounding box center [178, 693] width 17 height 17
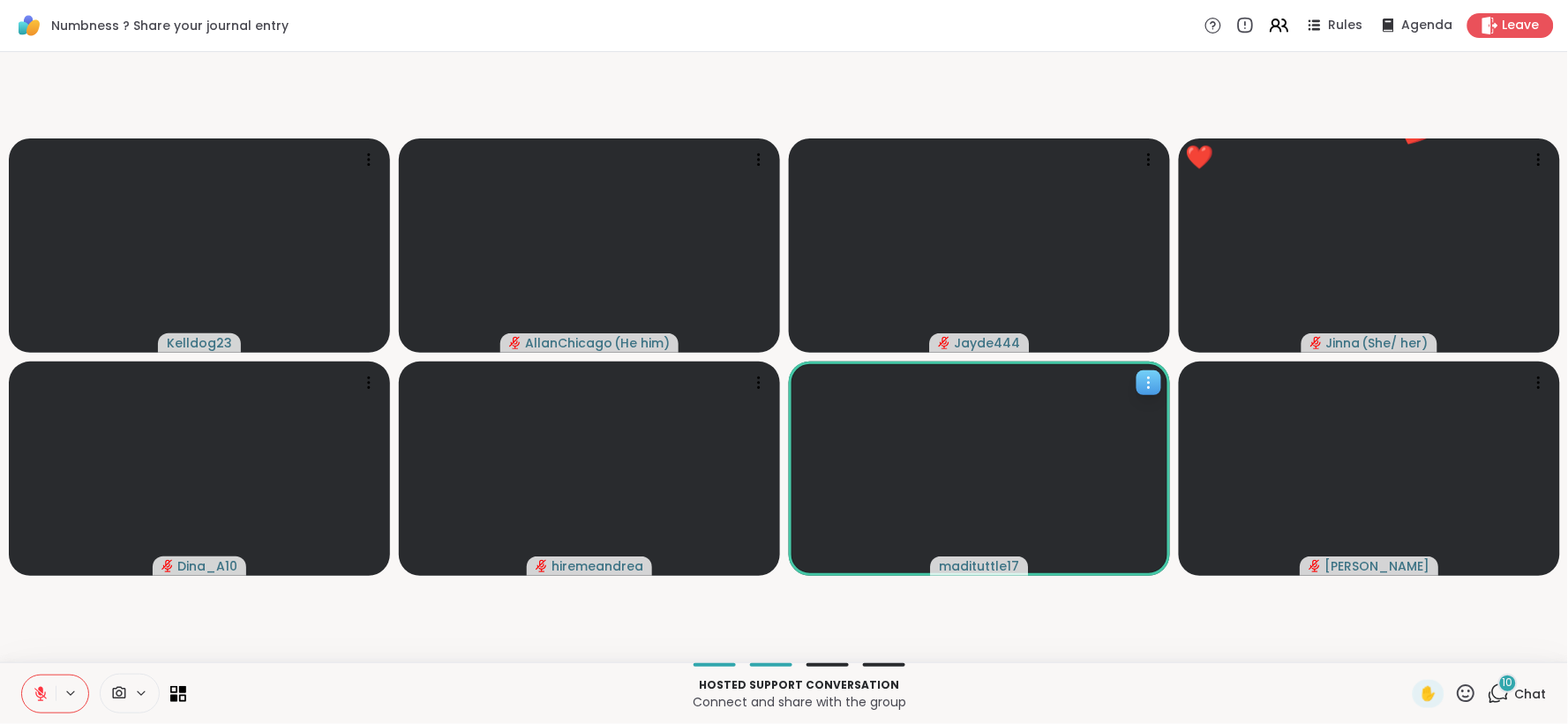
click at [1147, 382] on icon at bounding box center [1148, 383] width 2 height 2
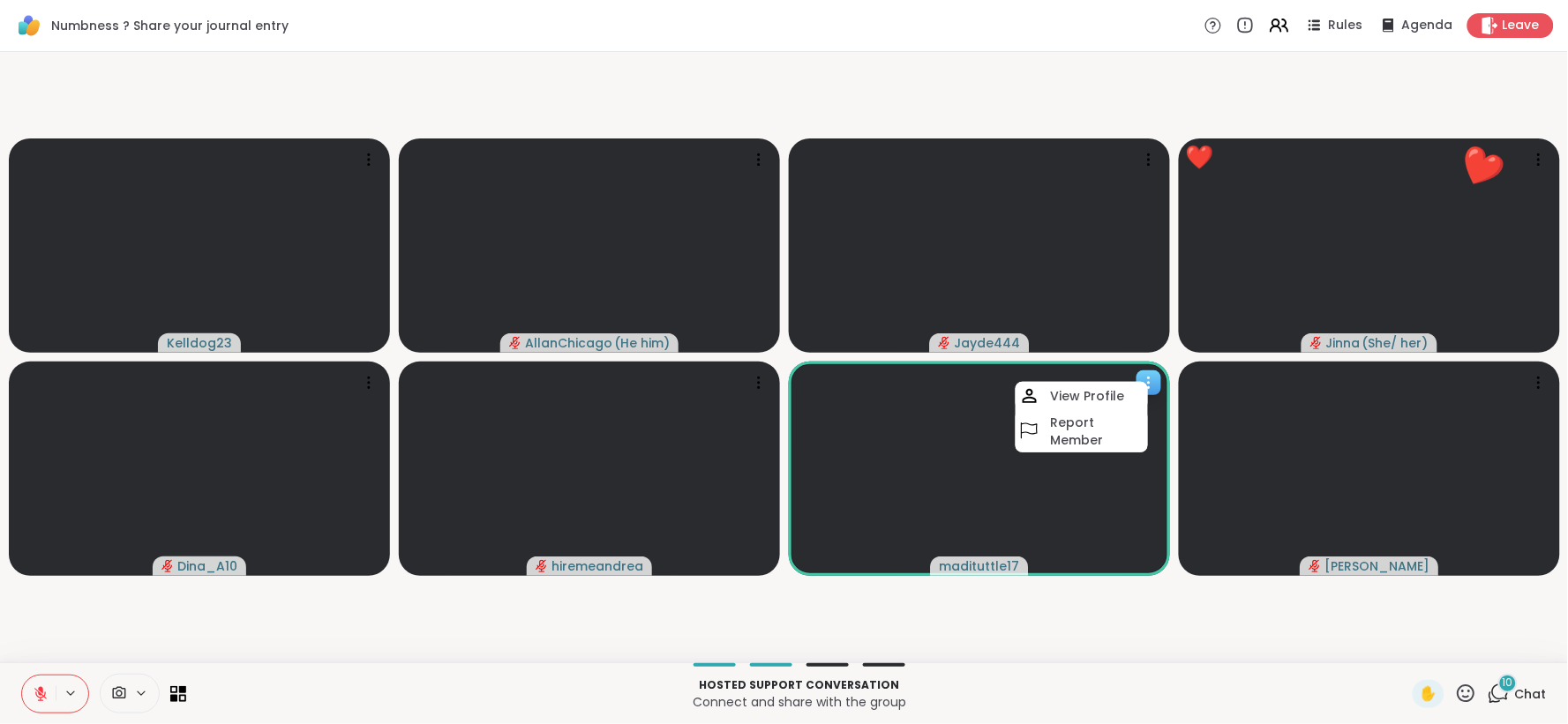
click at [1101, 404] on h4 "View Profile" at bounding box center [1088, 395] width 74 height 18
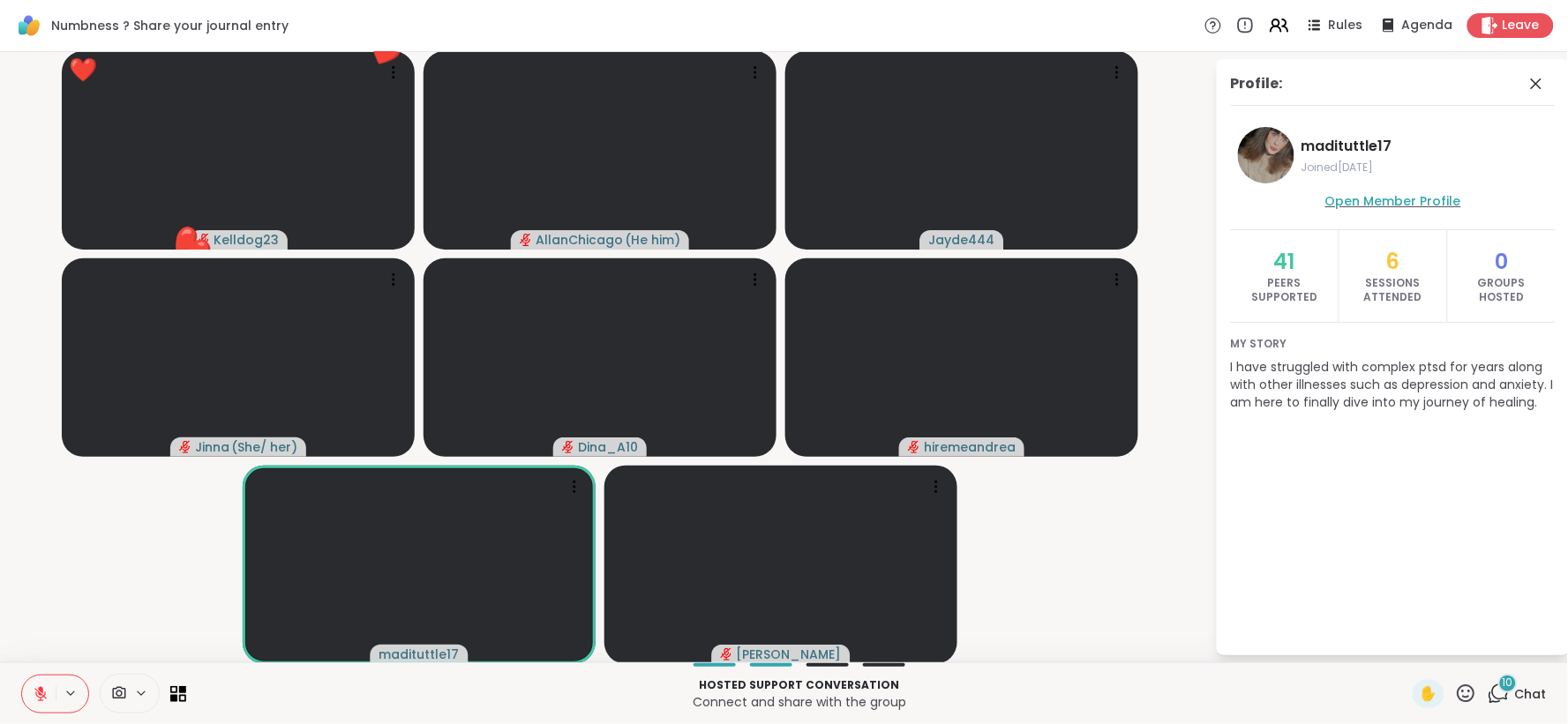
click at [1373, 196] on span "Open Member Profile" at bounding box center [1393, 200] width 136 height 18
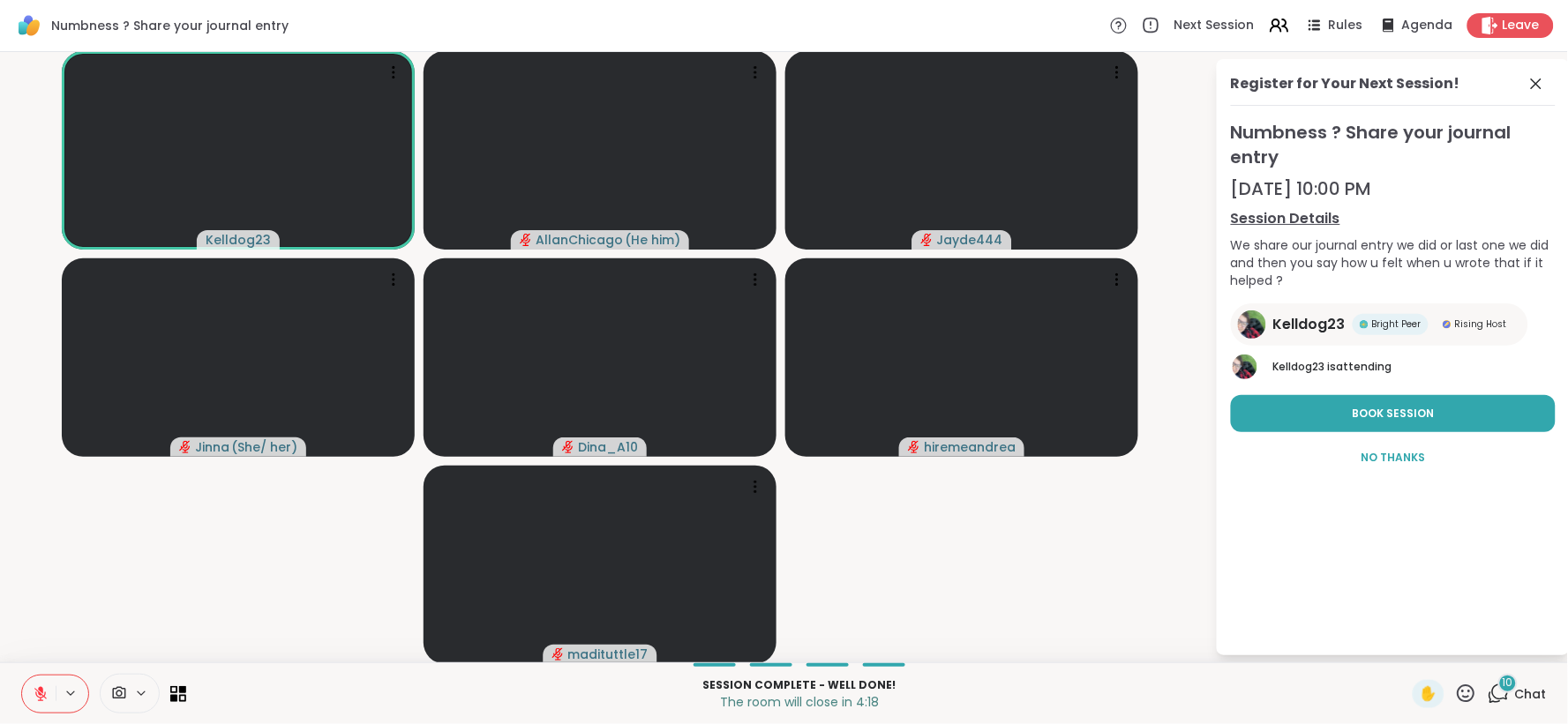
click at [36, 686] on icon at bounding box center [40, 693] width 16 height 16
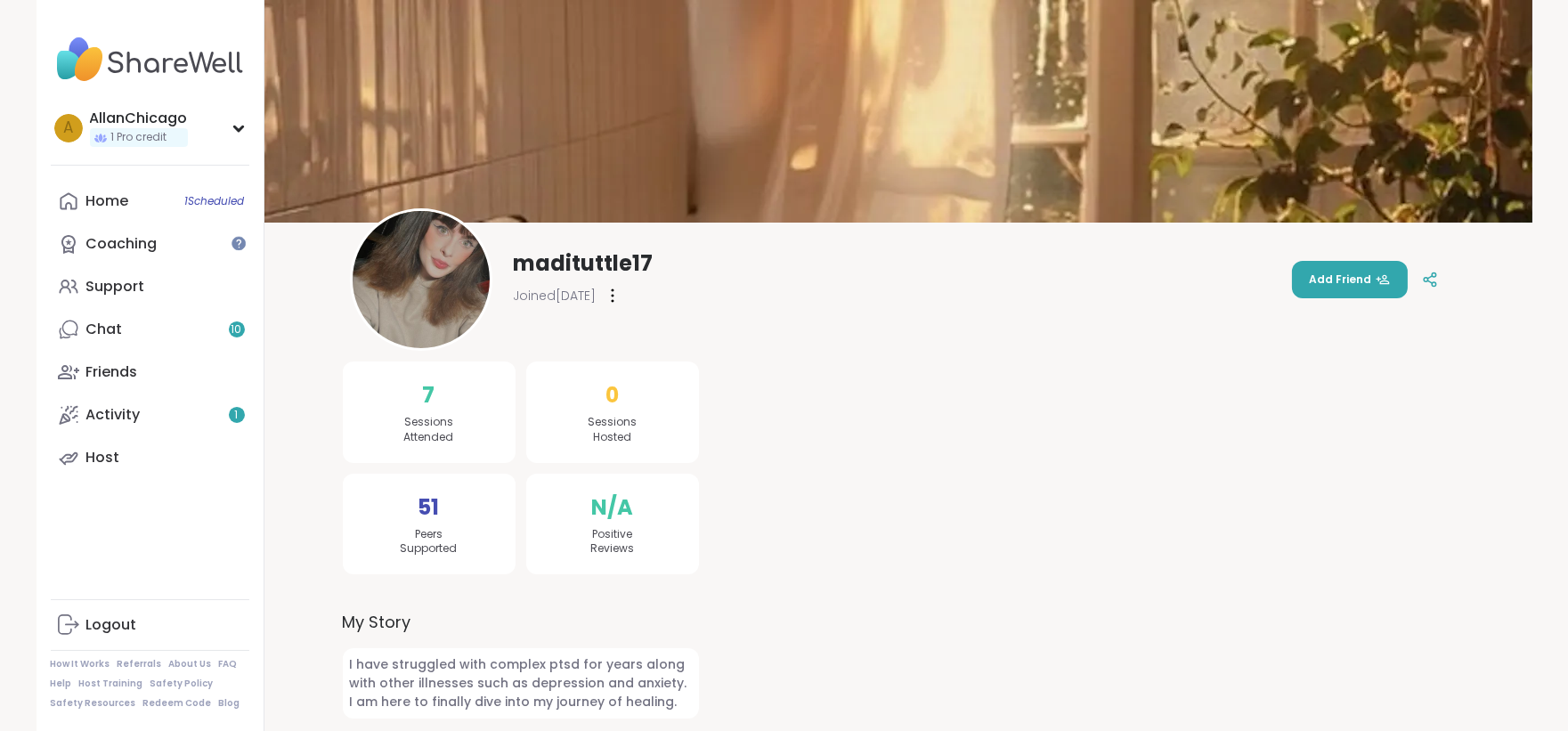
click at [429, 305] on img at bounding box center [421, 279] width 137 height 137
